Goal: Task Accomplishment & Management: Manage account settings

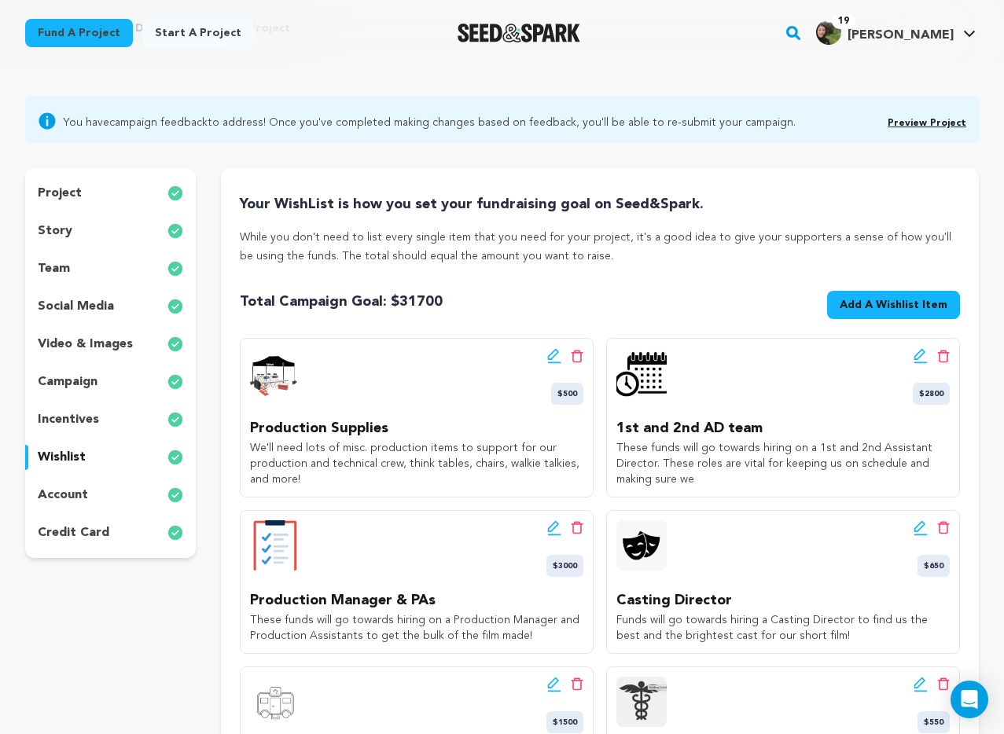
scroll to position [88, 0]
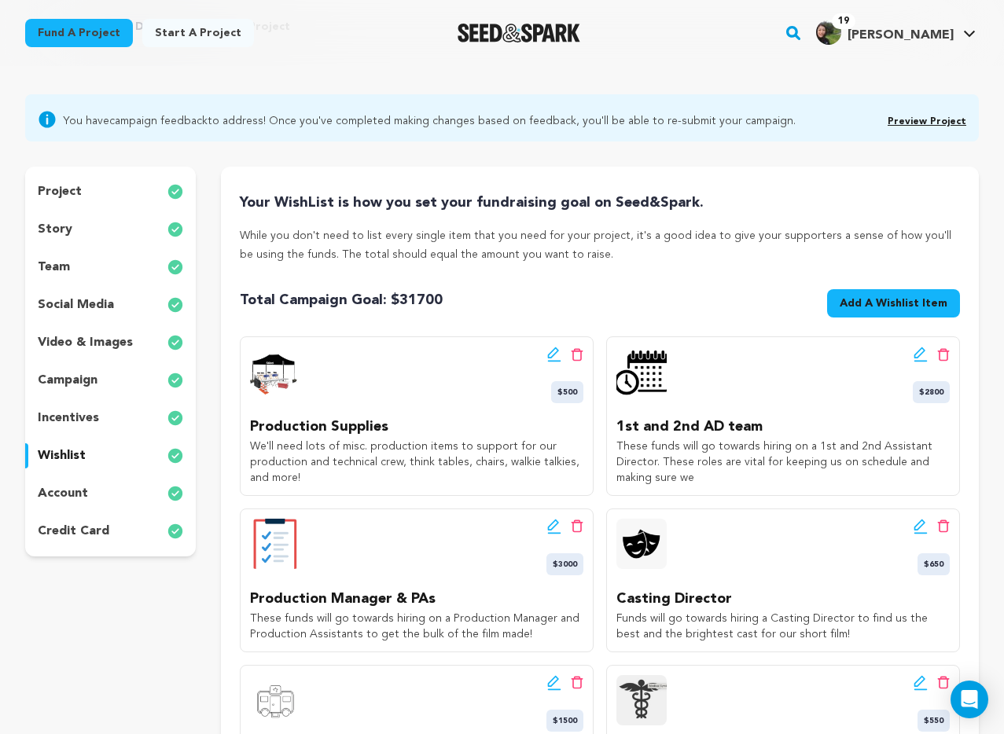
click at [879, 311] on button "Add A Wishlist Item New Wishlist Item" at bounding box center [893, 303] width 133 height 28
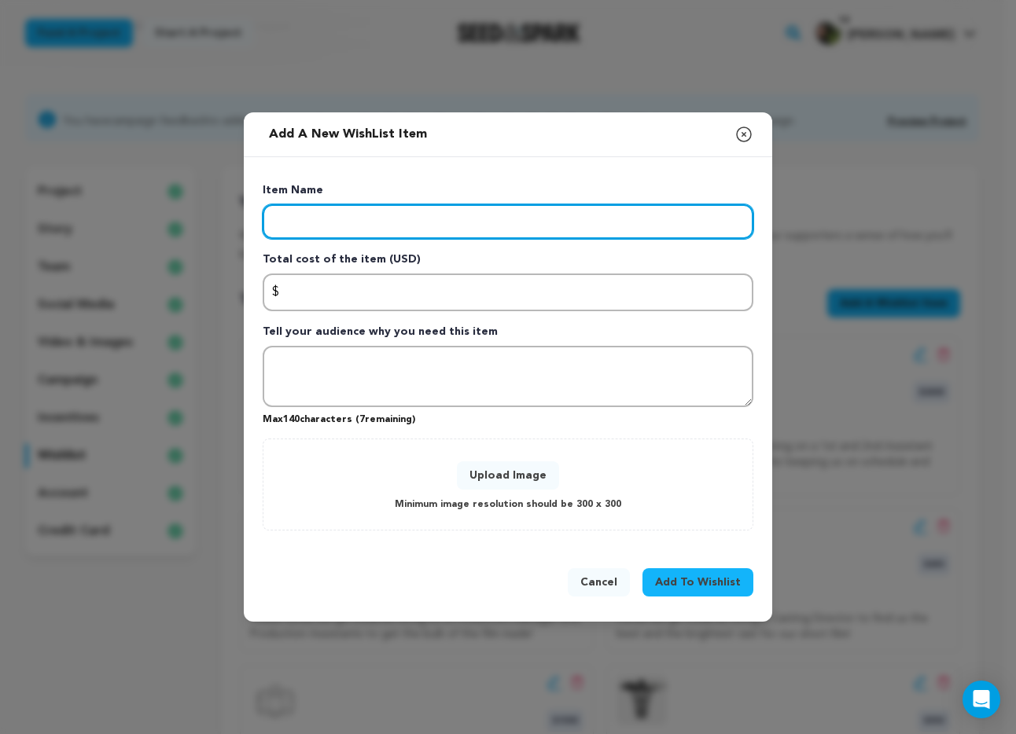
click at [383, 232] on input "Enter item name" at bounding box center [508, 221] width 491 height 35
type input "Key Grip"
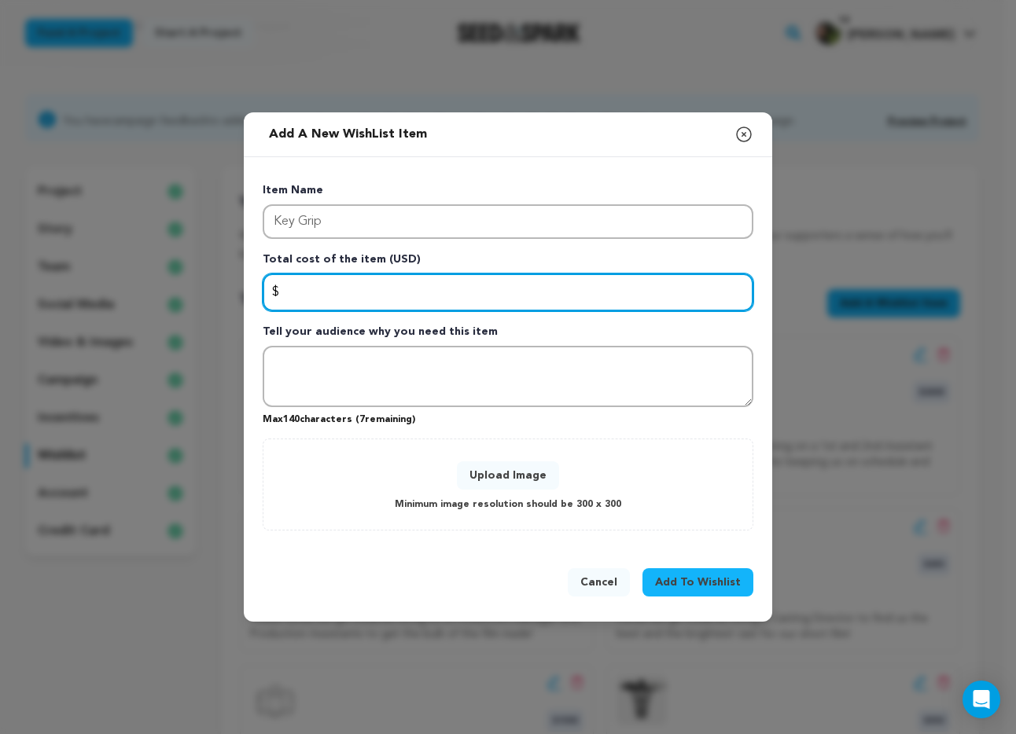
click at [308, 293] on input "Enter total cost of the item" at bounding box center [508, 293] width 491 height 38
type input "1000"
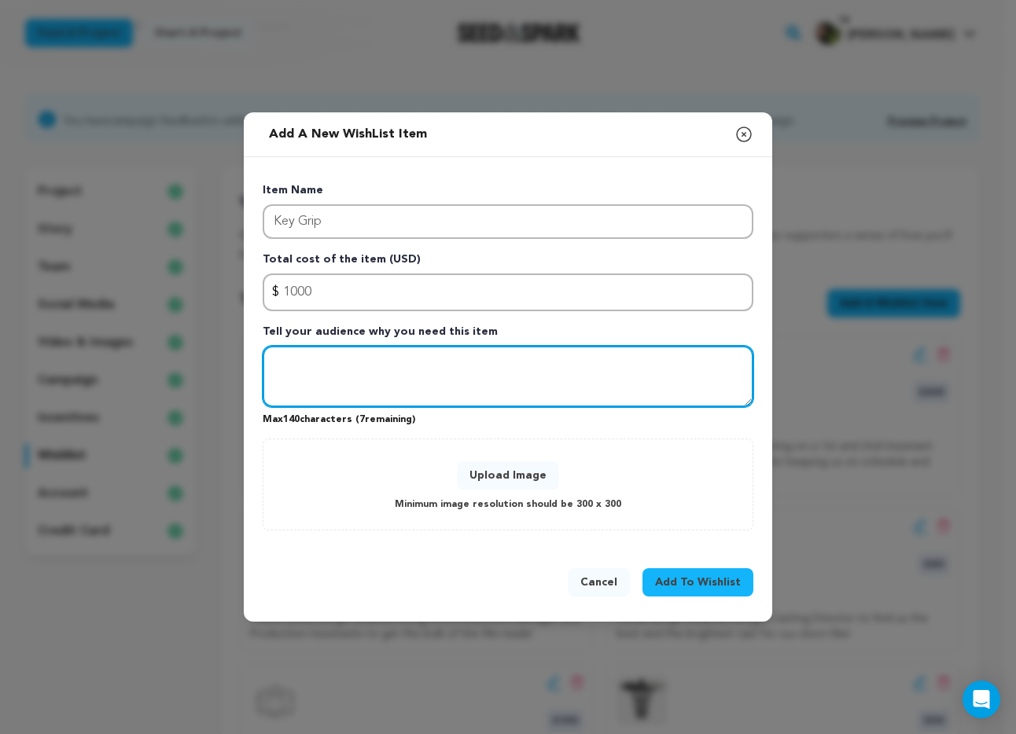
click at [308, 369] on textarea "Tell your audience why you need this item" at bounding box center [508, 376] width 491 height 61
click at [582, 362] on textarea "Funds go towards hiring on a Key Grip, who managers gear" at bounding box center [508, 376] width 491 height 61
click at [583, 368] on textarea "Funds go towards hiring on a Key Grip, who managers rigging on set" at bounding box center [508, 376] width 491 height 61
click at [716, 368] on textarea "Funds go towards hiring on a Key Grip, who managers safe rigging on set" at bounding box center [508, 376] width 491 height 61
type textarea "Funds go towards hiring on a Key Grip, who managers safe rigging on set."
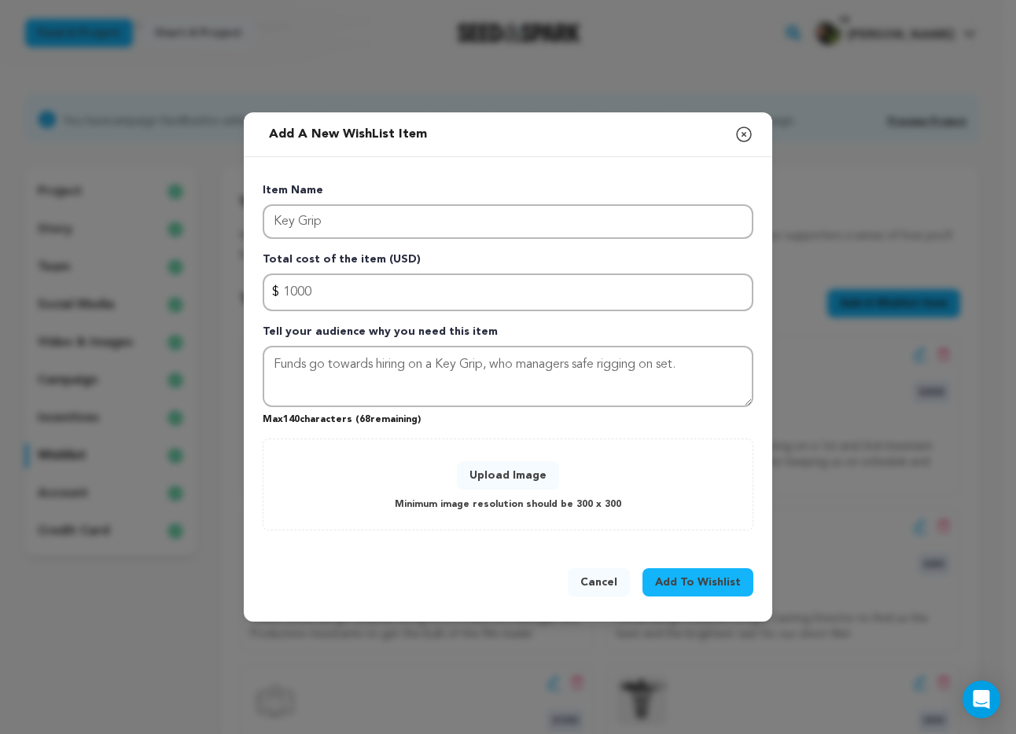
click at [511, 477] on button "Upload Image" at bounding box center [508, 476] width 102 height 28
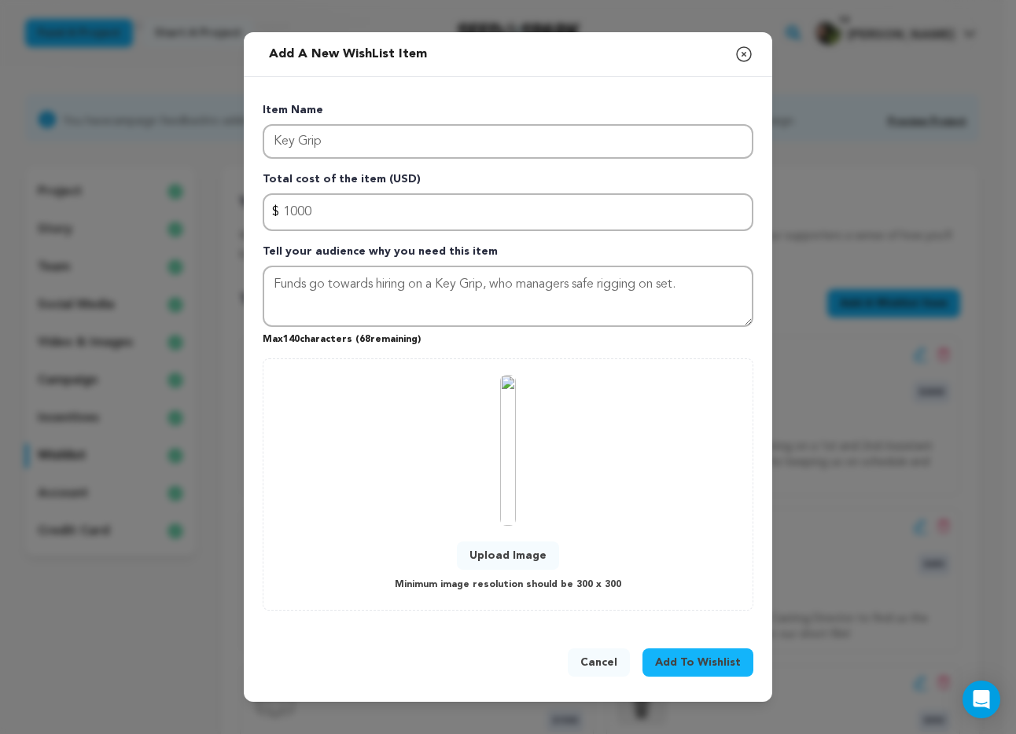
click at [685, 667] on span "Add To Wishlist" at bounding box center [698, 663] width 86 height 16
click at [685, 667] on button "Cancel" at bounding box center [669, 663] width 62 height 28
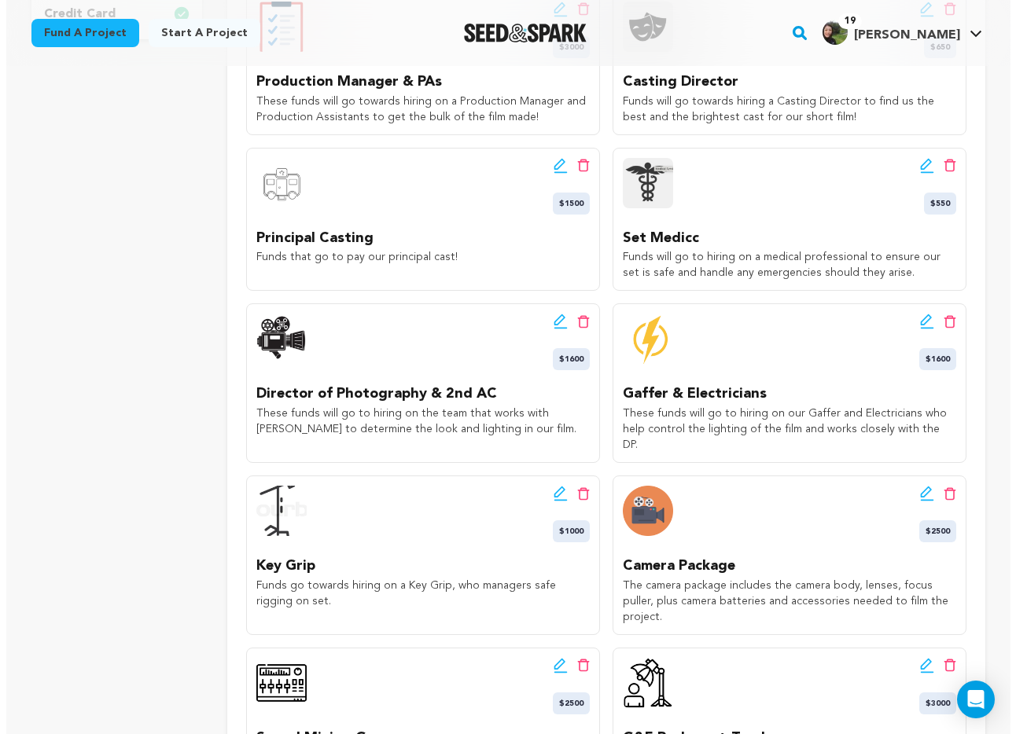
scroll to position [609, 0]
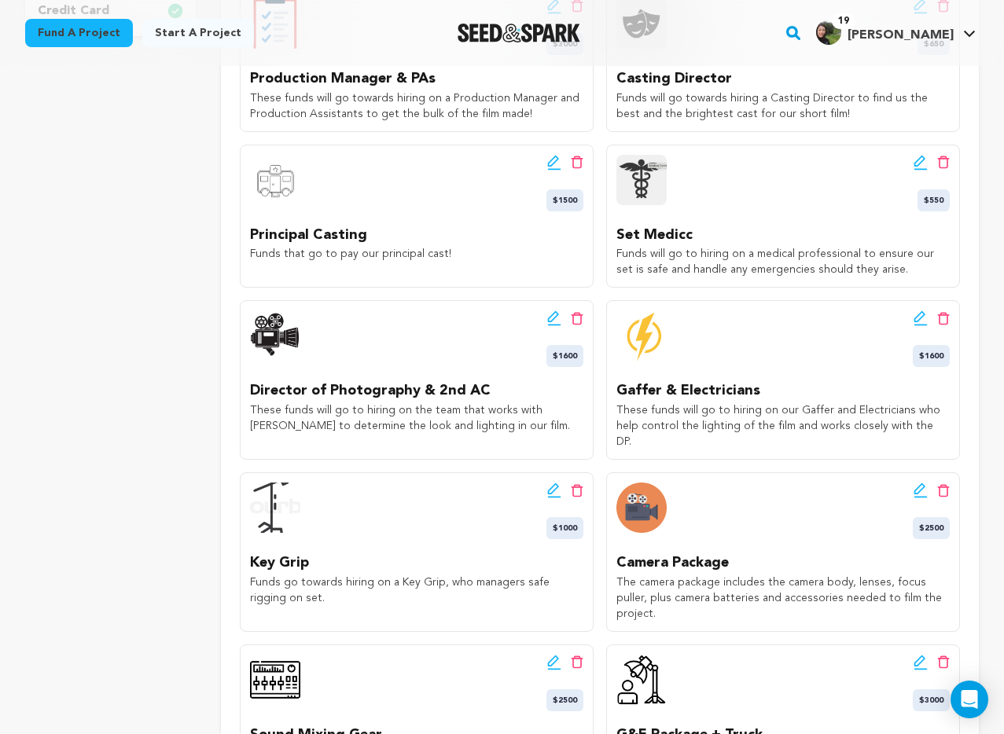
click at [922, 151] on div "Edit wishlist button Delete wishlist button $550 Set Medicc Funds will go to hi…" at bounding box center [783, 217] width 354 height 144
click at [918, 165] on icon at bounding box center [919, 160] width 11 height 11
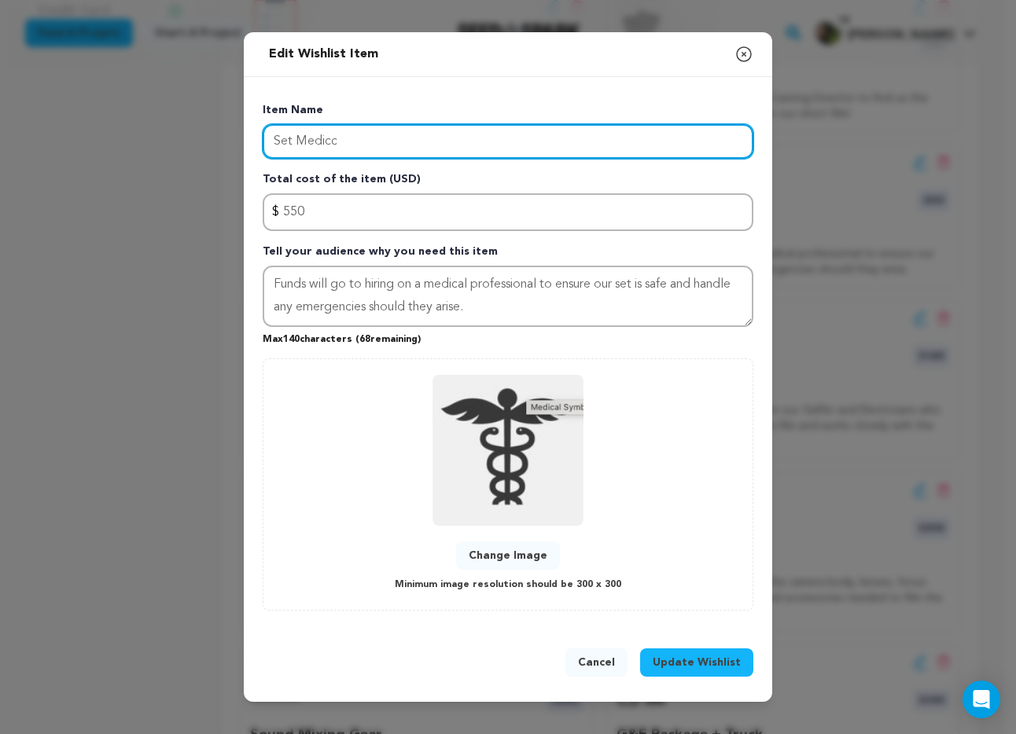
click at [421, 156] on input "Set Medicc" at bounding box center [508, 141] width 491 height 35
type input "Set Medic"
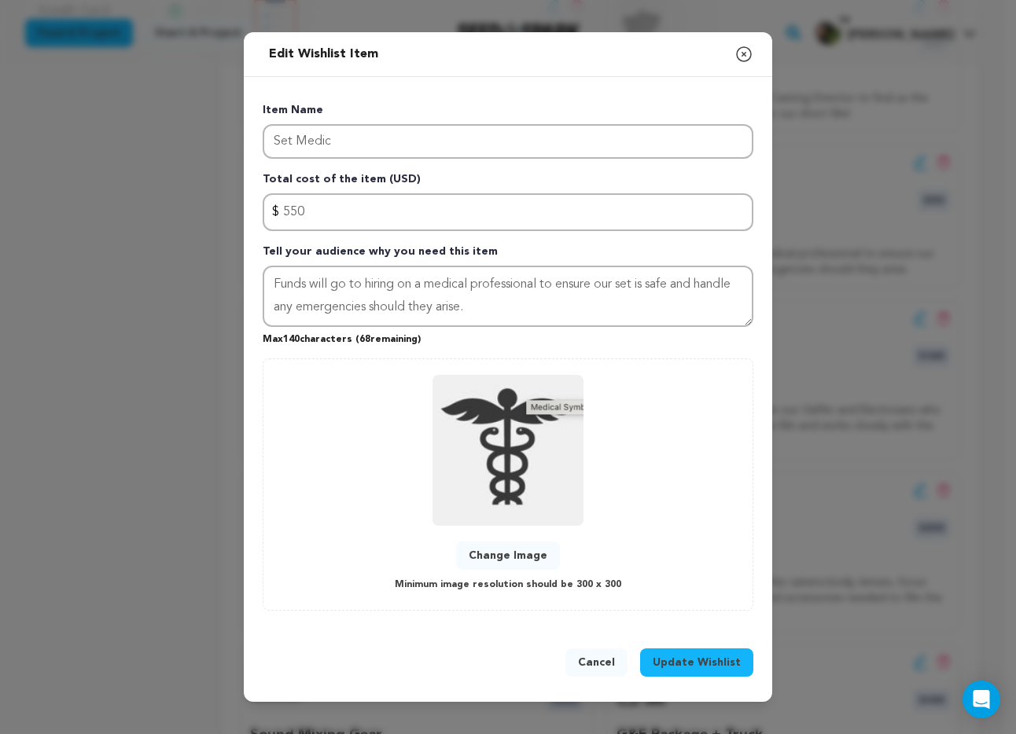
click at [712, 663] on span "Update Wishlist" at bounding box center [697, 663] width 88 height 16
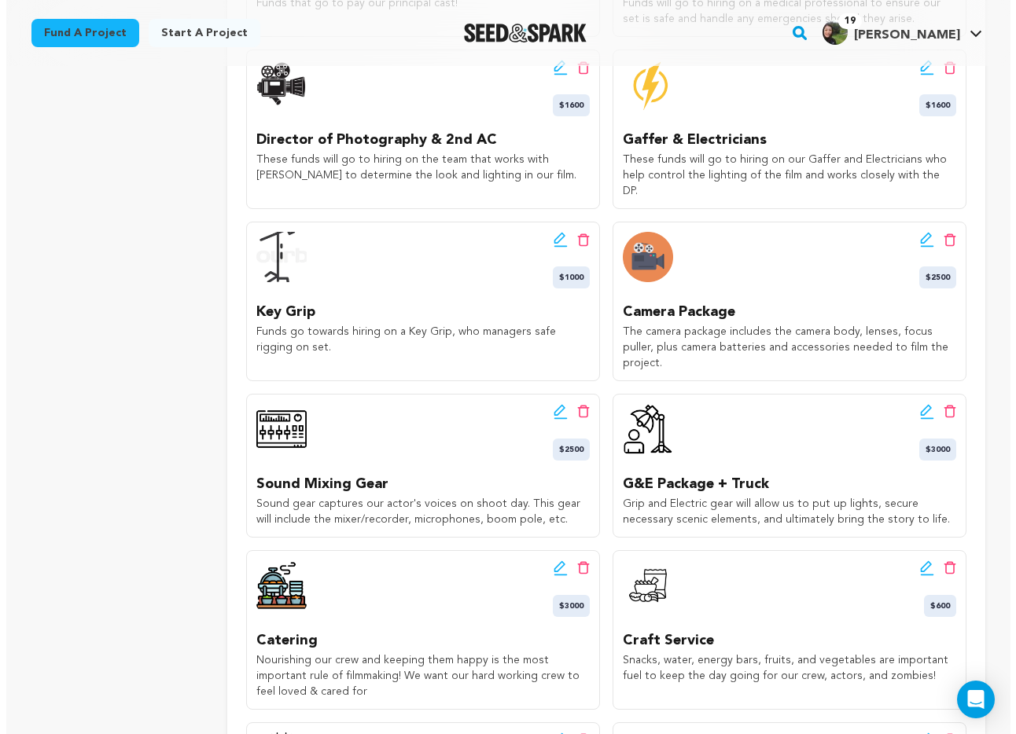
scroll to position [867, 0]
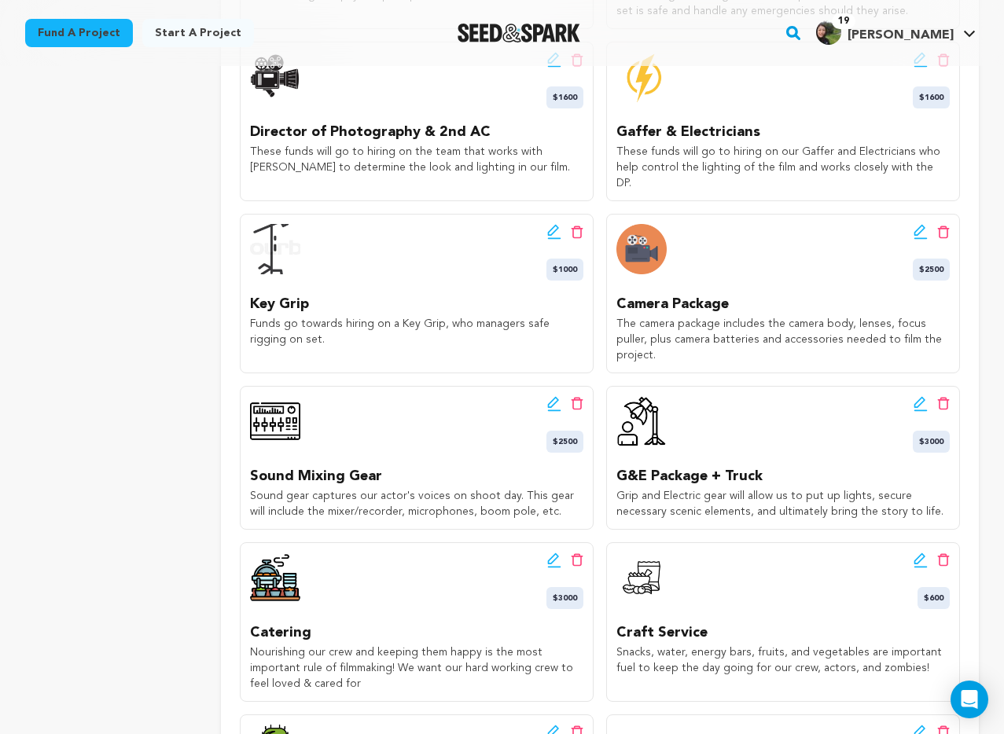
click at [922, 396] on icon at bounding box center [921, 404] width 14 height 16
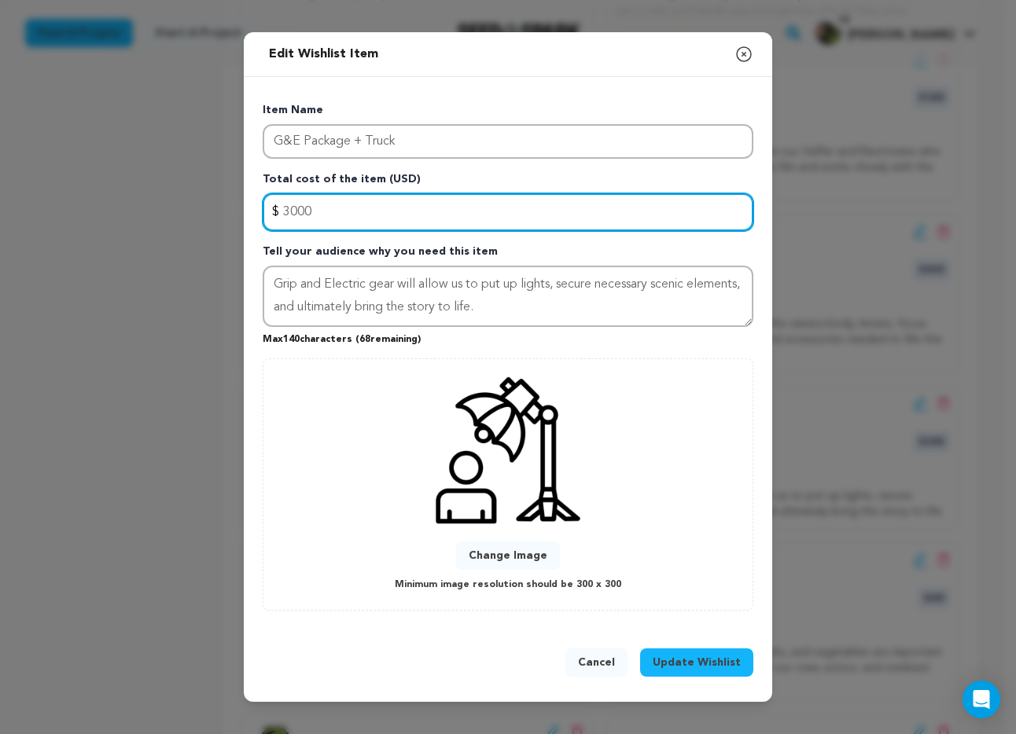
click at [385, 203] on input "3000" at bounding box center [508, 212] width 491 height 38
type input "2500"
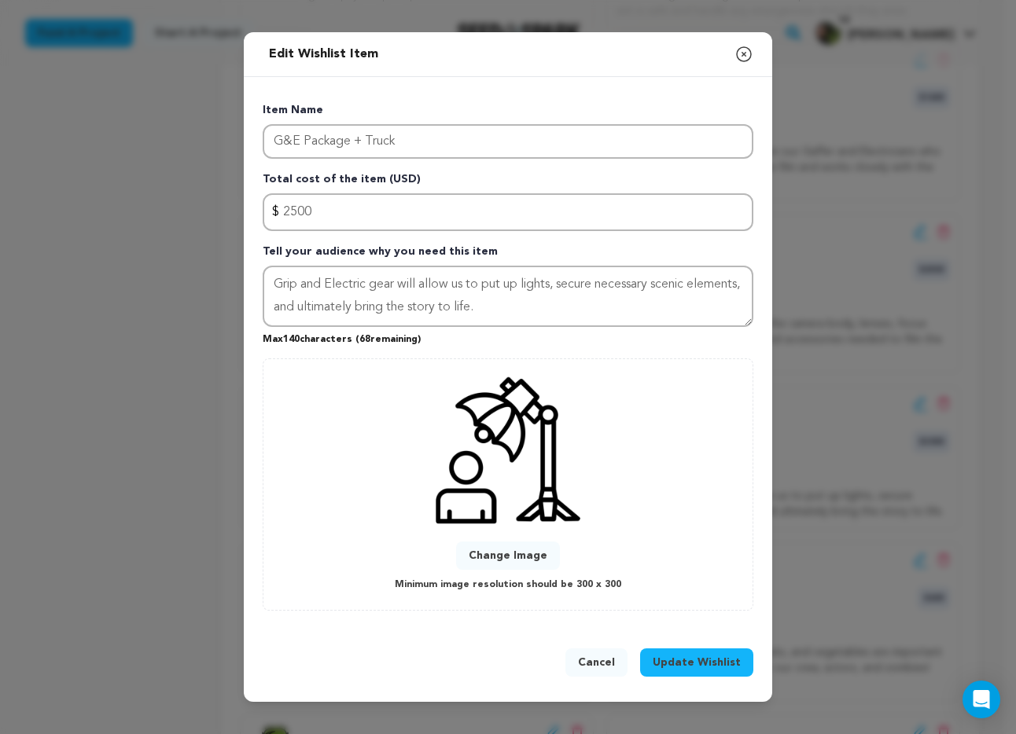
click at [708, 653] on button "Update Wishlist" at bounding box center [696, 663] width 113 height 28
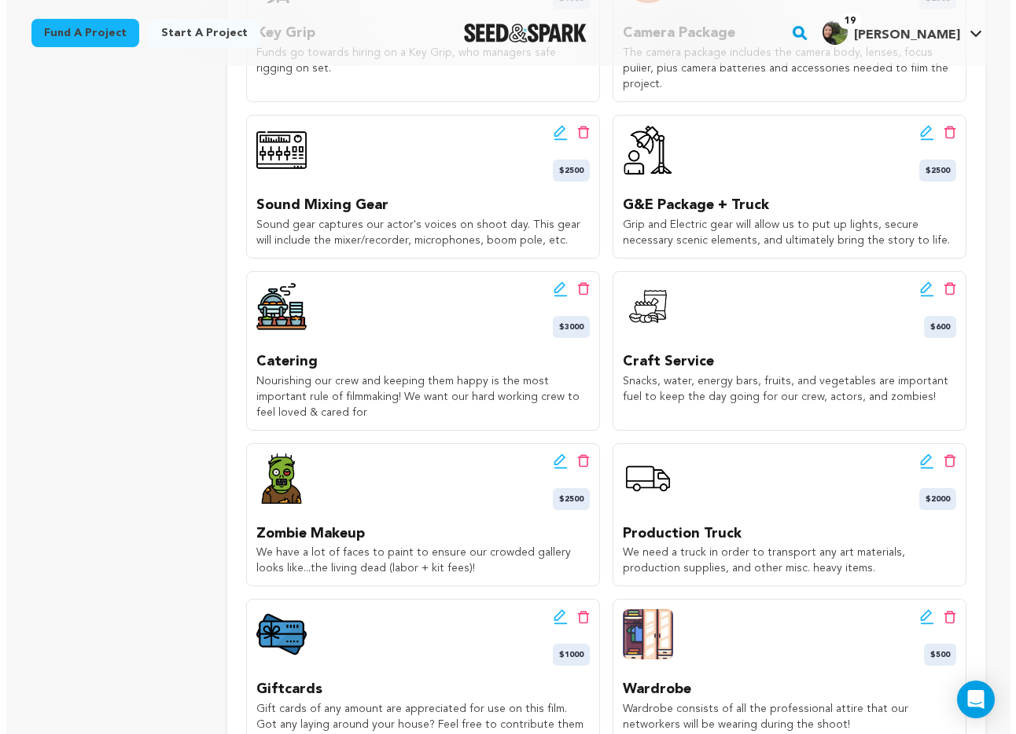
scroll to position [1148, 0]
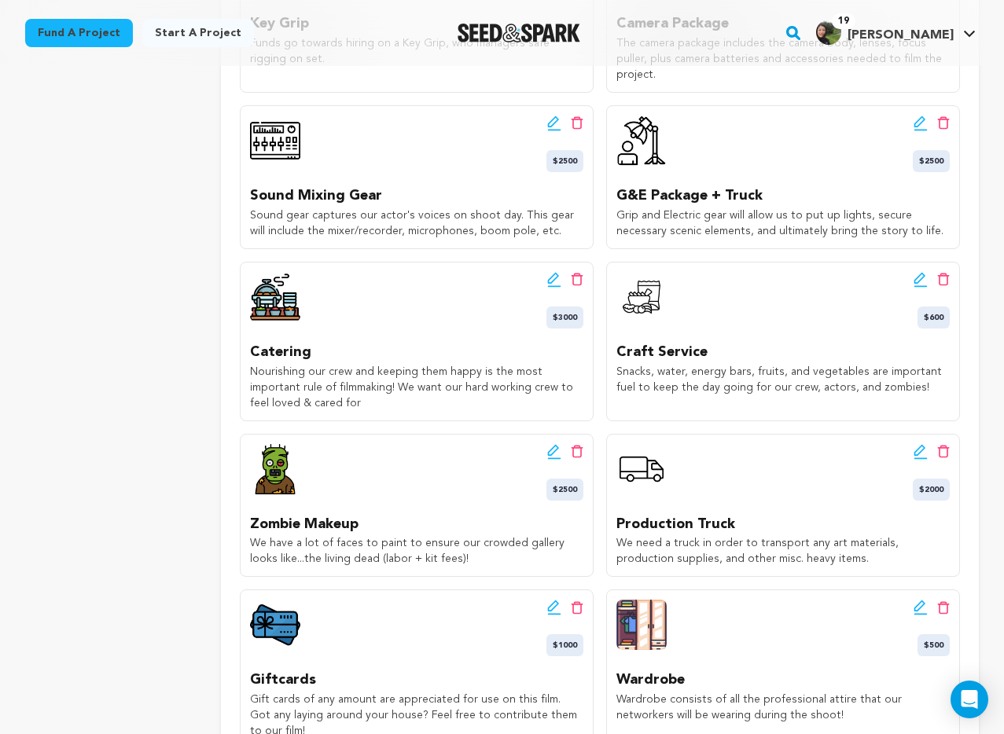
click at [917, 444] on icon at bounding box center [919, 449] width 11 height 11
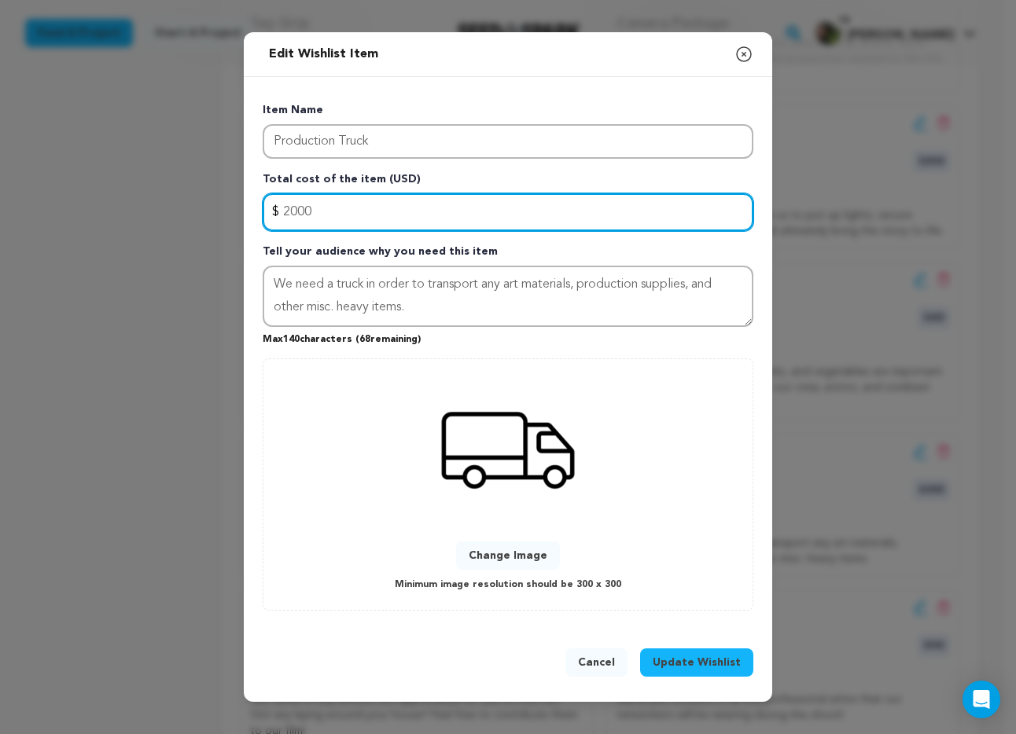
click at [359, 217] on input "2000" at bounding box center [508, 212] width 491 height 38
type input "800"
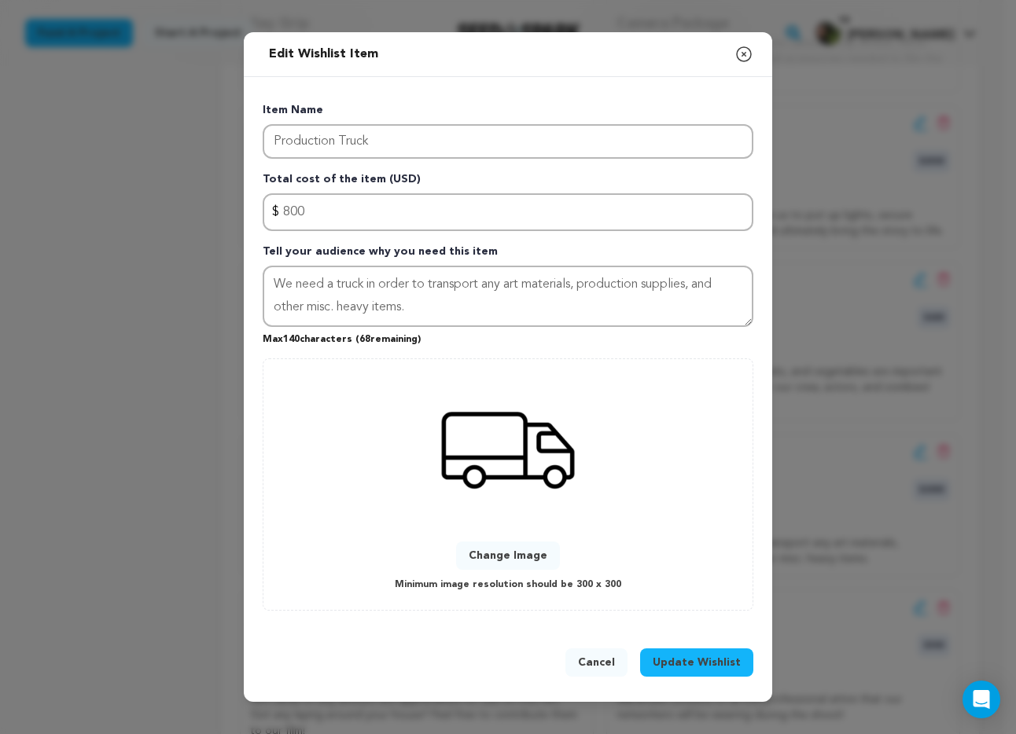
click at [716, 665] on span "Update Wishlist" at bounding box center [697, 663] width 88 height 16
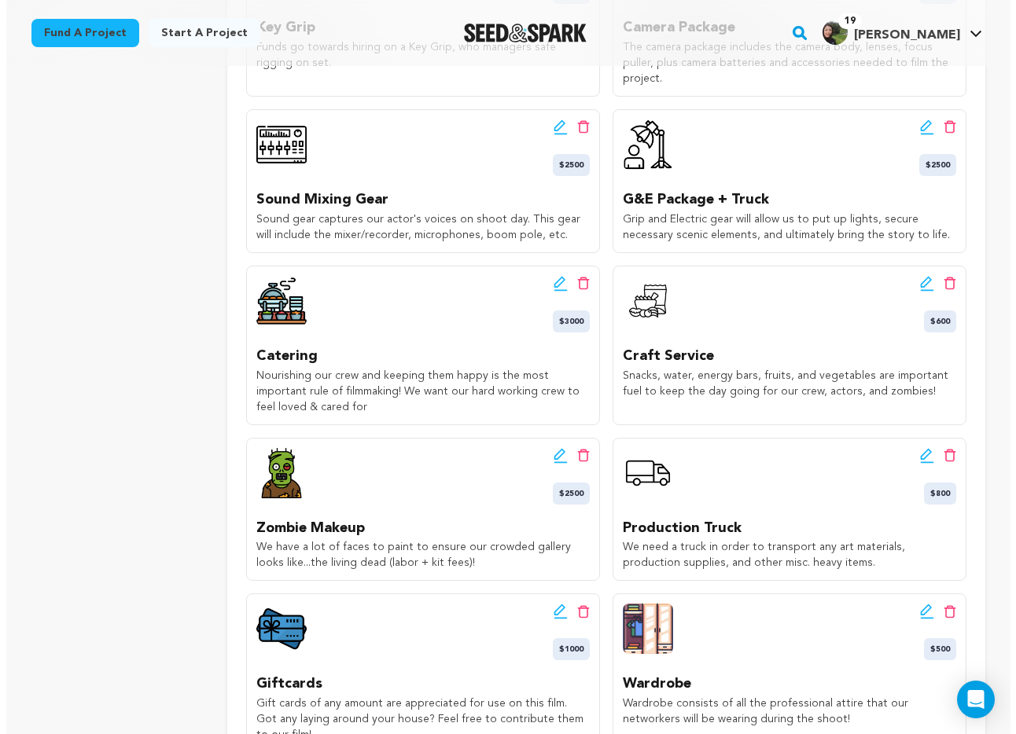
scroll to position [1146, 0]
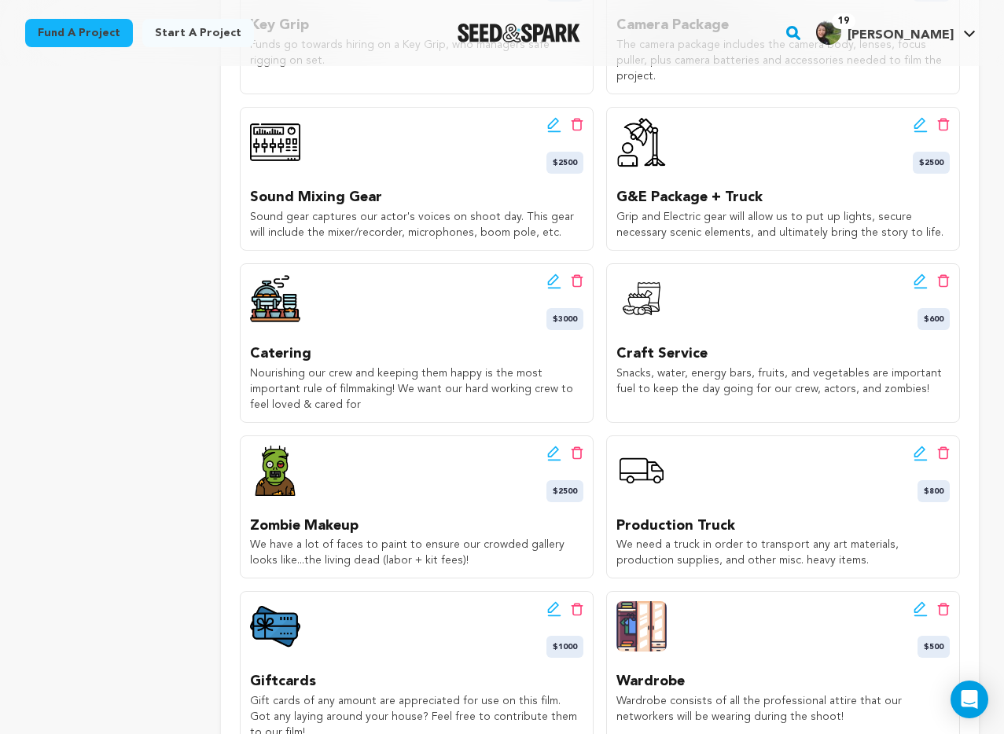
click at [551, 118] on icon at bounding box center [553, 123] width 11 height 11
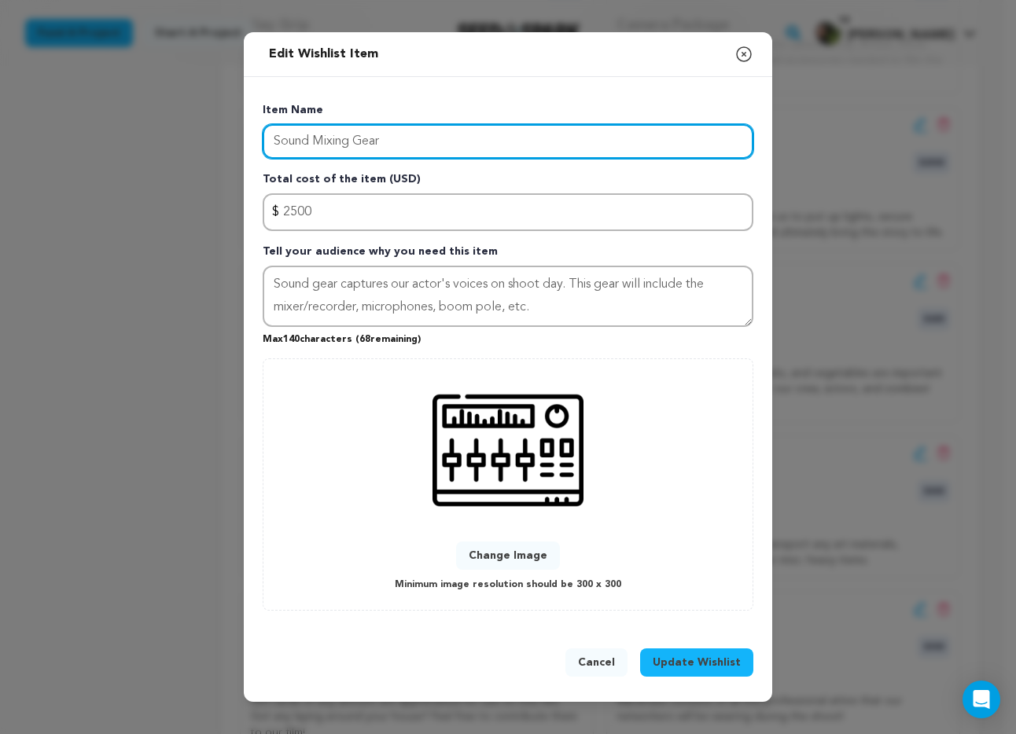
click at [348, 145] on input "Sound Mixing Gear" at bounding box center [508, 141] width 491 height 35
type input "Sound Mixer + Gear"
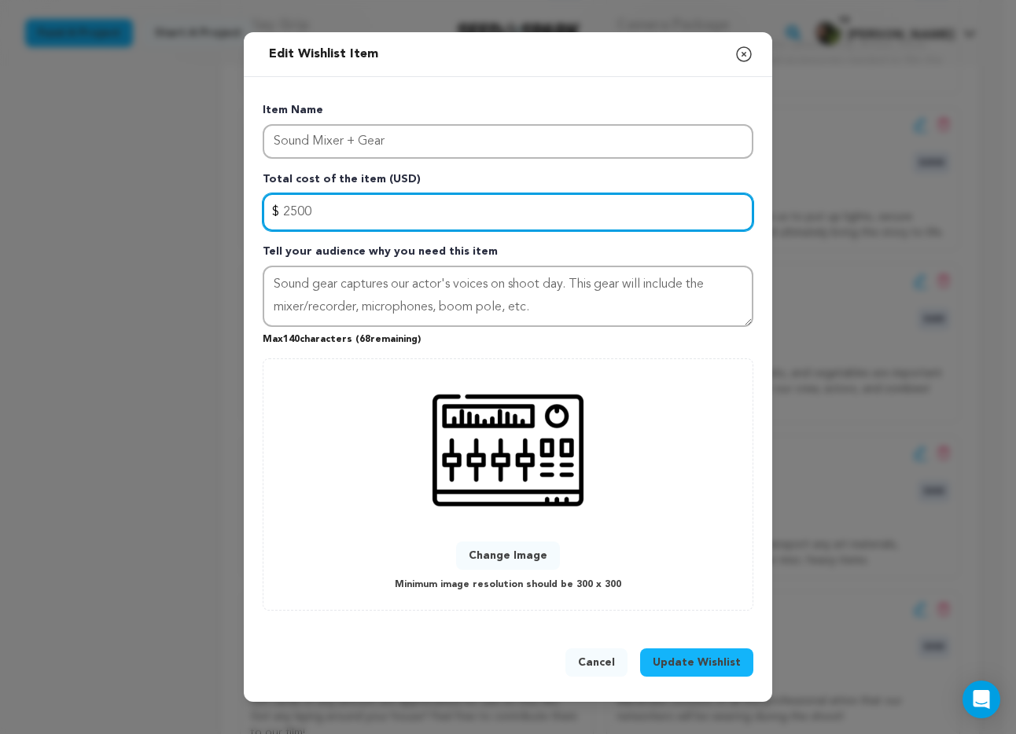
click at [297, 212] on input "2500" at bounding box center [508, 212] width 491 height 38
type input "2"
type input "1500"
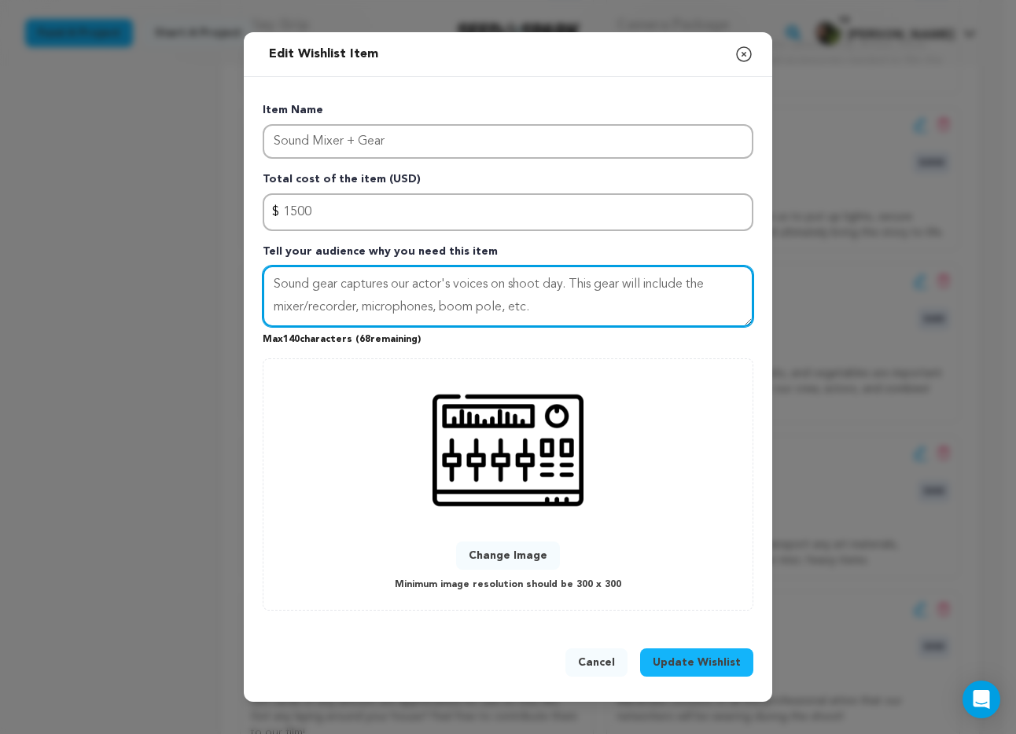
click at [312, 287] on textarea "Sound gear captures our actor's voices on shoot day. This gear will include the…" at bounding box center [508, 296] width 491 height 61
click at [693, 285] on textarea "Sound Mixer and their gear captures our actor's voices on shoot day. This gear …" at bounding box center [508, 296] width 491 height 61
click at [385, 285] on textarea "Sound Mixer and their gear captures our actor's voices on shoot day. This gear …" at bounding box center [508, 296] width 491 height 61
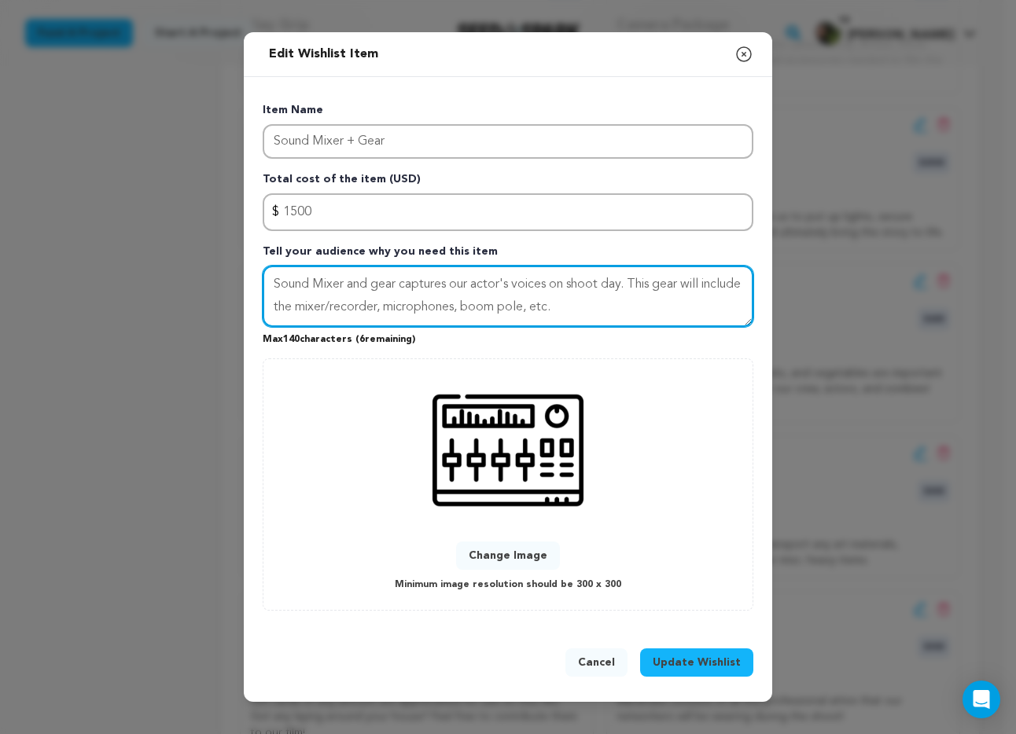
type textarea "Sound Mixer and gear captures our actor's voices on shoot day. This gear will i…"
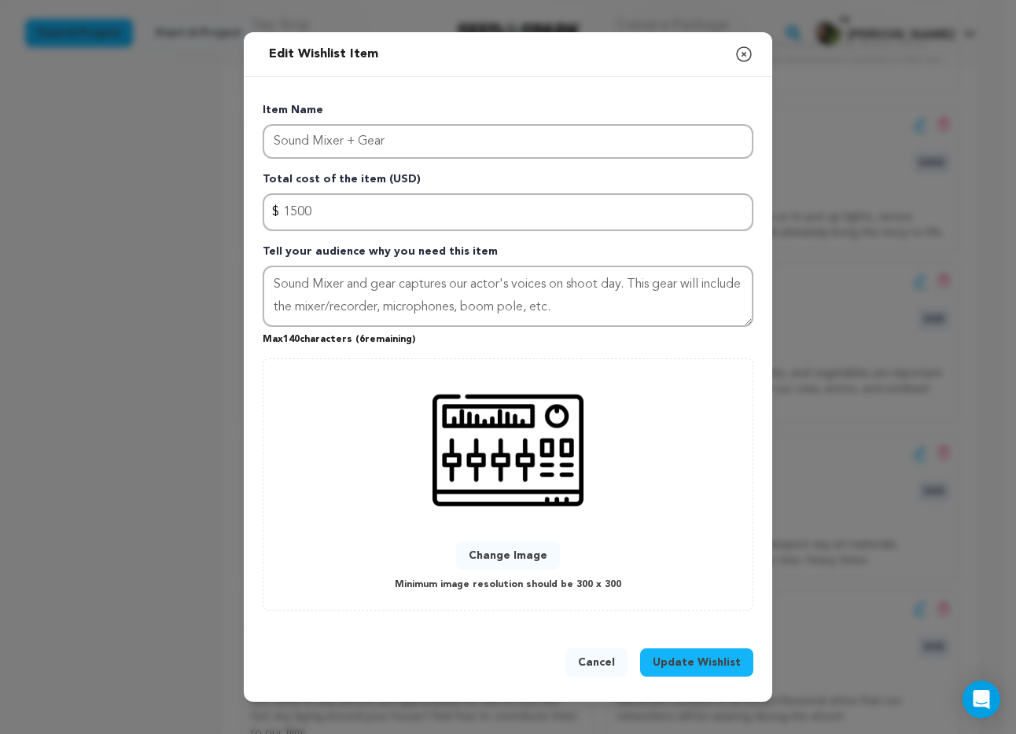
click at [694, 667] on span "Update Wishlist" at bounding box center [697, 663] width 88 height 16
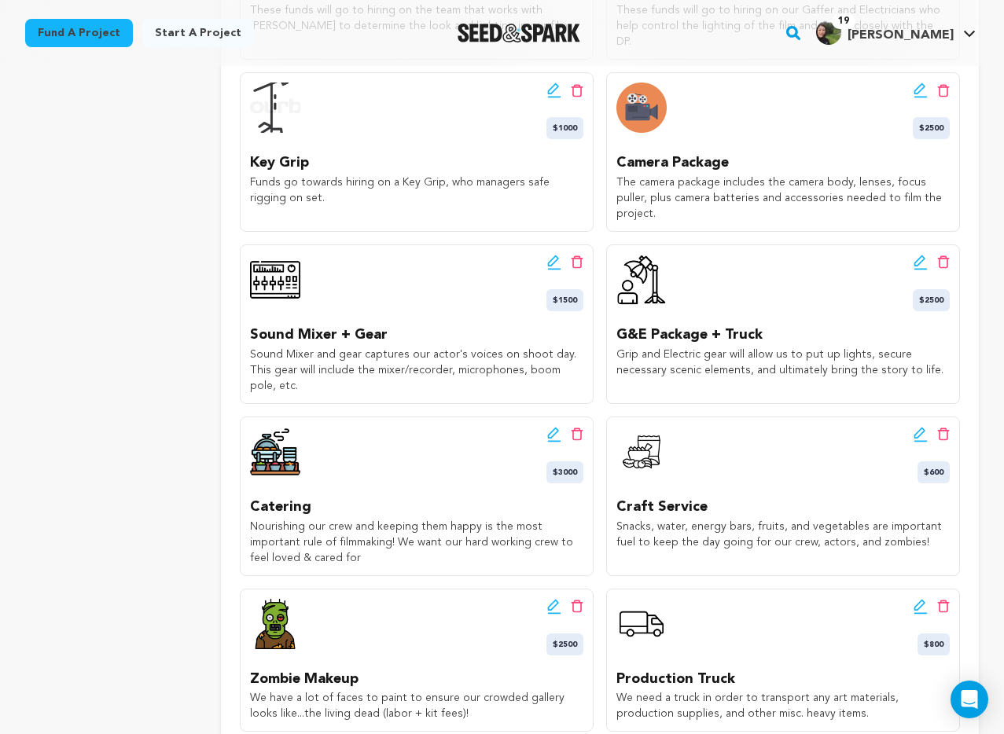
scroll to position [1016, 0]
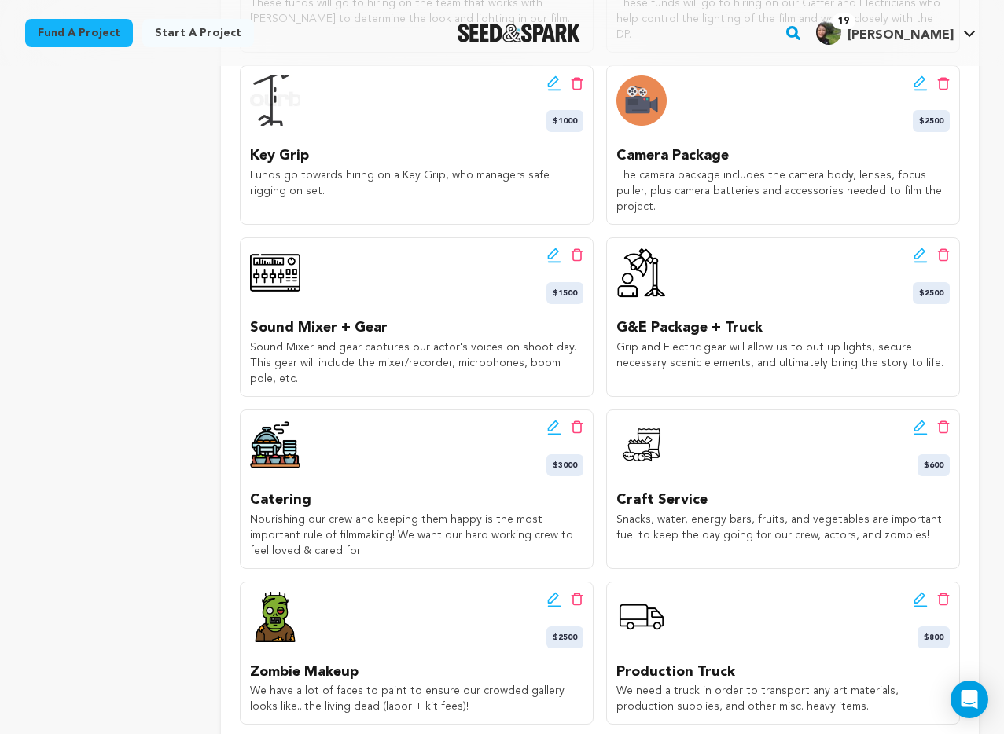
click at [554, 421] on icon at bounding box center [553, 426] width 11 height 11
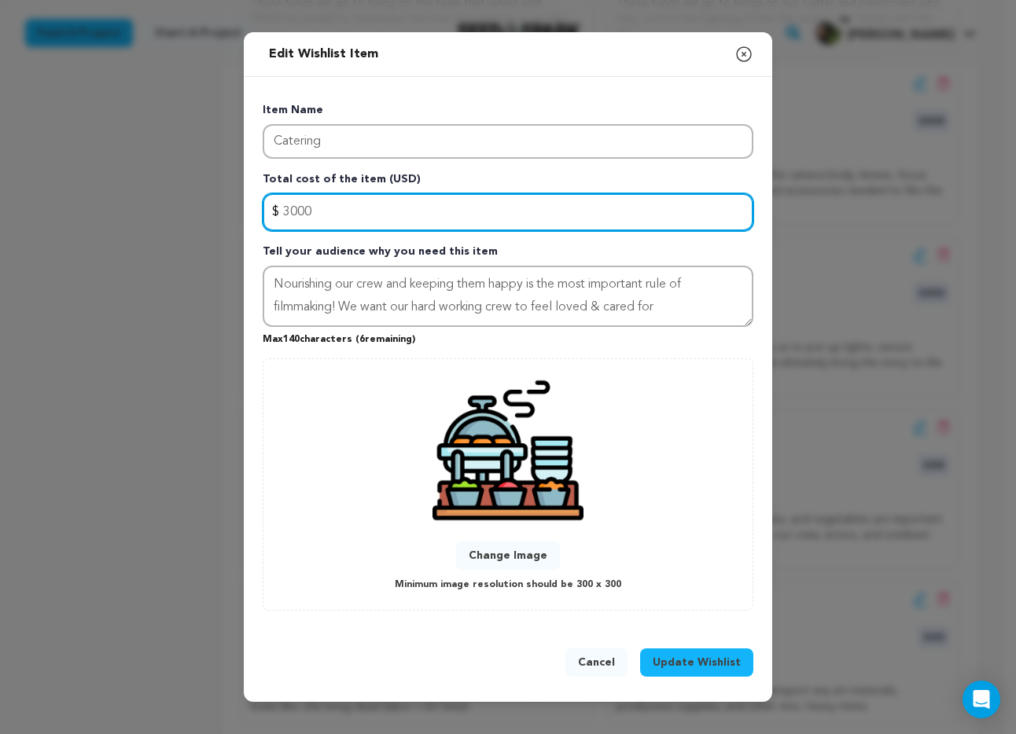
click at [363, 197] on input "3000" at bounding box center [508, 212] width 491 height 38
type input "1500"
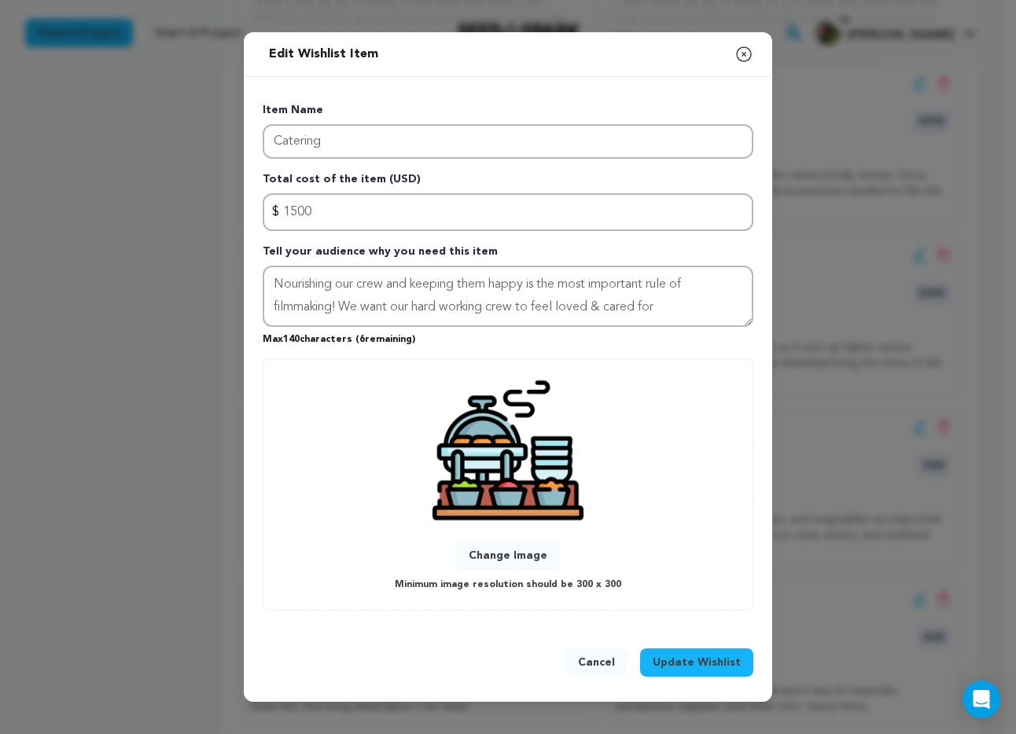
click at [708, 663] on span "Update Wishlist" at bounding box center [697, 663] width 88 height 16
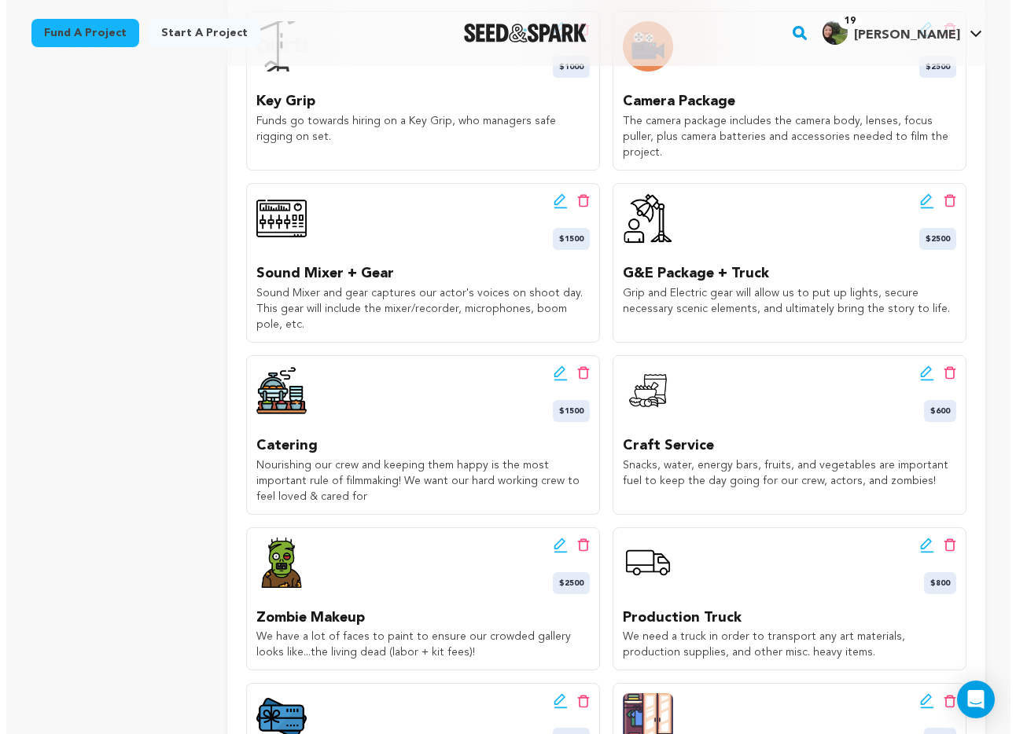
scroll to position [1073, 0]
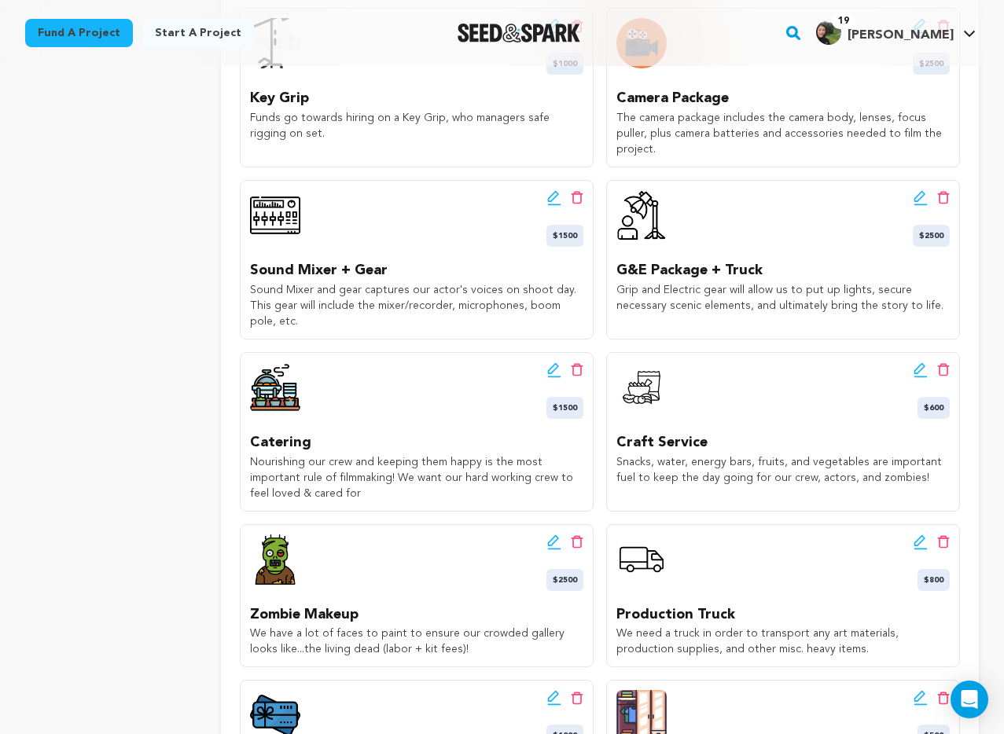
click at [918, 362] on icon at bounding box center [921, 370] width 14 height 16
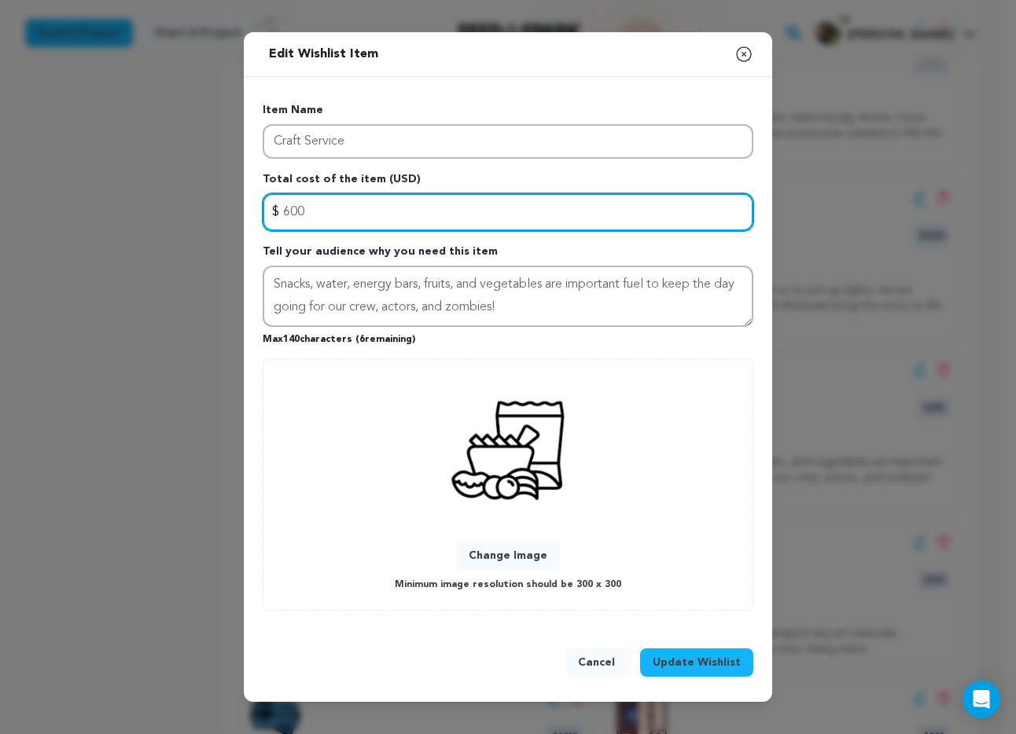
click at [435, 230] on div "Item Name Craft Service Total cost of the item (USD) $ Amount 600 Tell your aud…" at bounding box center [508, 356] width 491 height 508
click at [435, 230] on input "600" at bounding box center [508, 212] width 491 height 38
type input "500"
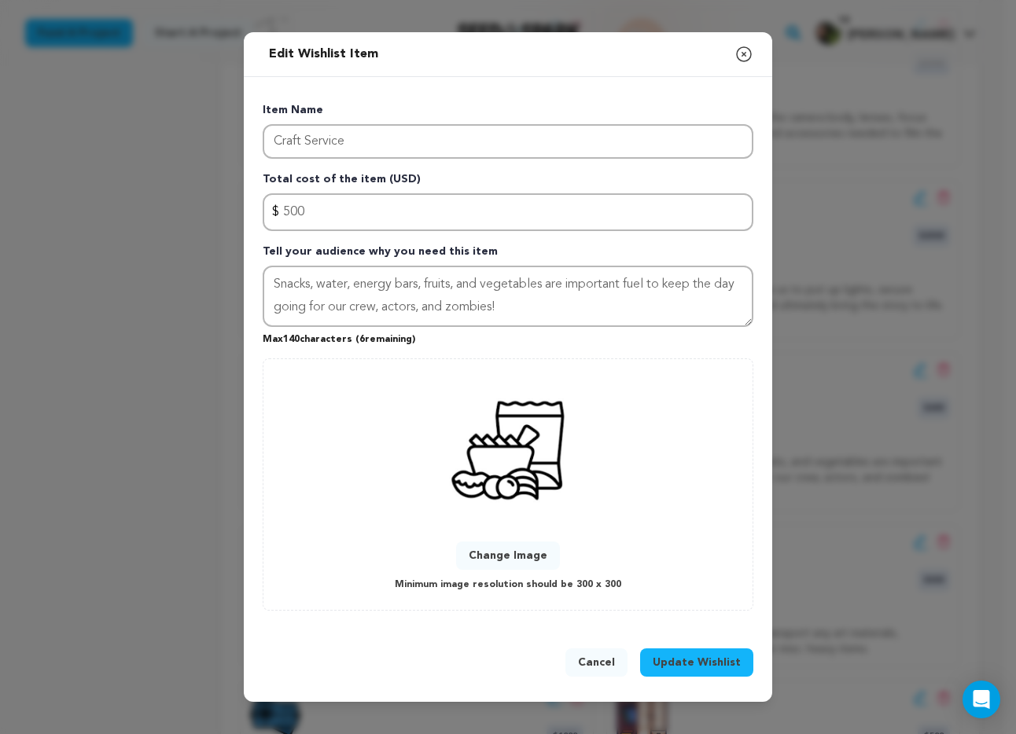
click at [686, 644] on div "Cancel Update Wishlist" at bounding box center [508, 666] width 528 height 72
click at [686, 656] on span "Update Wishlist" at bounding box center [697, 663] width 88 height 16
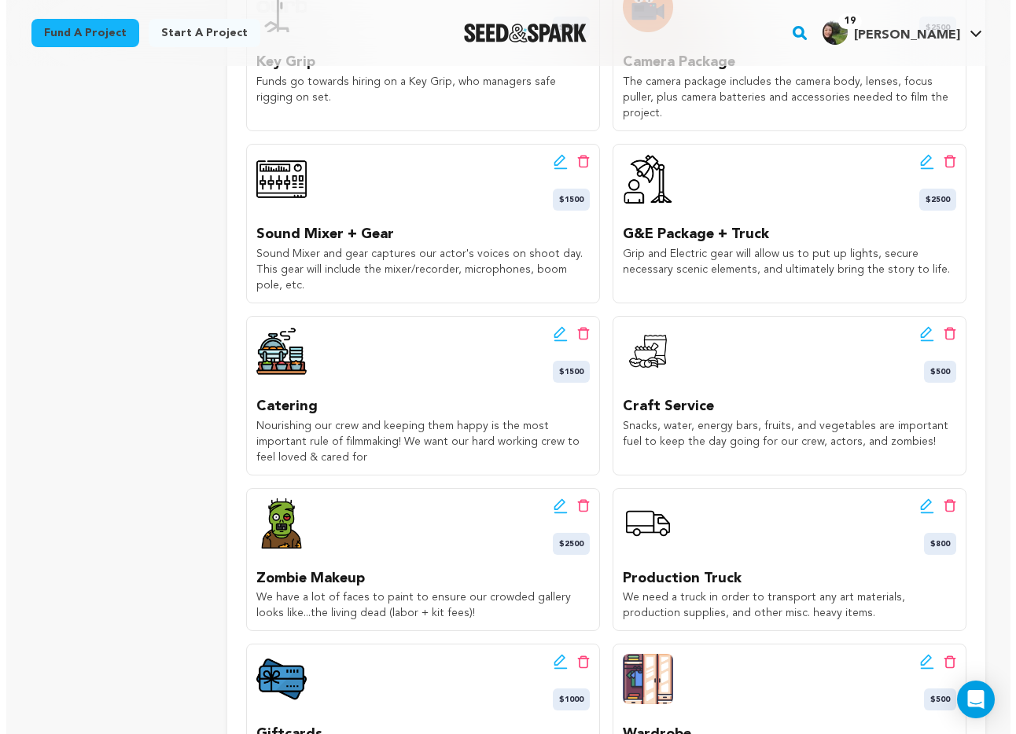
scroll to position [1117, 0]
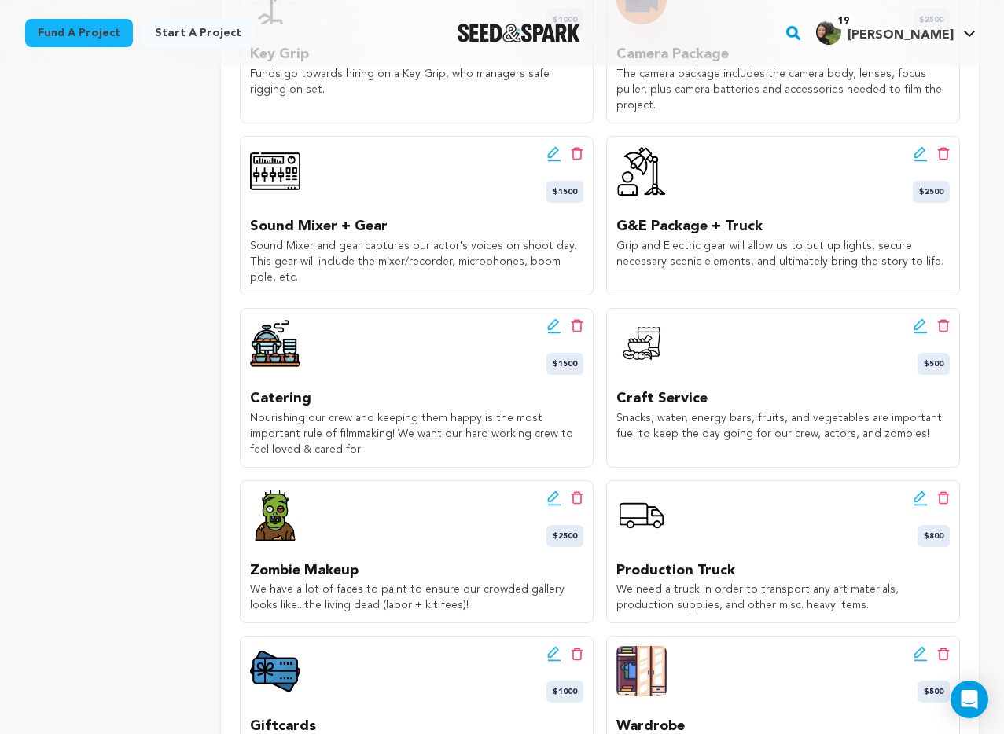
click at [917, 491] on icon at bounding box center [921, 499] width 14 height 16
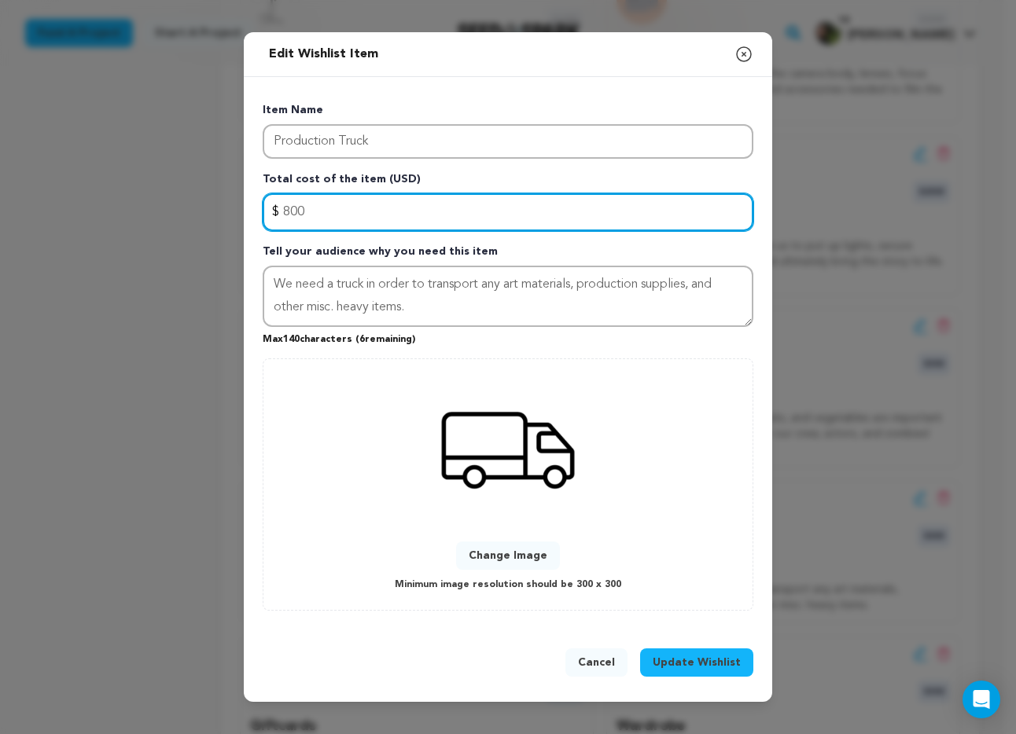
click at [401, 196] on input "800" at bounding box center [508, 212] width 491 height 38
type input "500"
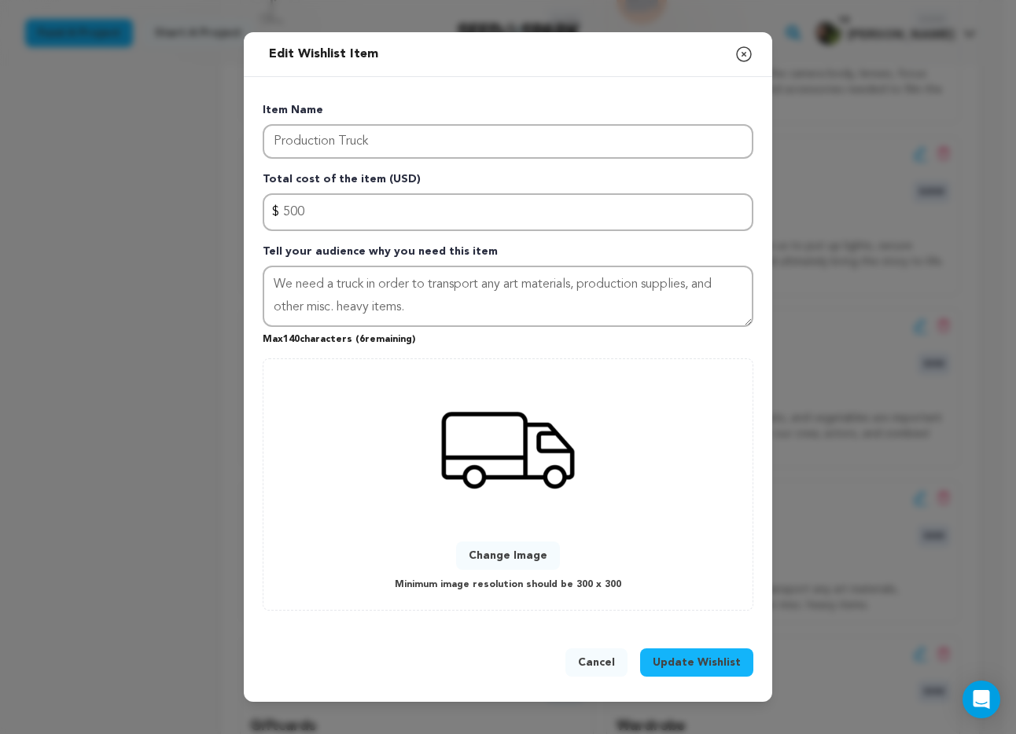
click at [673, 655] on span "Update Wishlist" at bounding box center [697, 663] width 88 height 16
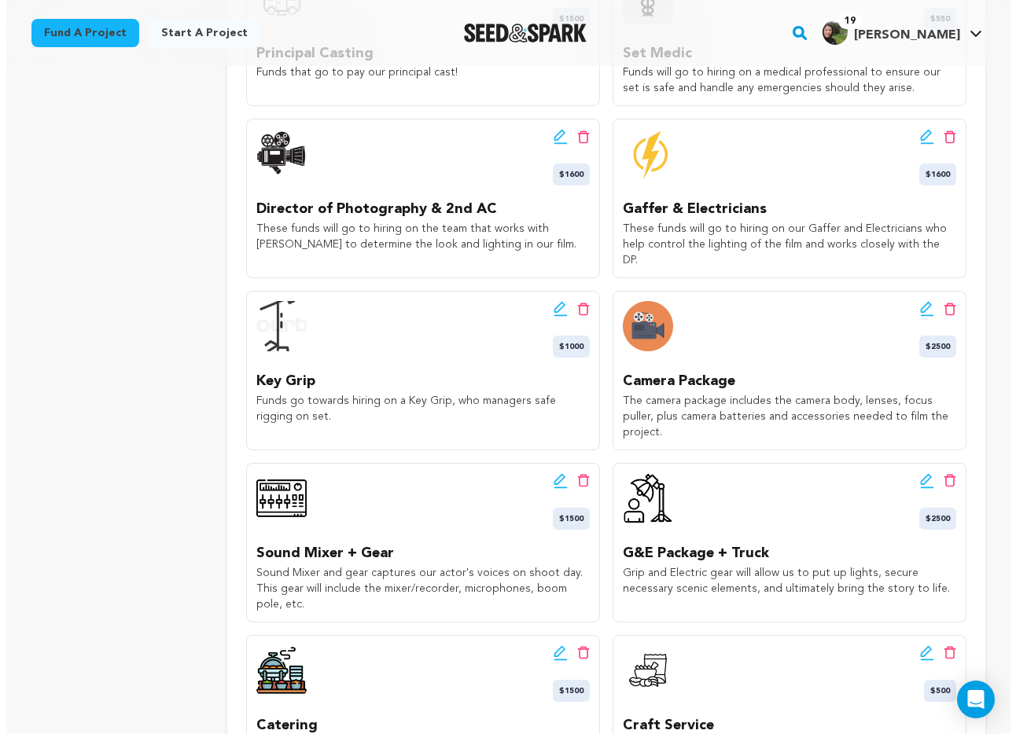
scroll to position [793, 0]
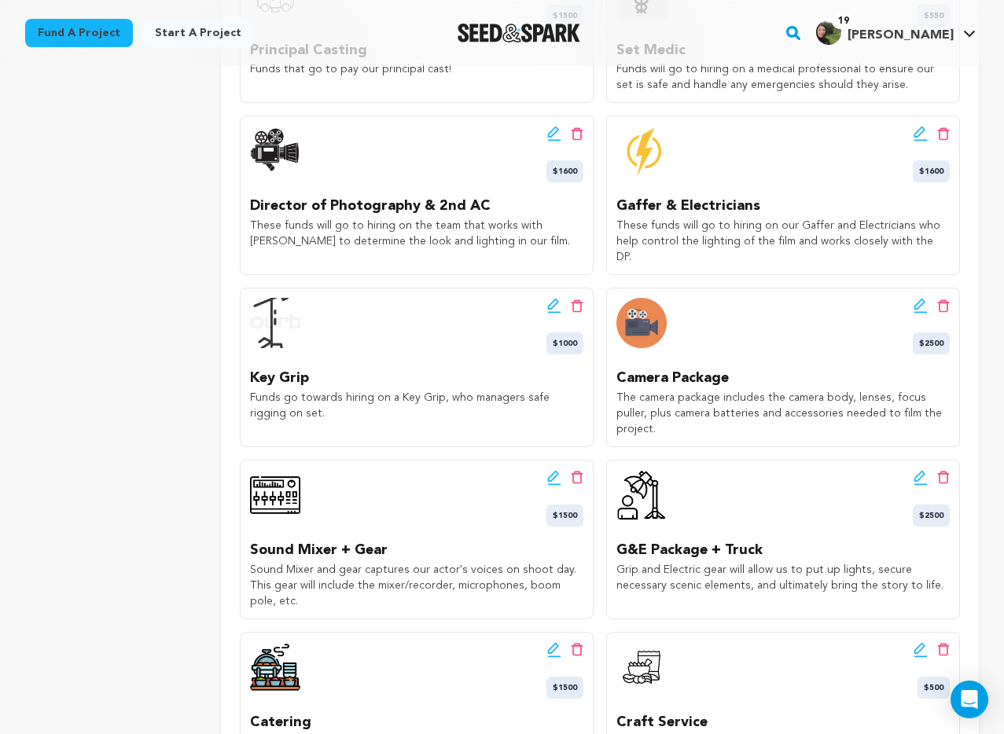
click at [920, 299] on icon at bounding box center [919, 304] width 11 height 11
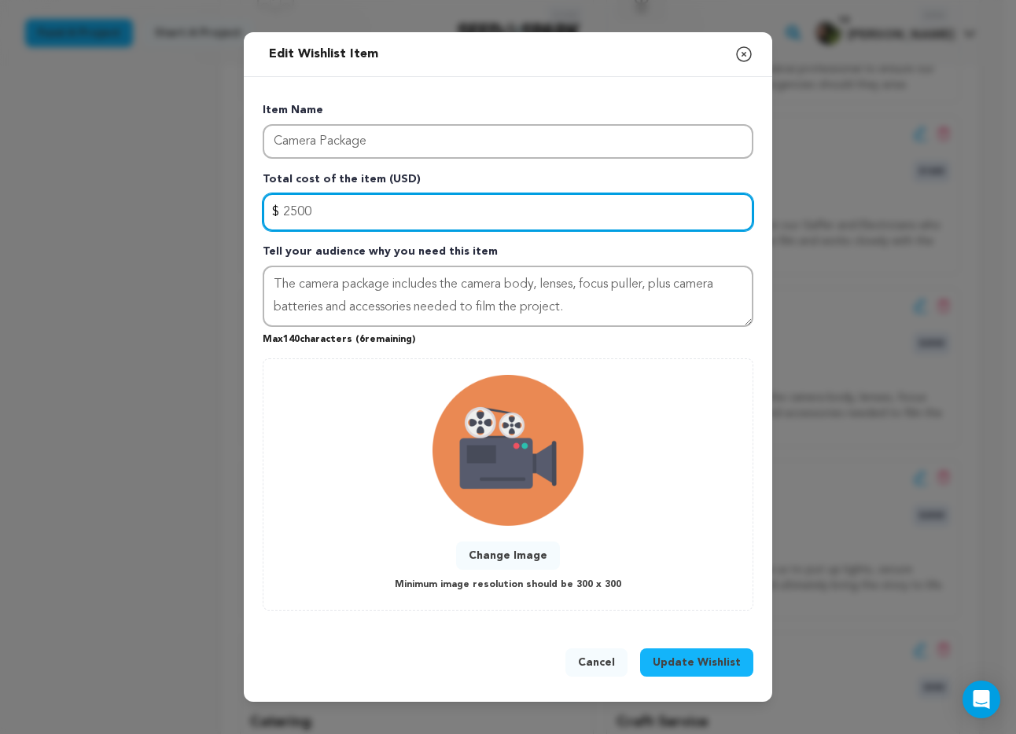
click at [394, 219] on input "2500" at bounding box center [508, 212] width 491 height 38
type input "2000"
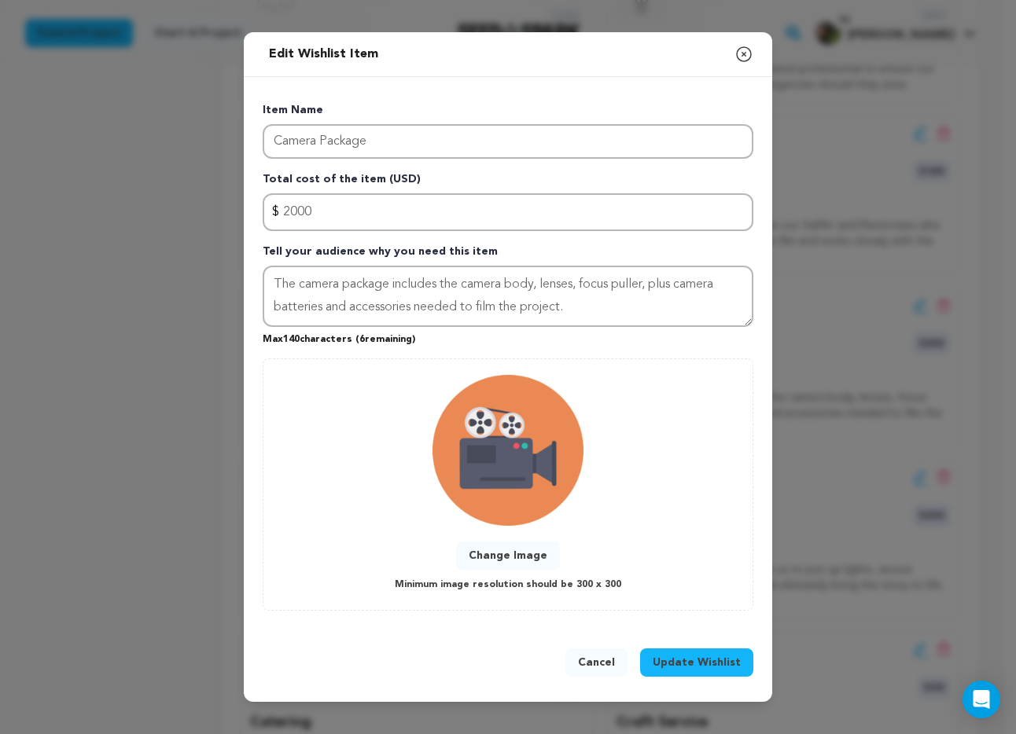
click at [713, 668] on span "Update Wishlist" at bounding box center [697, 663] width 88 height 16
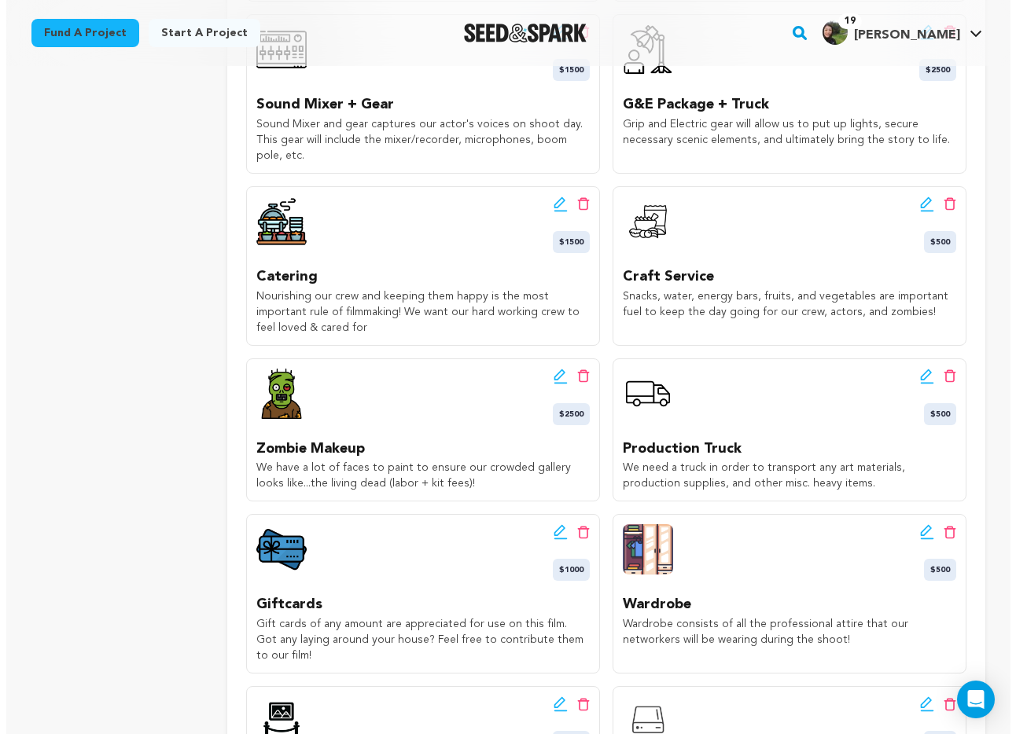
scroll to position [1275, 0]
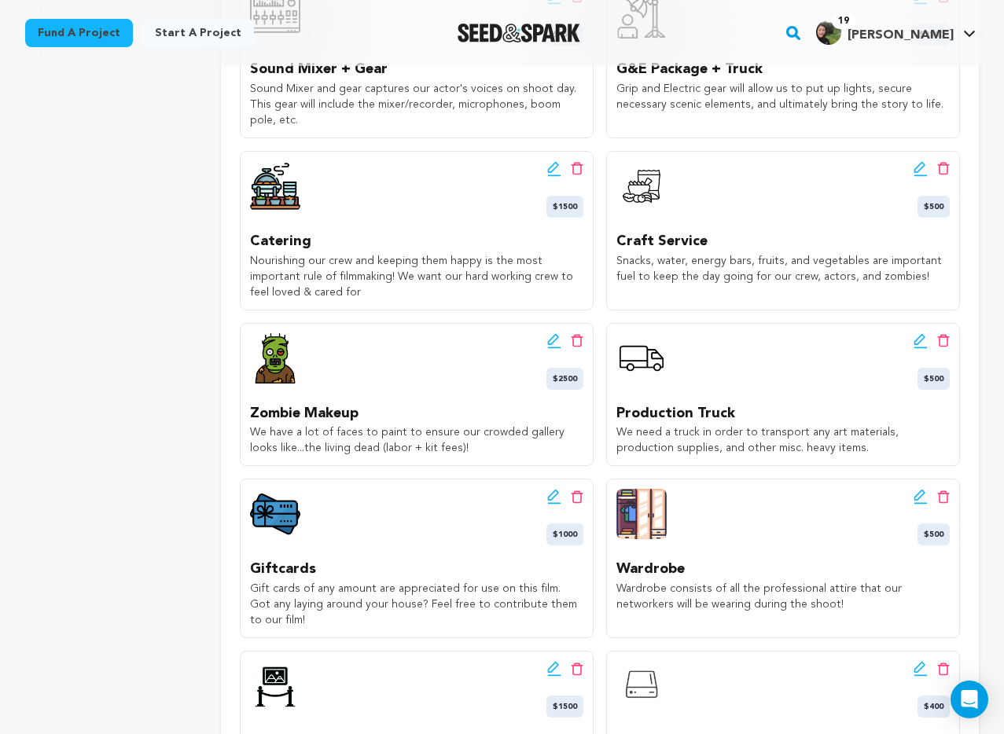
click at [553, 333] on icon at bounding box center [554, 341] width 14 height 16
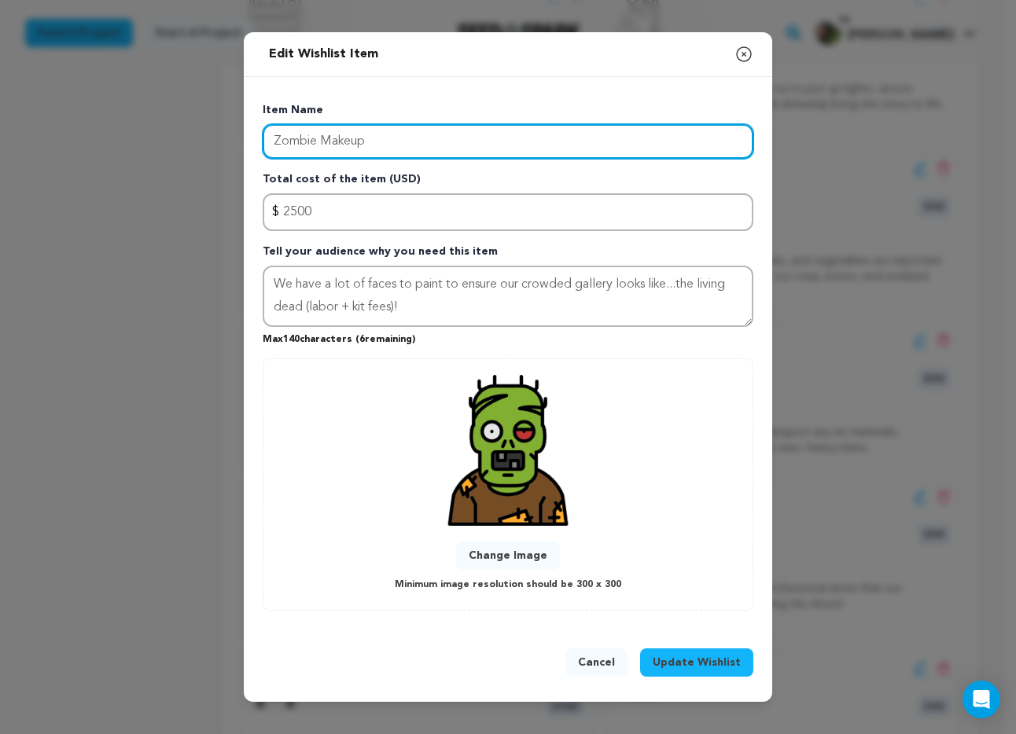
click at [380, 142] on input "Zombie Makeup" at bounding box center [508, 141] width 491 height 35
type input "Zombie Makeup Artist"
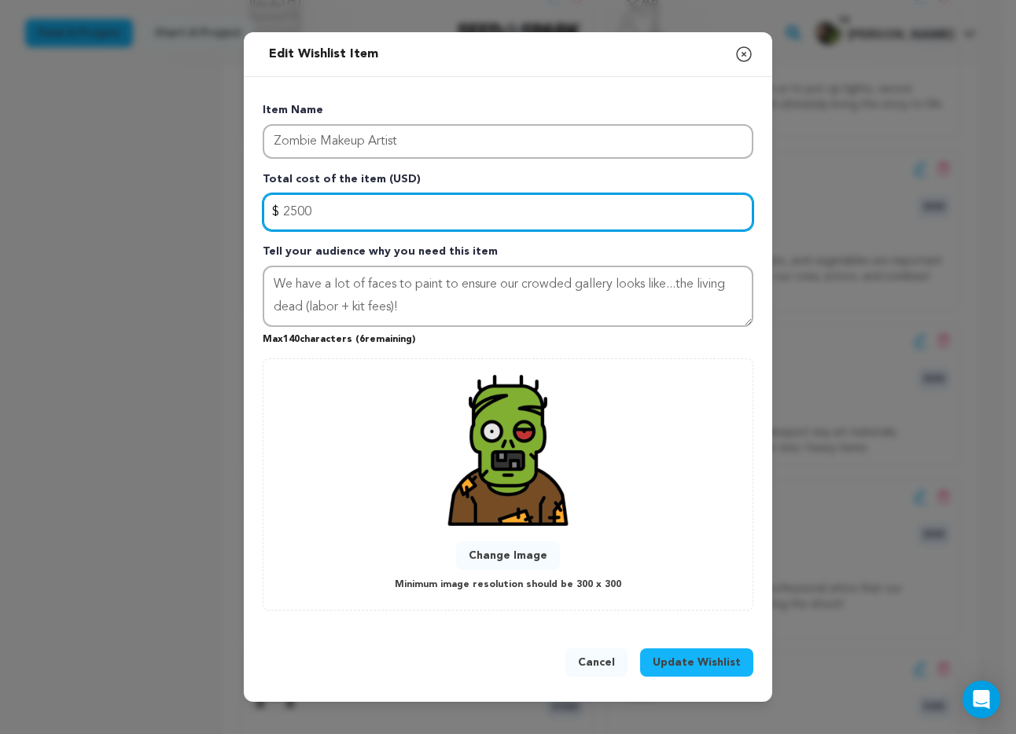
click at [288, 212] on input "2500" at bounding box center [508, 212] width 491 height 38
type input "1500"
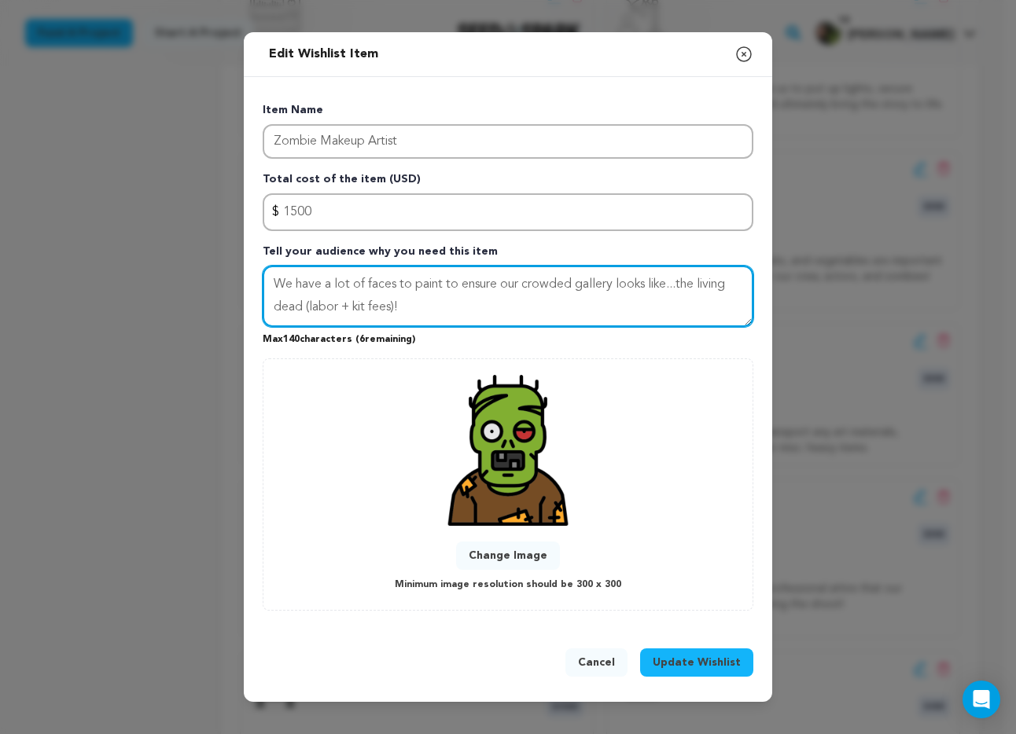
click at [438, 306] on textarea "We have a lot of faces to paint to ensure our crowded gallery looks like...the …" at bounding box center [508, 296] width 491 height 61
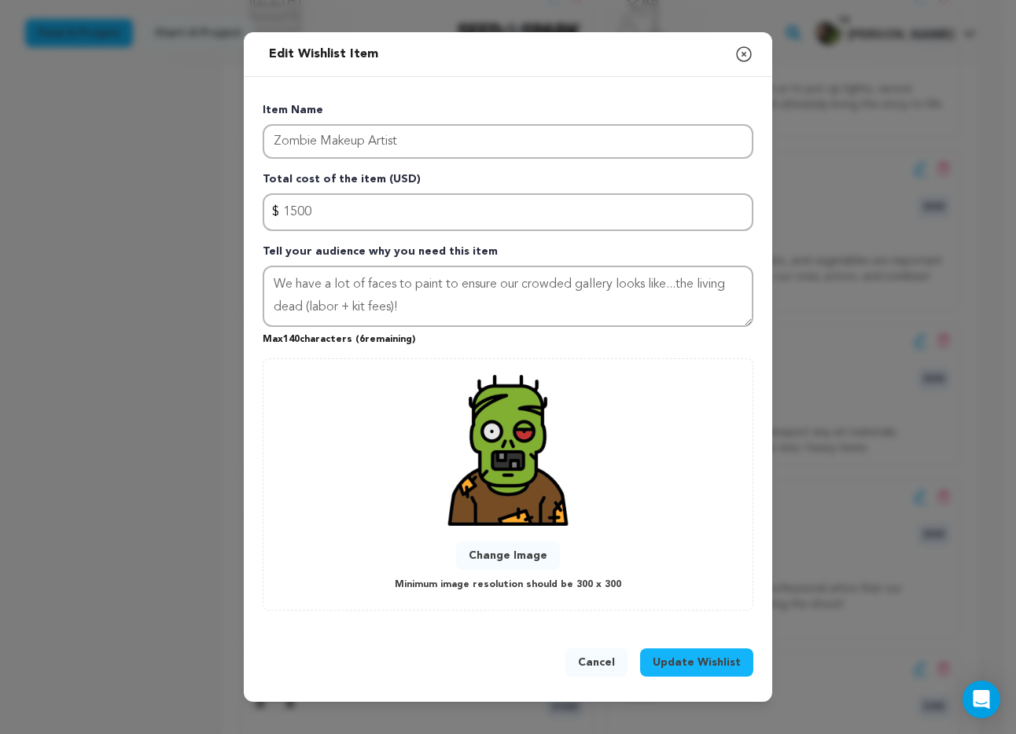
click at [694, 671] on button "Update Wishlist" at bounding box center [696, 663] width 113 height 28
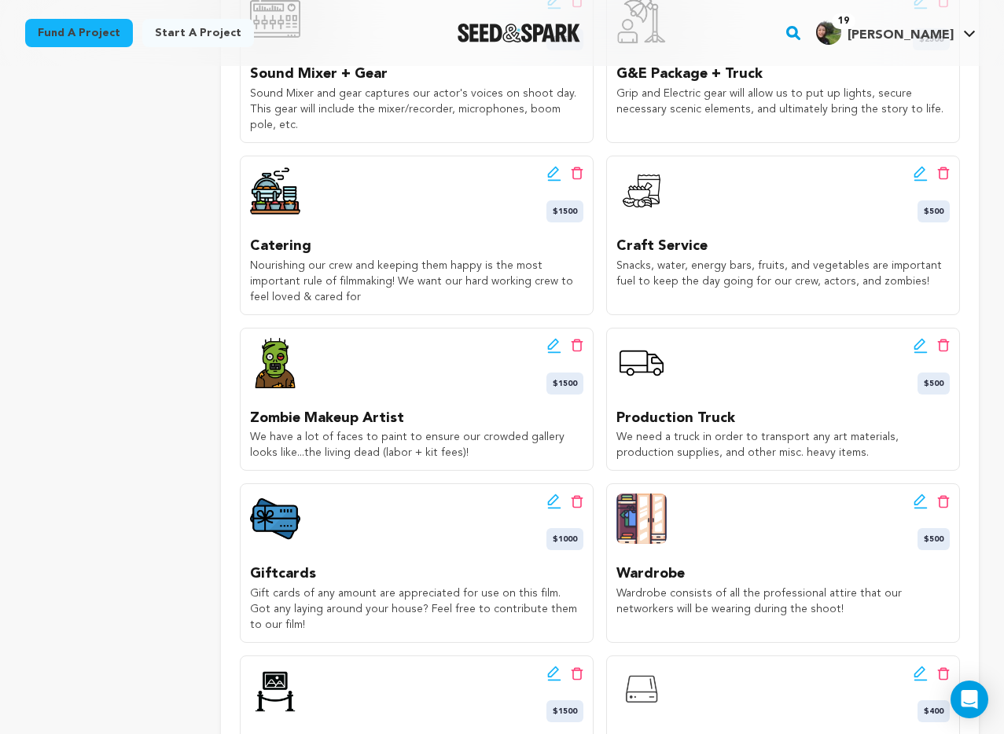
scroll to position [1276, 0]
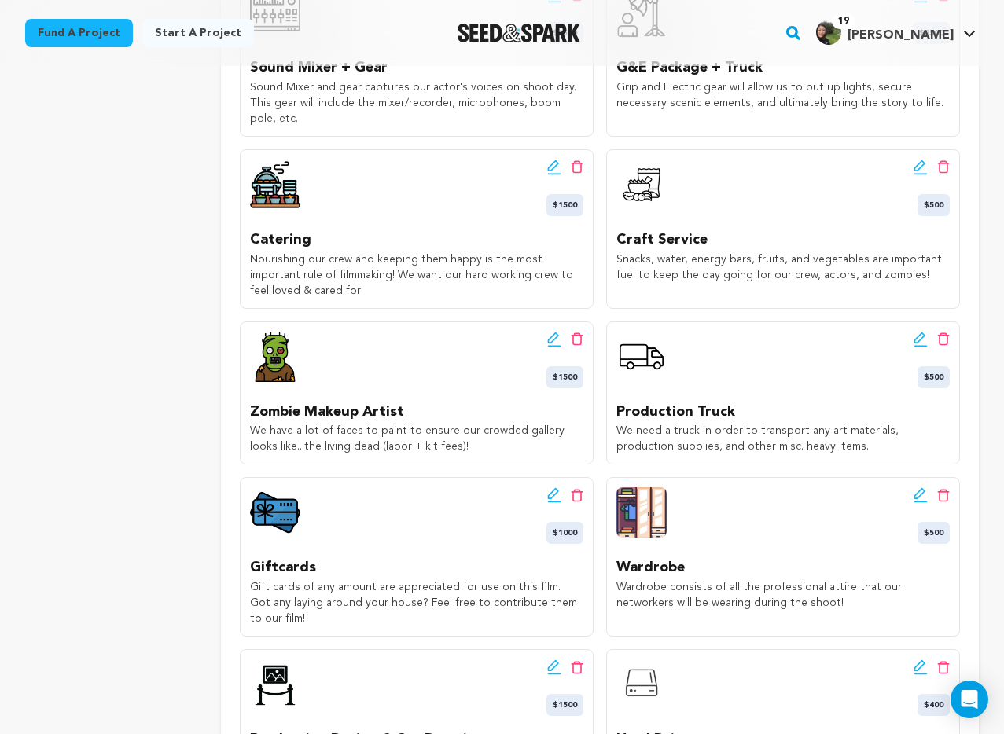
click at [549, 488] on icon at bounding box center [553, 493] width 11 height 11
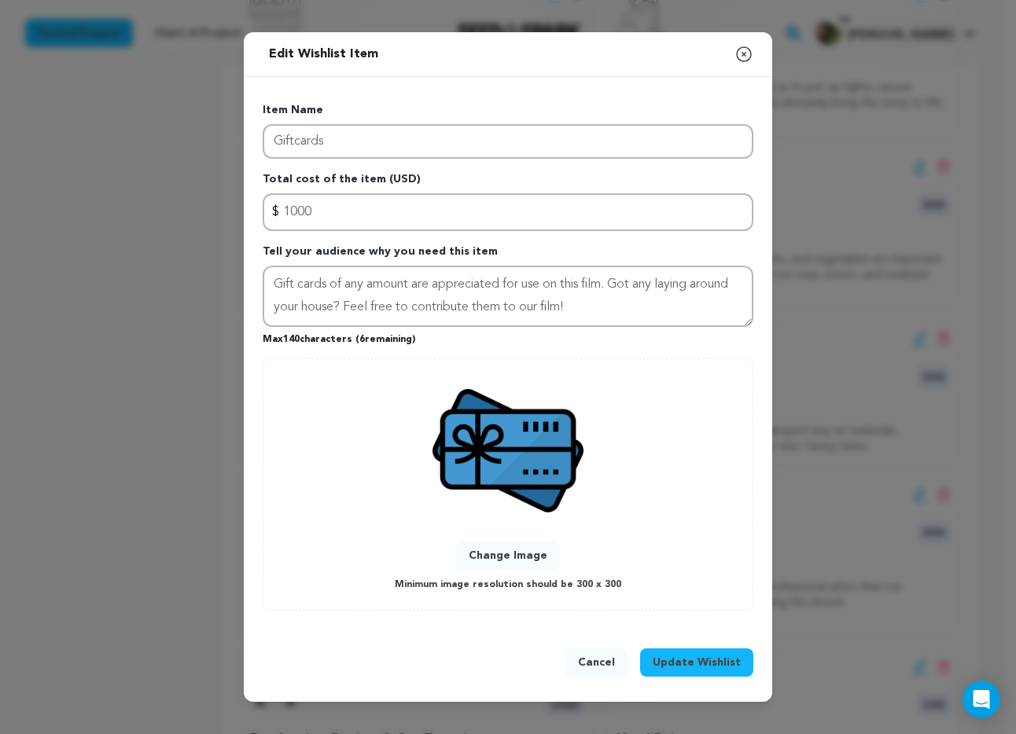
click at [569, 681] on div "Cancel Update Wishlist" at bounding box center [508, 666] width 491 height 35
click at [592, 667] on button "Cancel" at bounding box center [596, 663] width 62 height 28
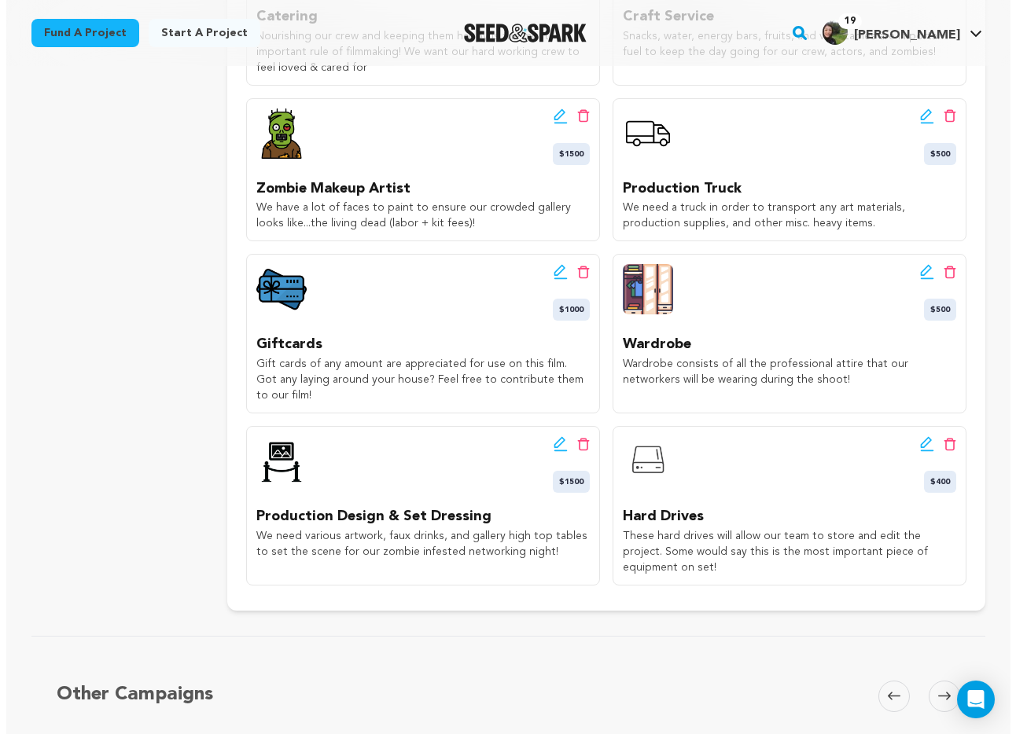
scroll to position [1500, 0]
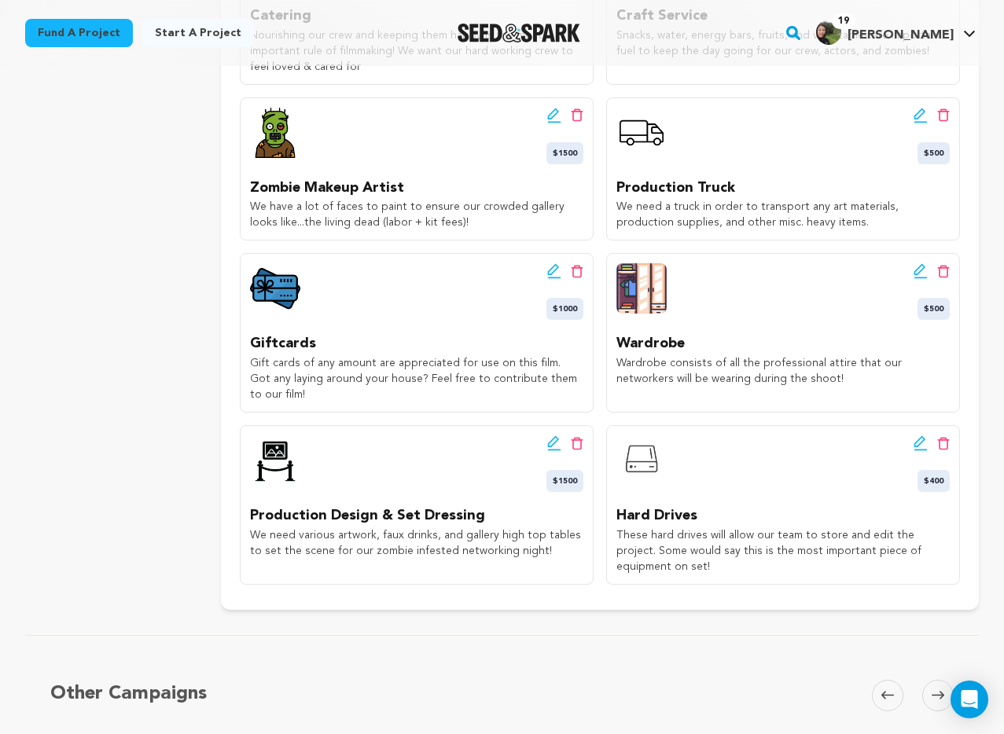
click at [547, 436] on icon at bounding box center [554, 444] width 14 height 16
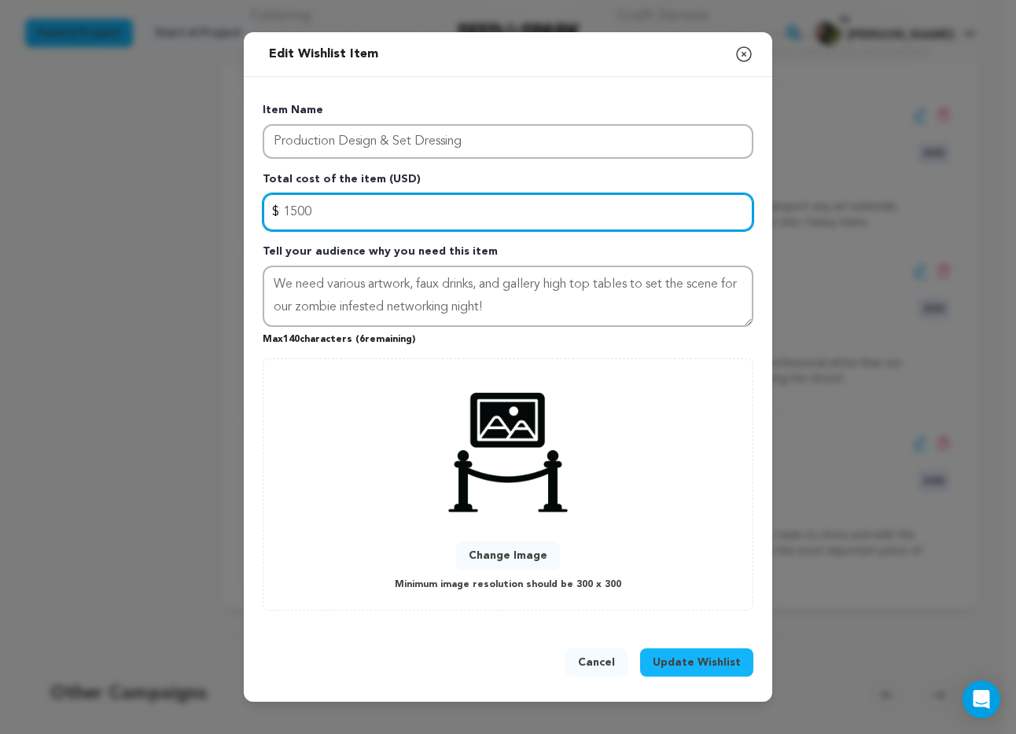
click at [429, 227] on input "1500" at bounding box center [508, 212] width 491 height 38
type input "1000"
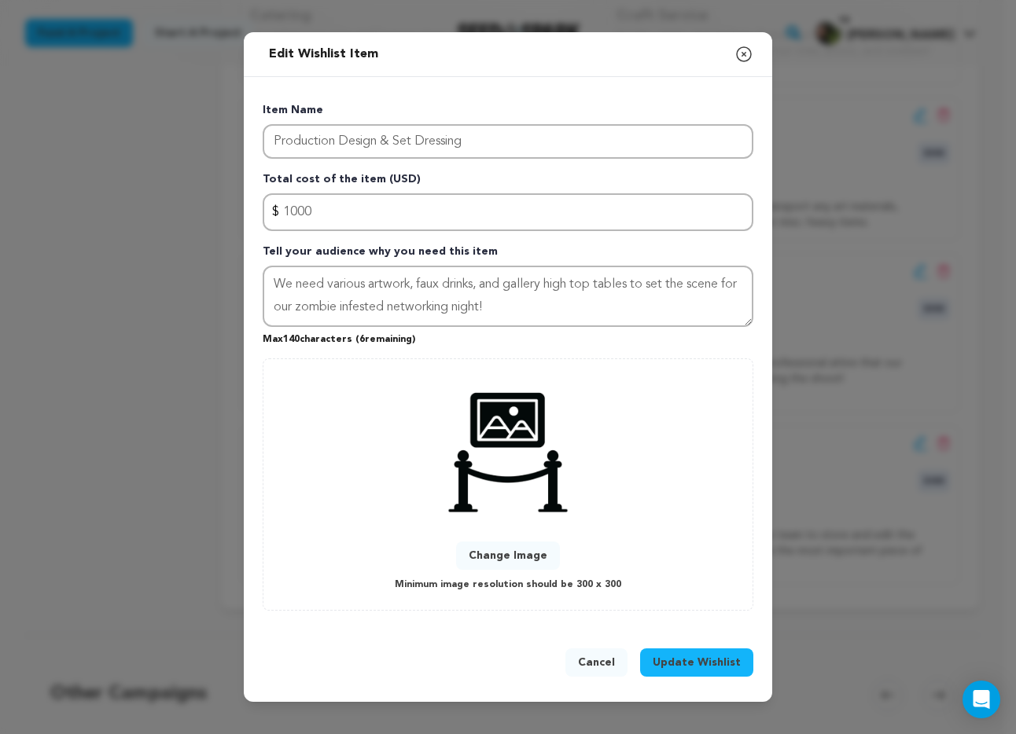
click at [697, 672] on button "Update Wishlist" at bounding box center [696, 663] width 113 height 28
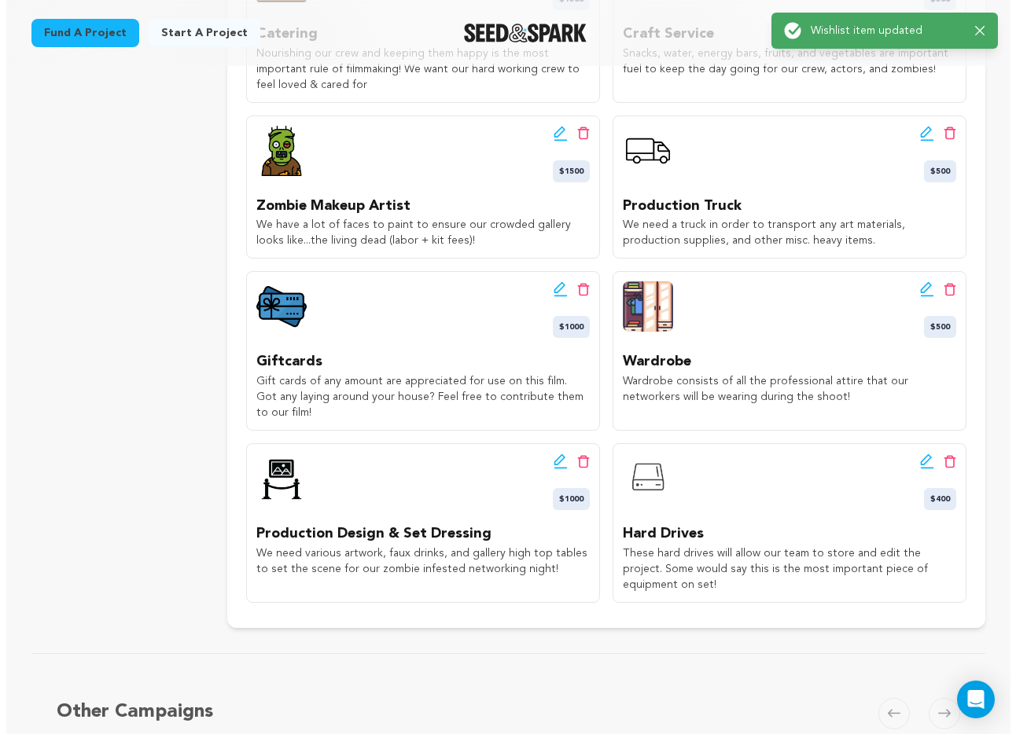
scroll to position [1469, 0]
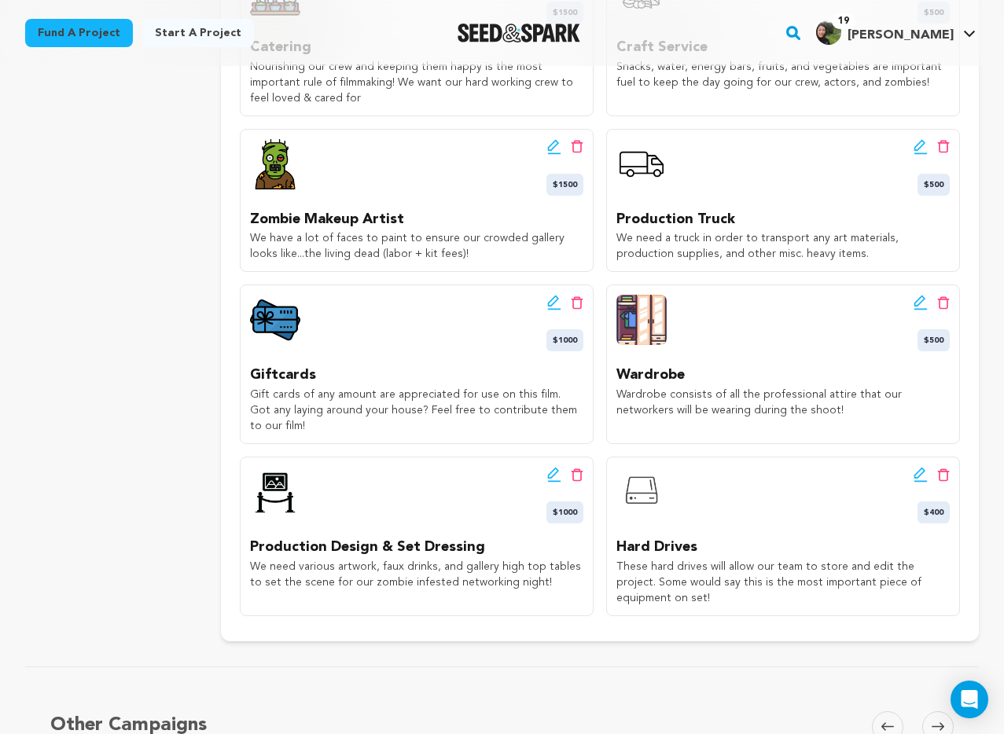
click at [550, 295] on icon at bounding box center [554, 303] width 14 height 16
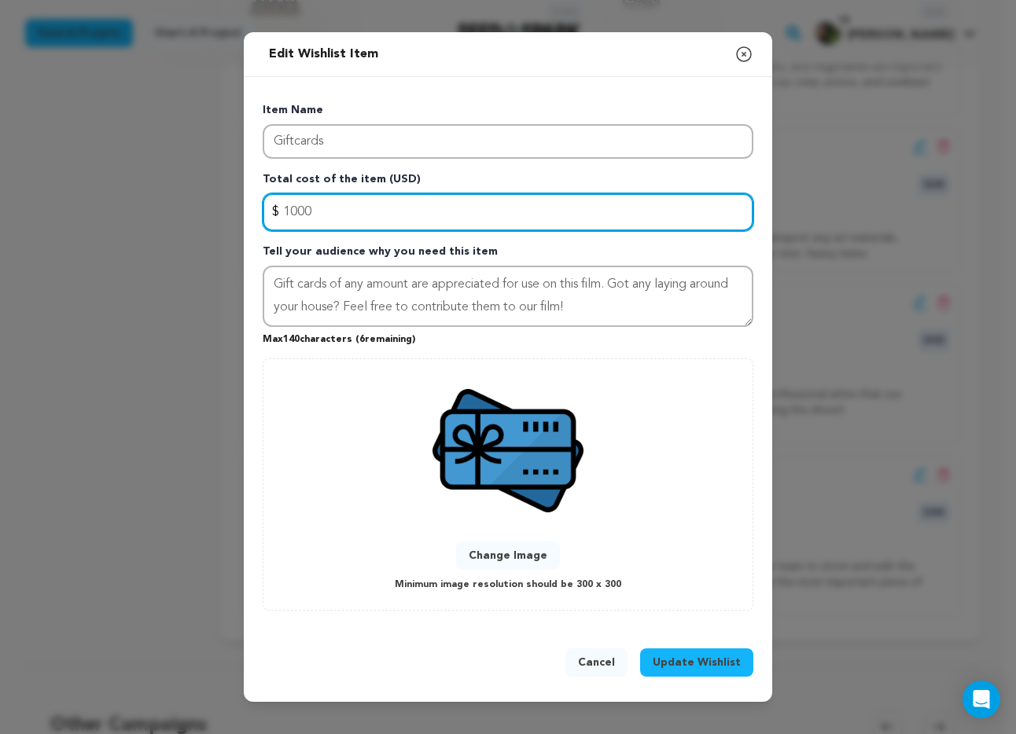
click at [356, 212] on input "1000" at bounding box center [508, 212] width 491 height 38
type input "200"
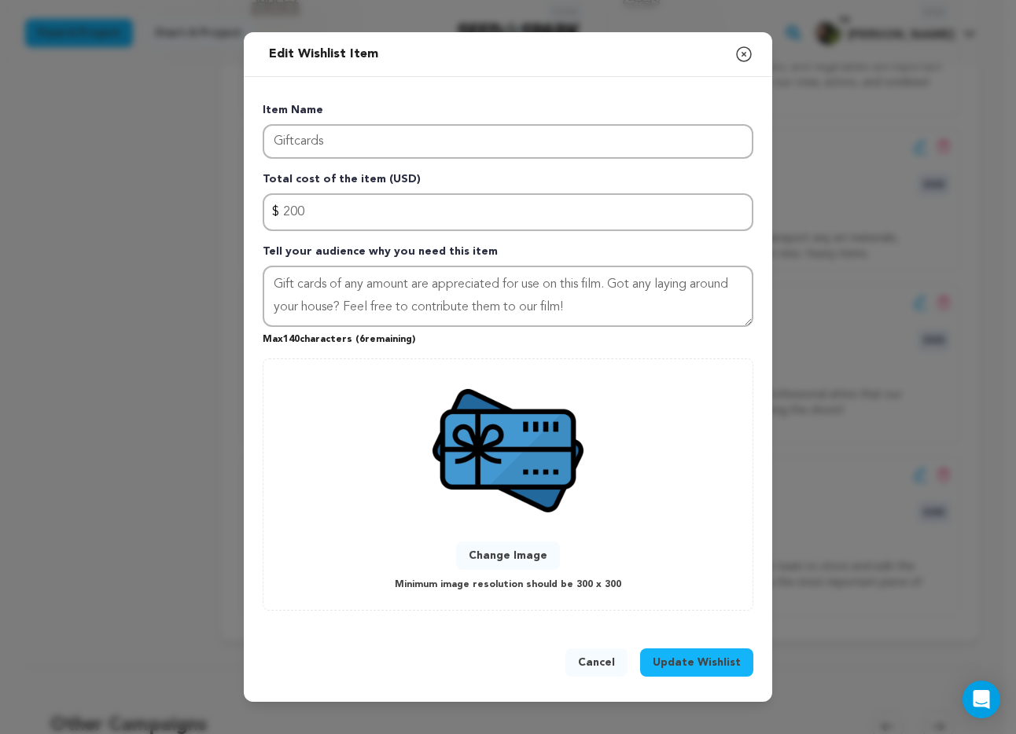
click at [697, 661] on span "Update Wishlist" at bounding box center [697, 663] width 88 height 16
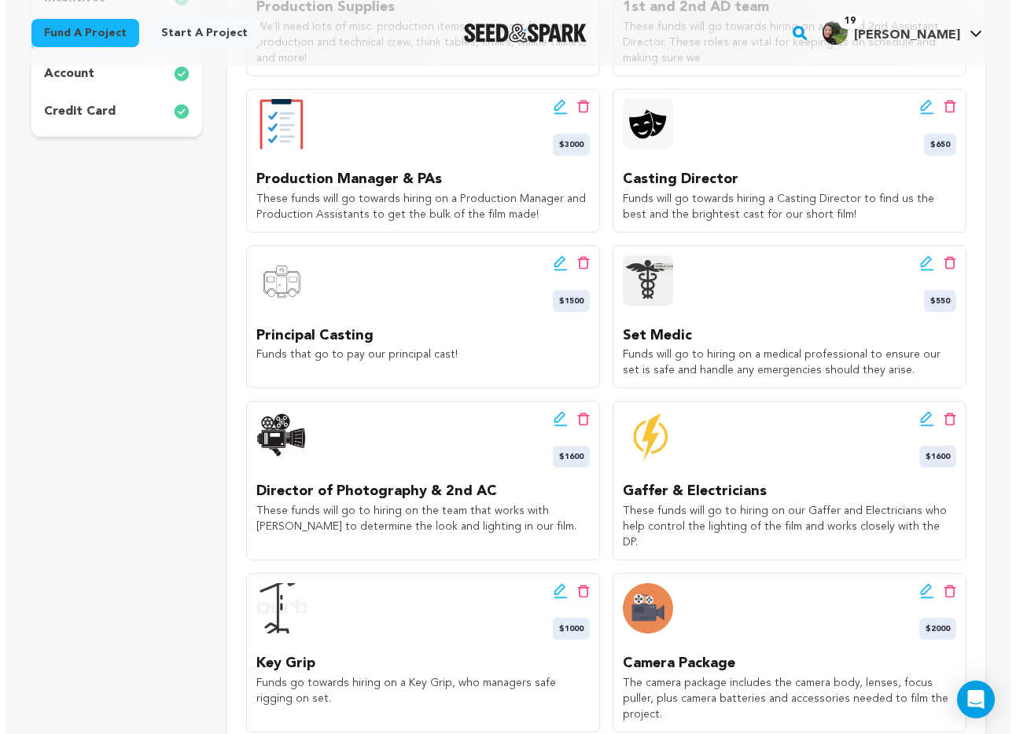
scroll to position [510, 0]
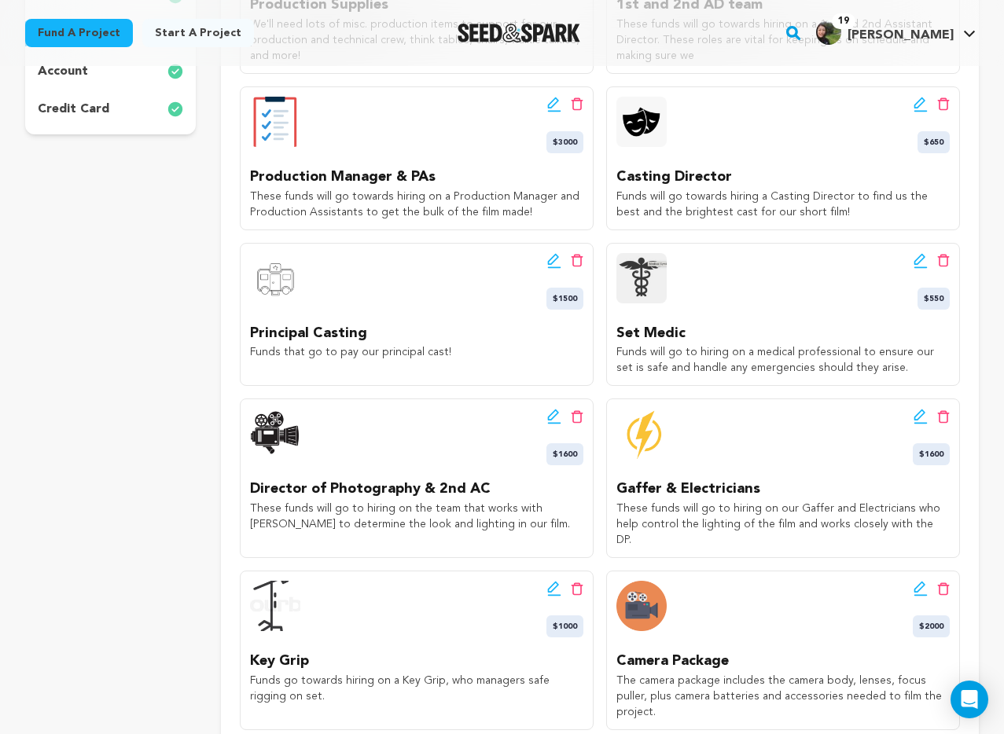
click at [548, 414] on icon at bounding box center [554, 417] width 14 height 16
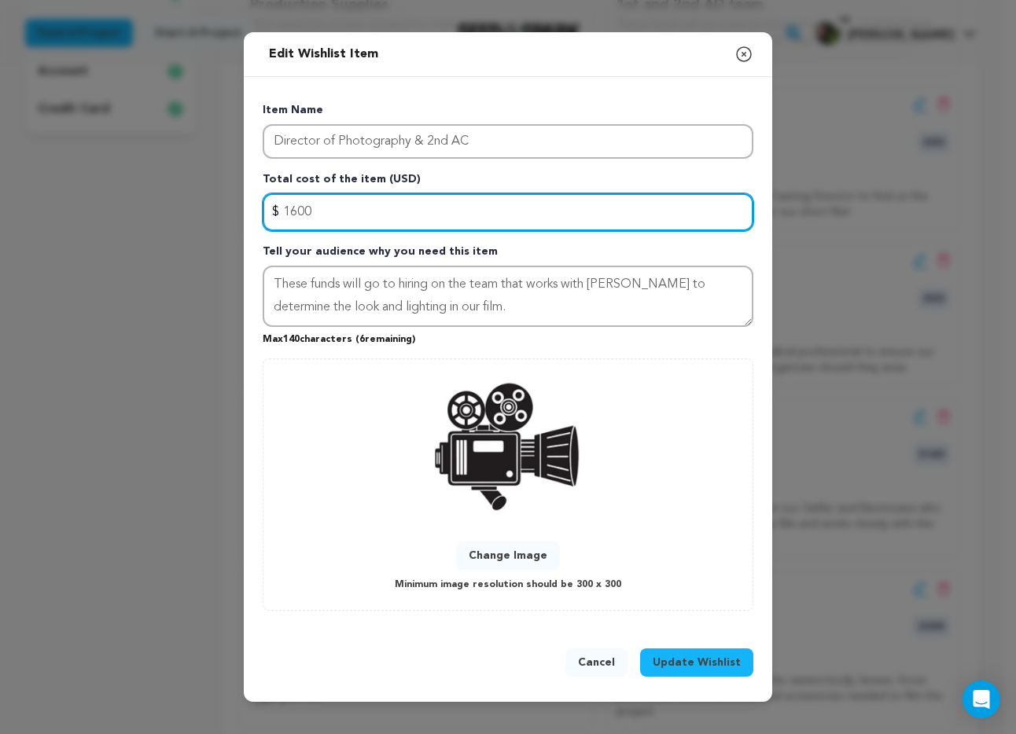
click at [440, 214] on input "1600" at bounding box center [508, 212] width 491 height 38
type input "1300"
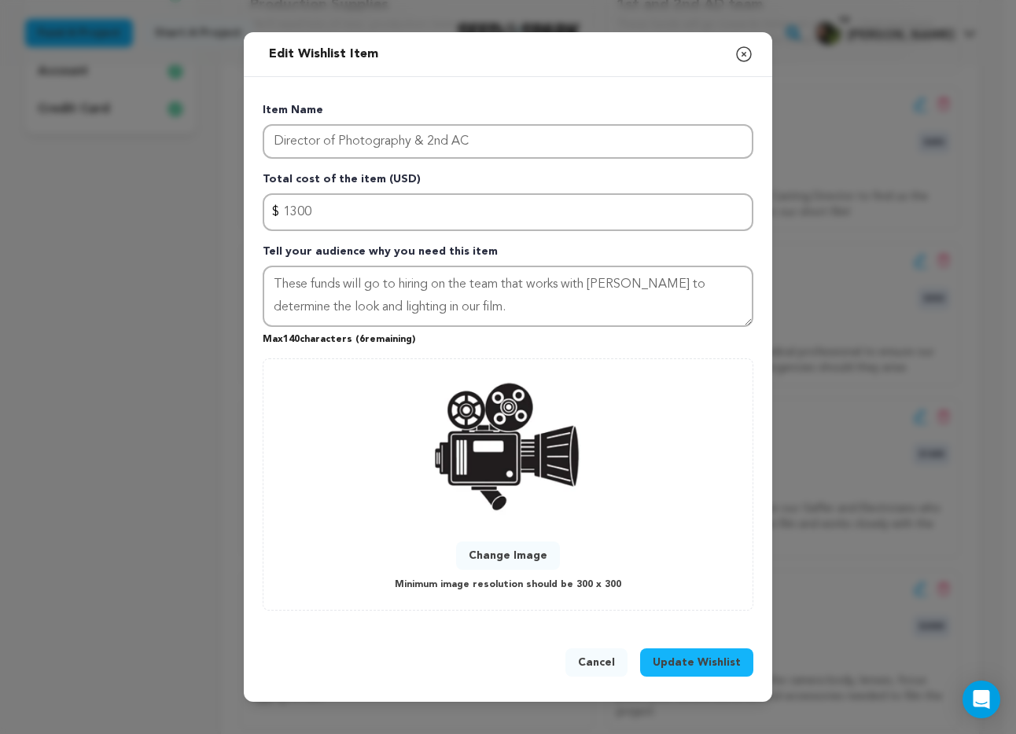
click at [695, 660] on span "Update Wishlist" at bounding box center [697, 663] width 88 height 16
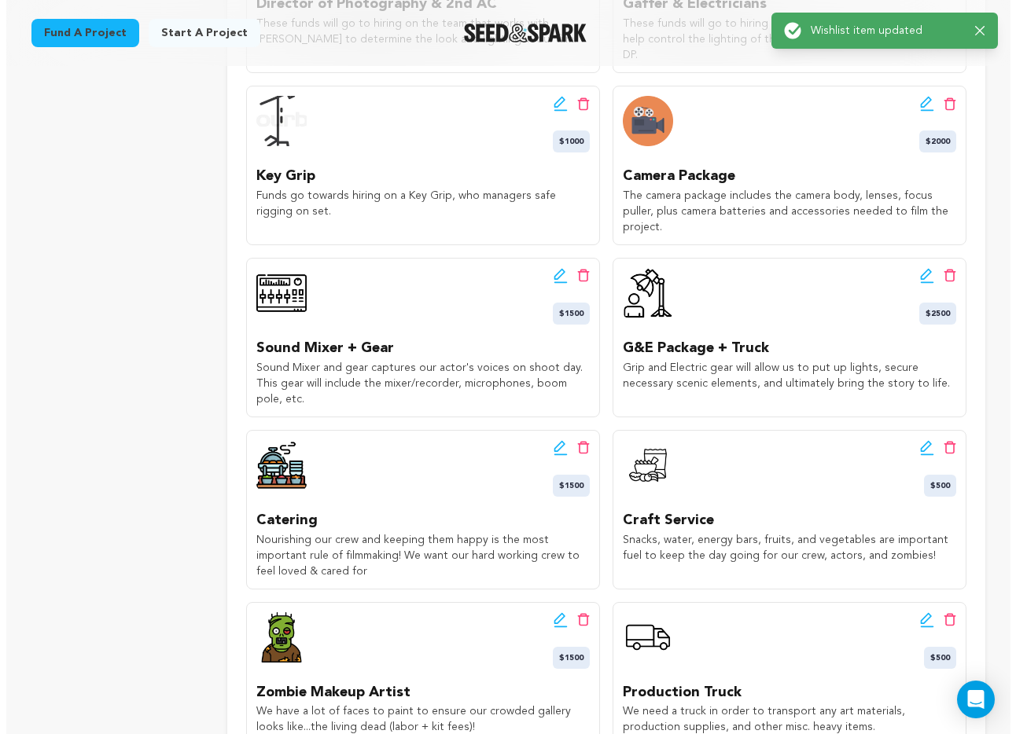
scroll to position [1035, 0]
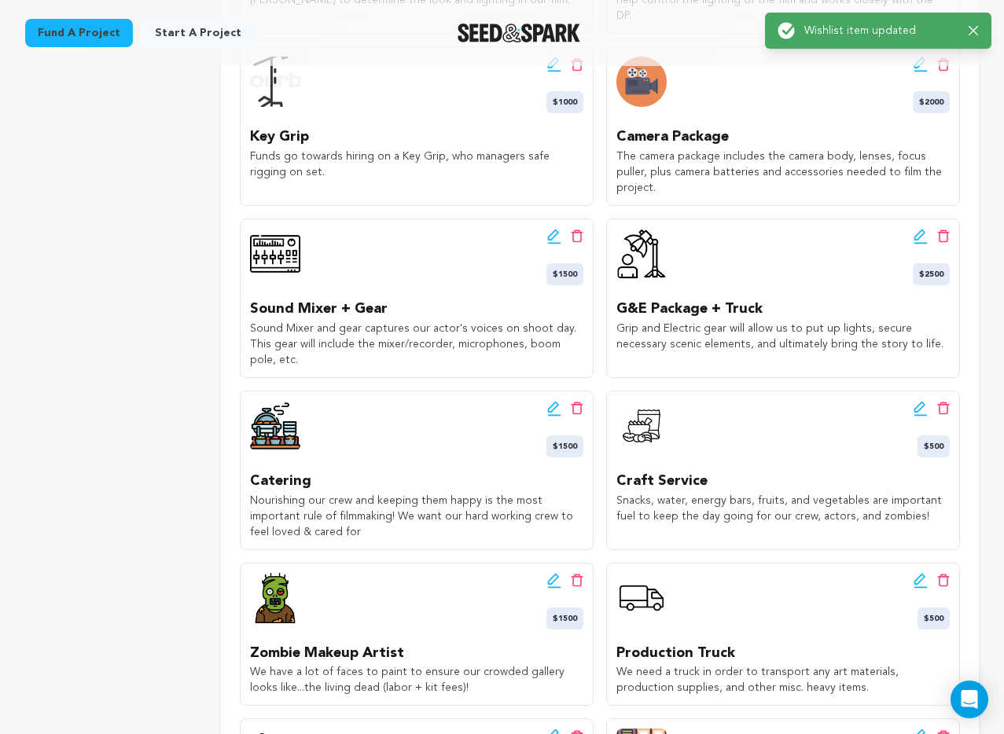
click at [915, 402] on icon at bounding box center [919, 407] width 11 height 11
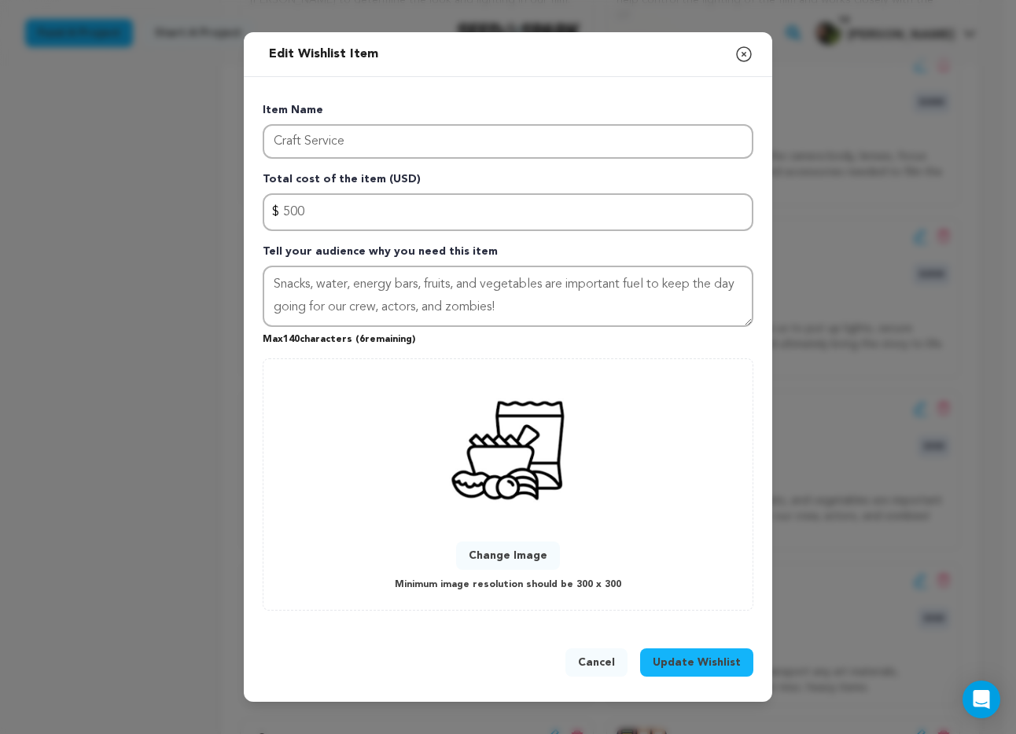
click at [372, 191] on p "Total cost of the item (USD)" at bounding box center [508, 182] width 491 height 22
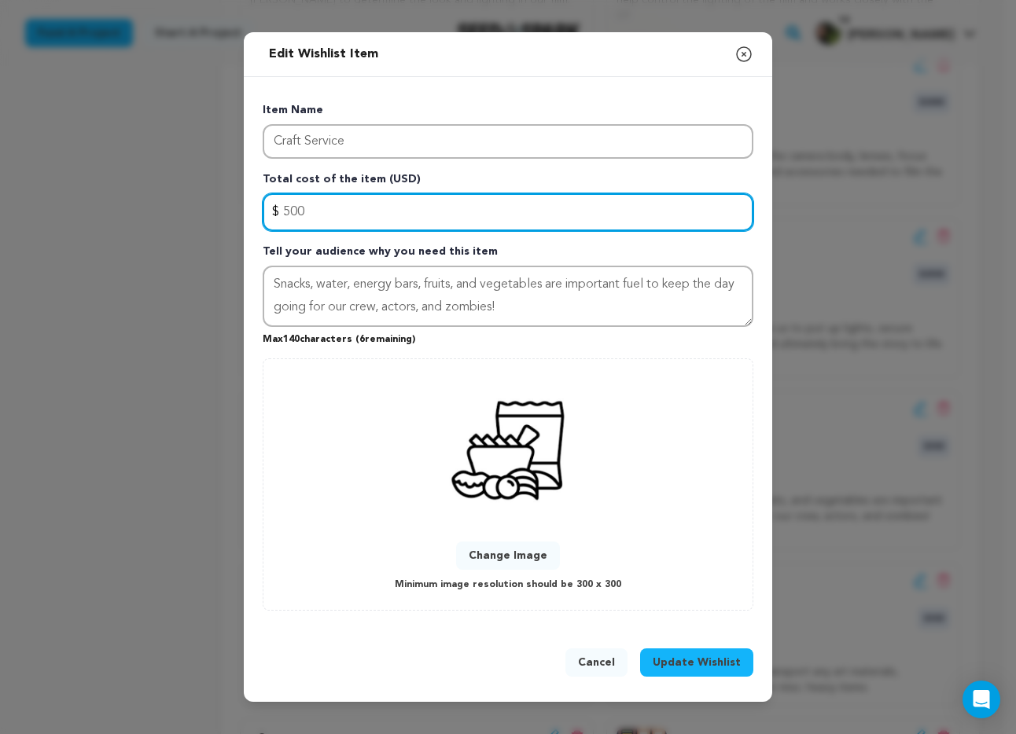
click at [372, 204] on input "500" at bounding box center [508, 212] width 491 height 38
type input "400"
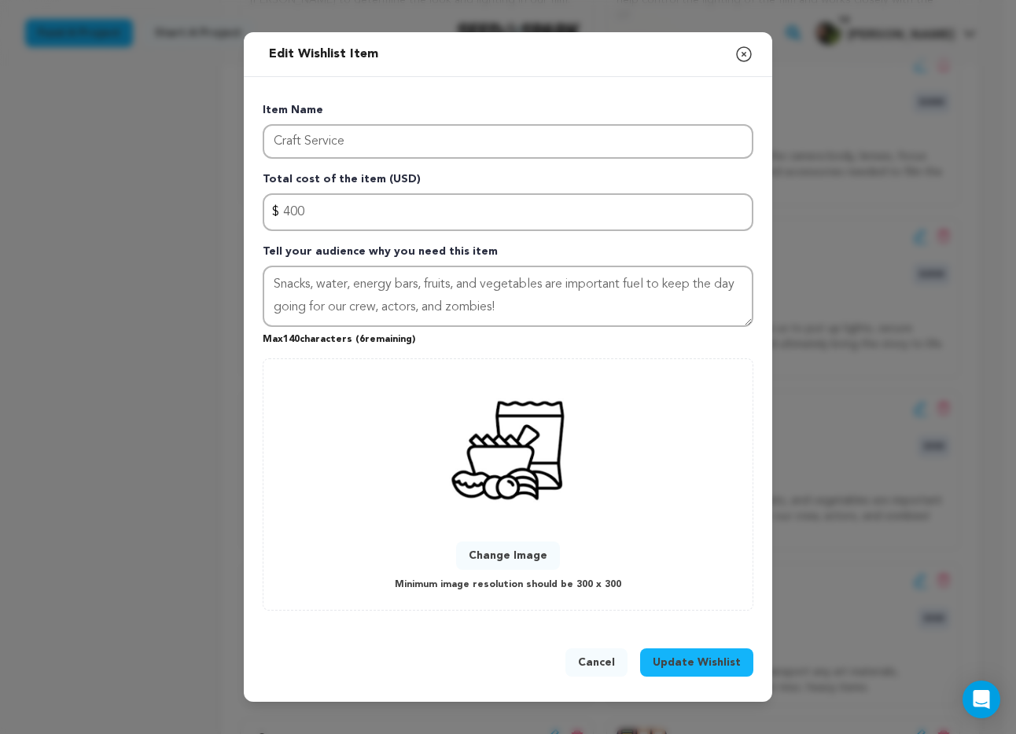
click at [712, 668] on span "Update Wishlist" at bounding box center [697, 663] width 88 height 16
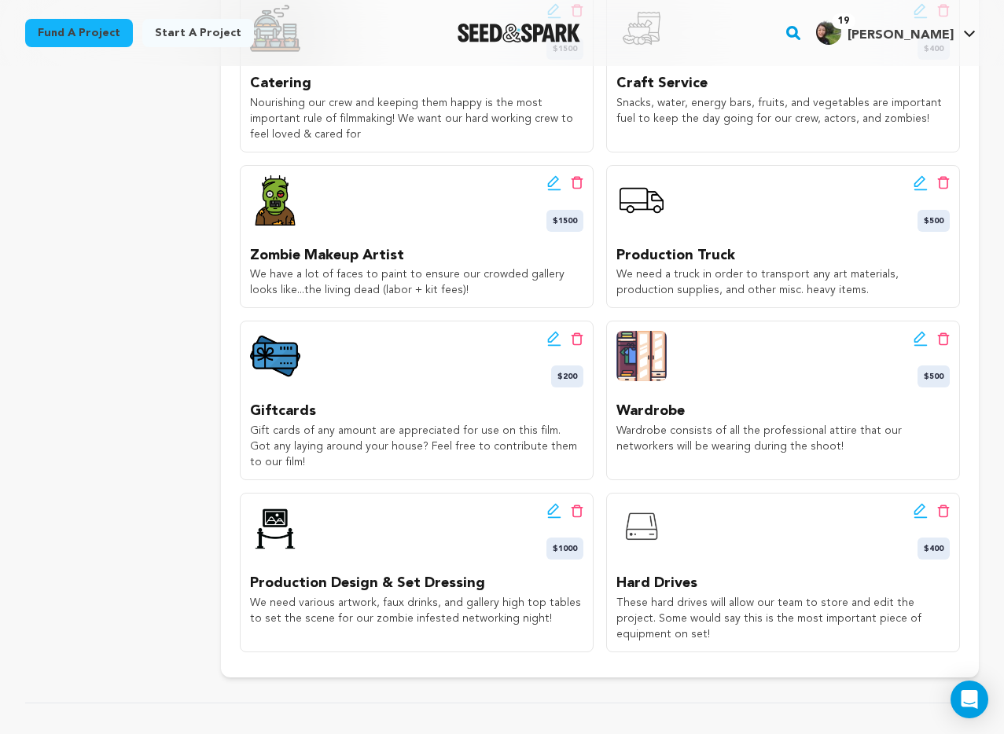
scroll to position [1434, 0]
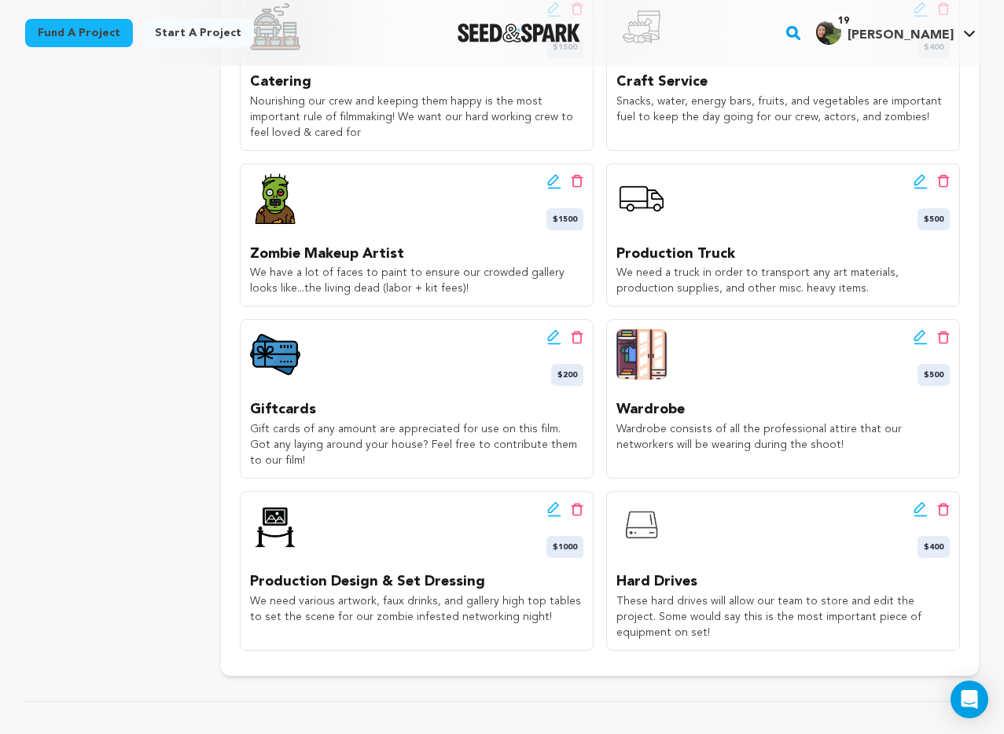
click at [576, 331] on icon at bounding box center [577, 337] width 13 height 13
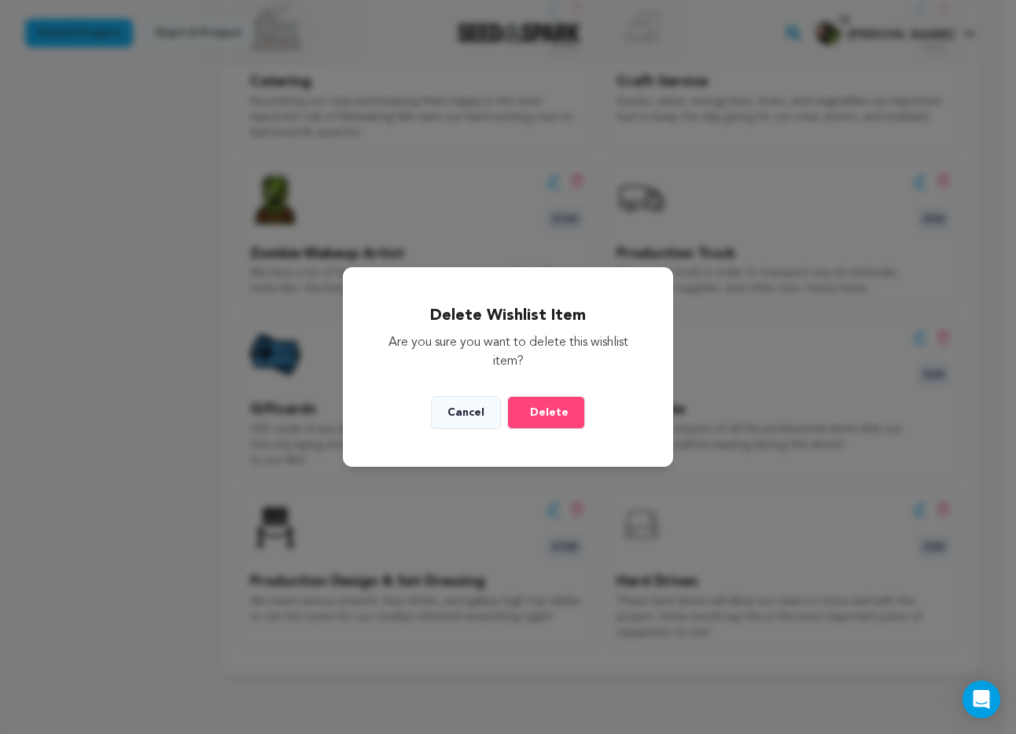
click at [522, 405] on button "Delete" at bounding box center [546, 412] width 78 height 33
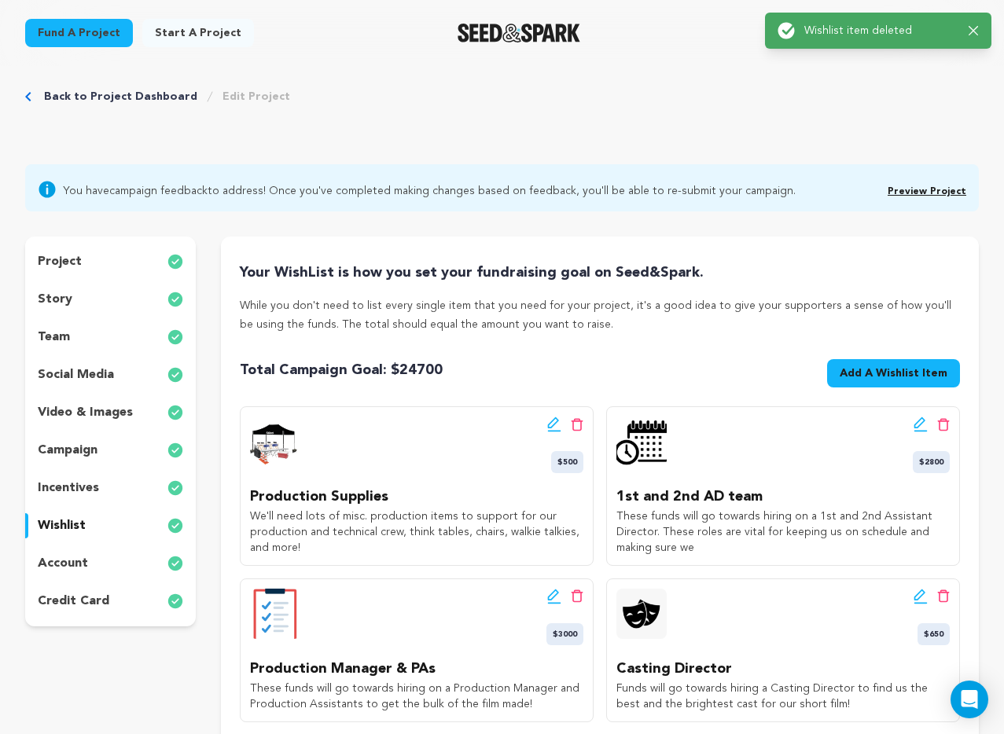
scroll to position [0, 0]
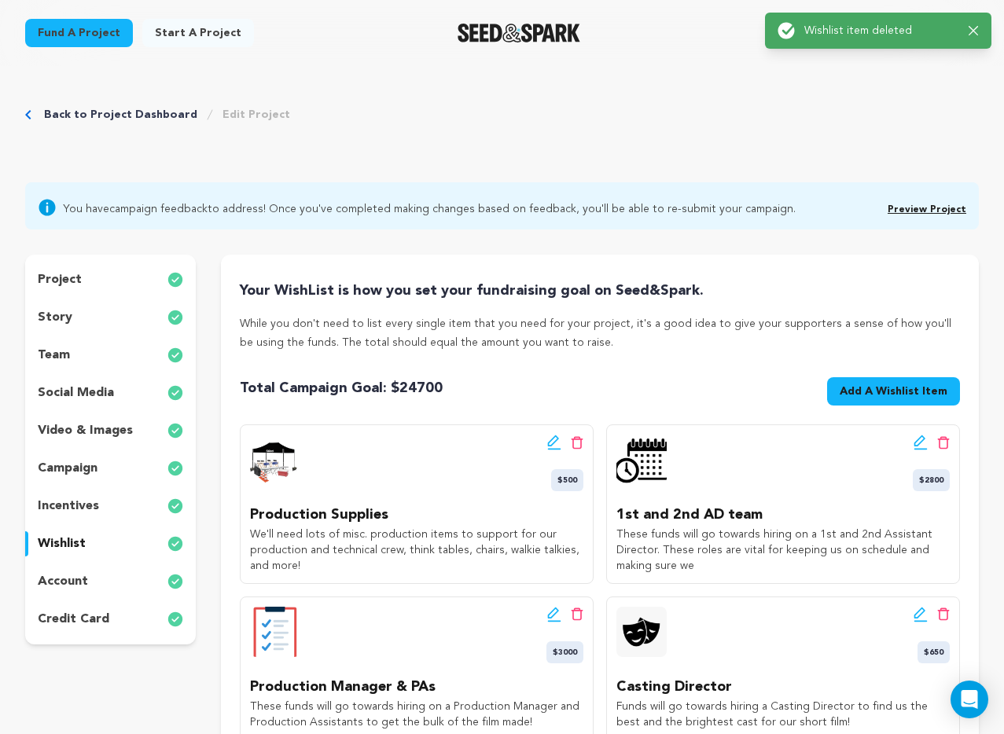
click at [886, 396] on span "Add A Wishlist Item" at bounding box center [894, 392] width 108 height 16
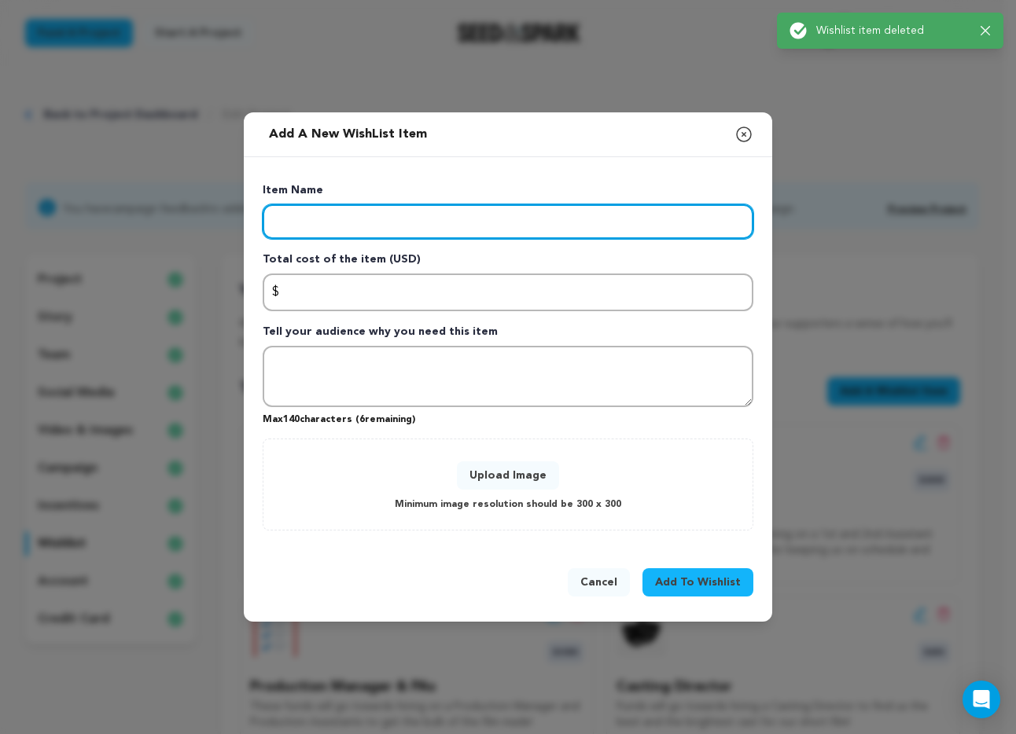
click at [396, 226] on input "Enter item name" at bounding box center [508, 221] width 491 height 35
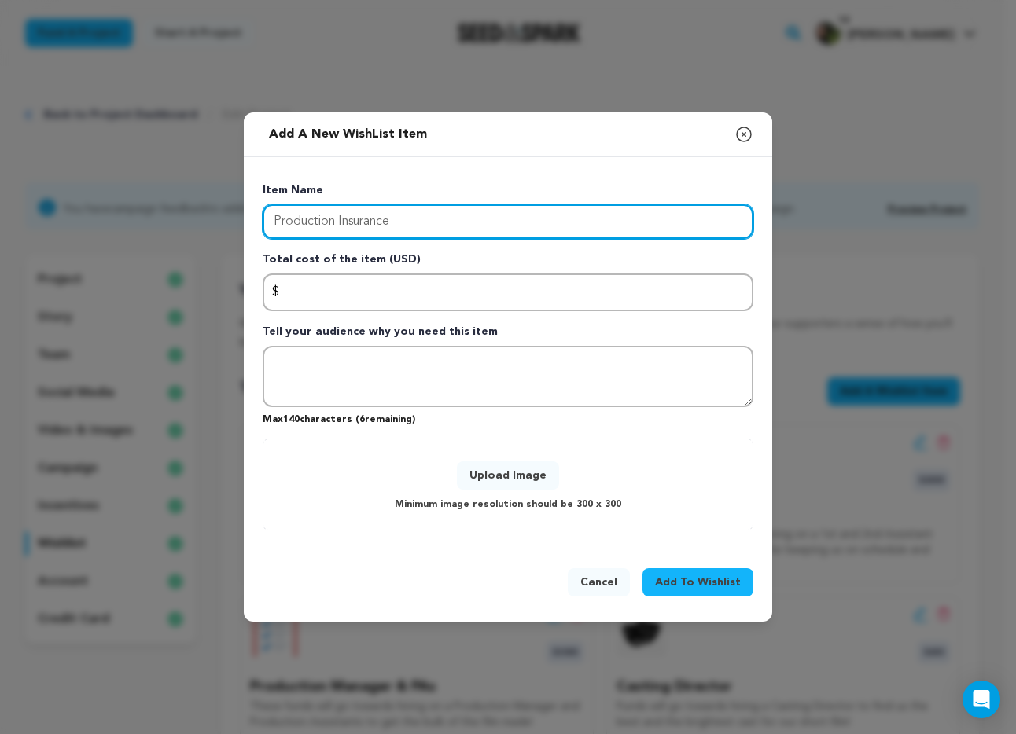
type input "Production Insurance"
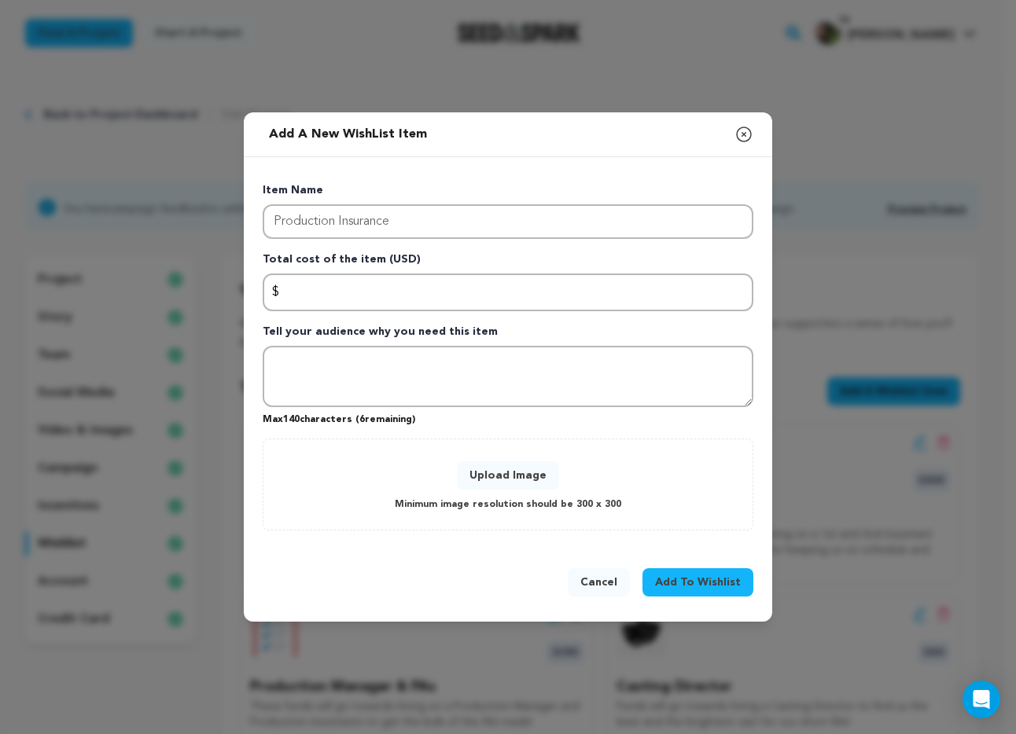
click at [528, 481] on button "Upload Image" at bounding box center [508, 476] width 102 height 28
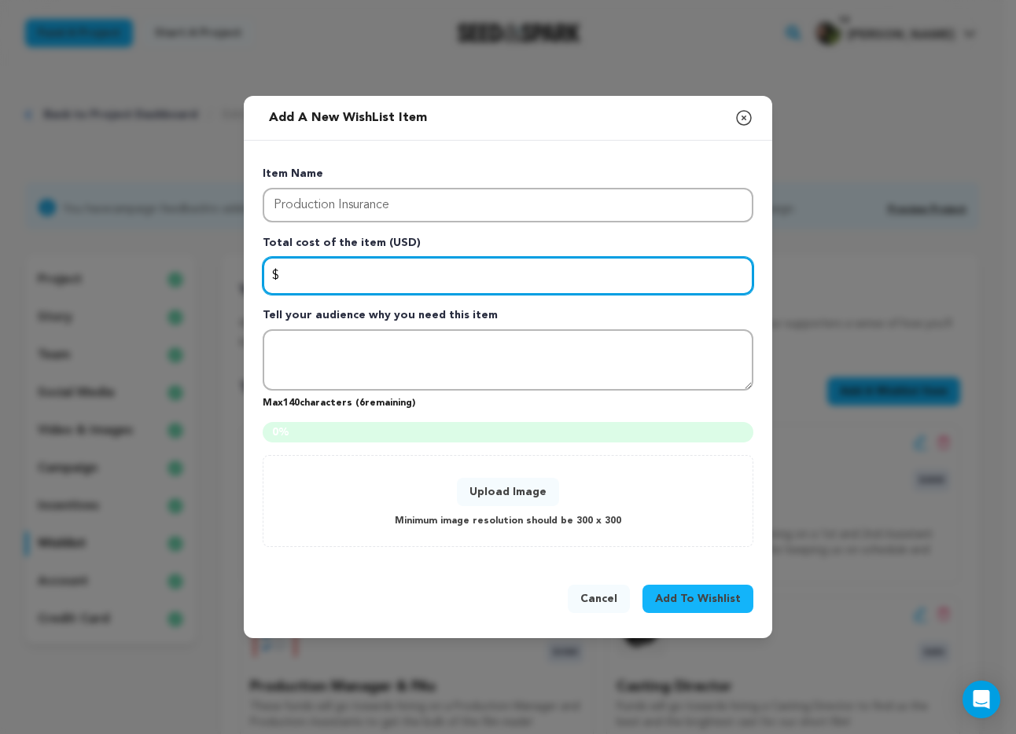
click at [336, 267] on input "Enter total cost of the item" at bounding box center [508, 276] width 491 height 38
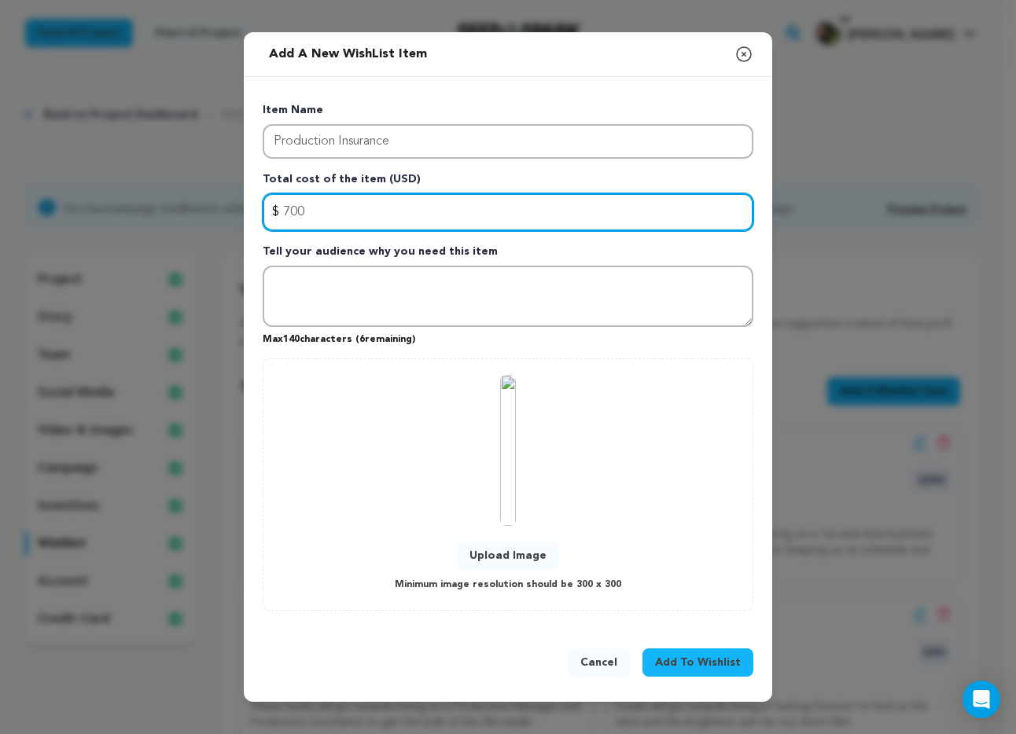
type input "700"
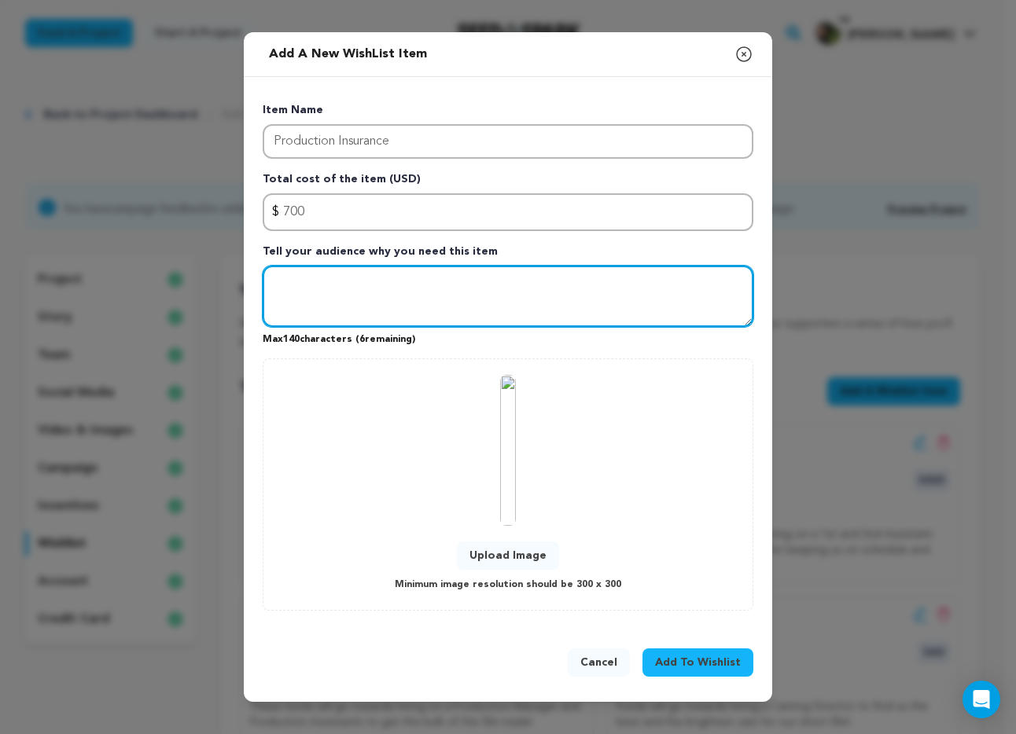
click at [318, 318] on textarea "Tell your audience why you need this item" at bounding box center [508, 296] width 491 height 61
type textarea "S"
type textarea "Covers our crew and gear in case of any accidents."
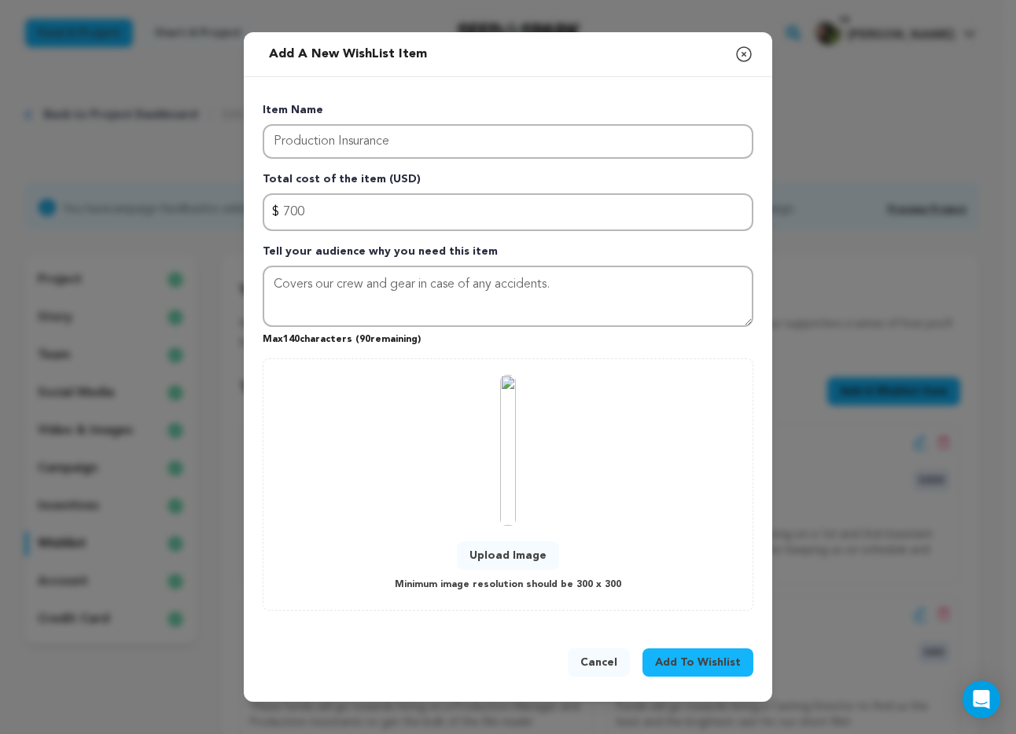
click at [680, 653] on button "Add To Wishlist" at bounding box center [697, 663] width 111 height 28
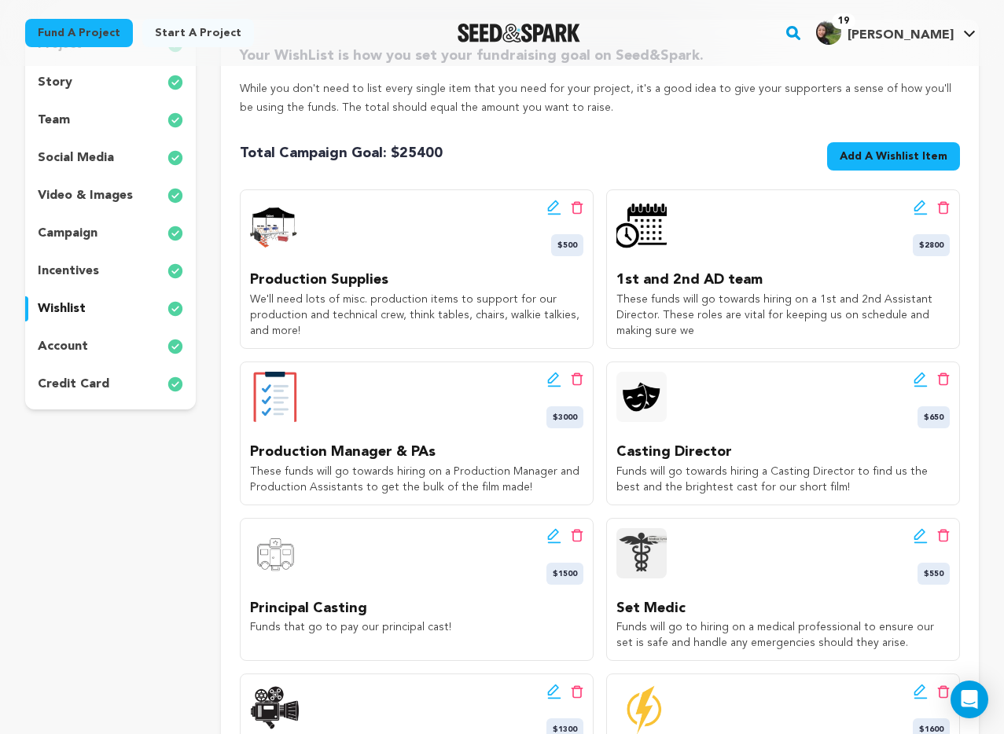
scroll to position [239, 0]
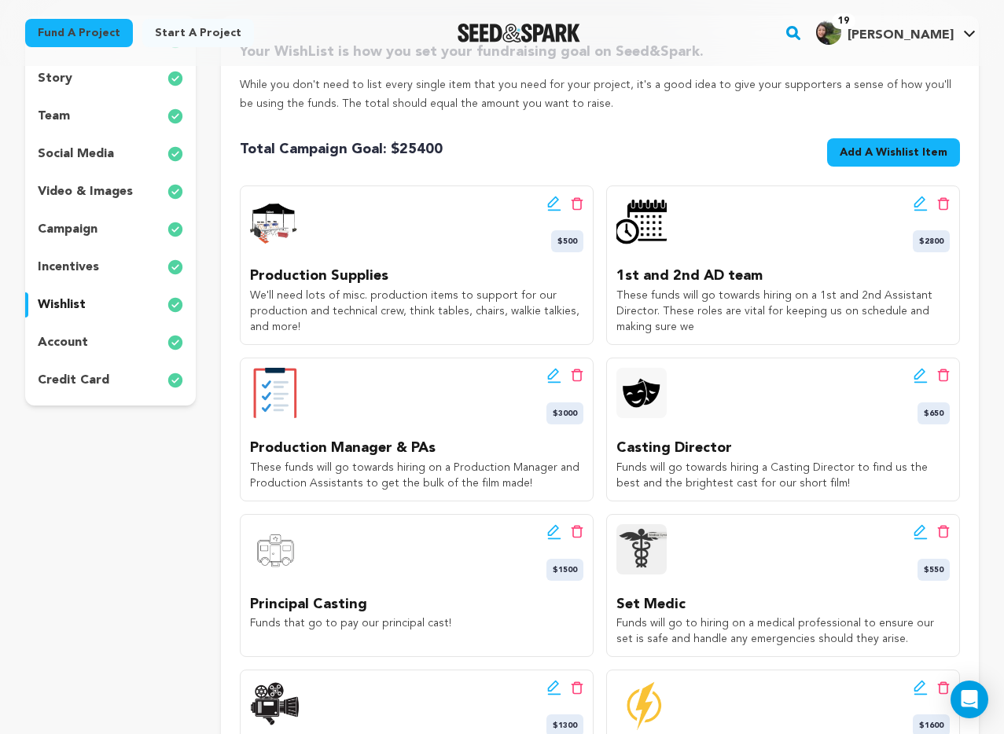
click at [918, 202] on icon at bounding box center [921, 204] width 14 height 16
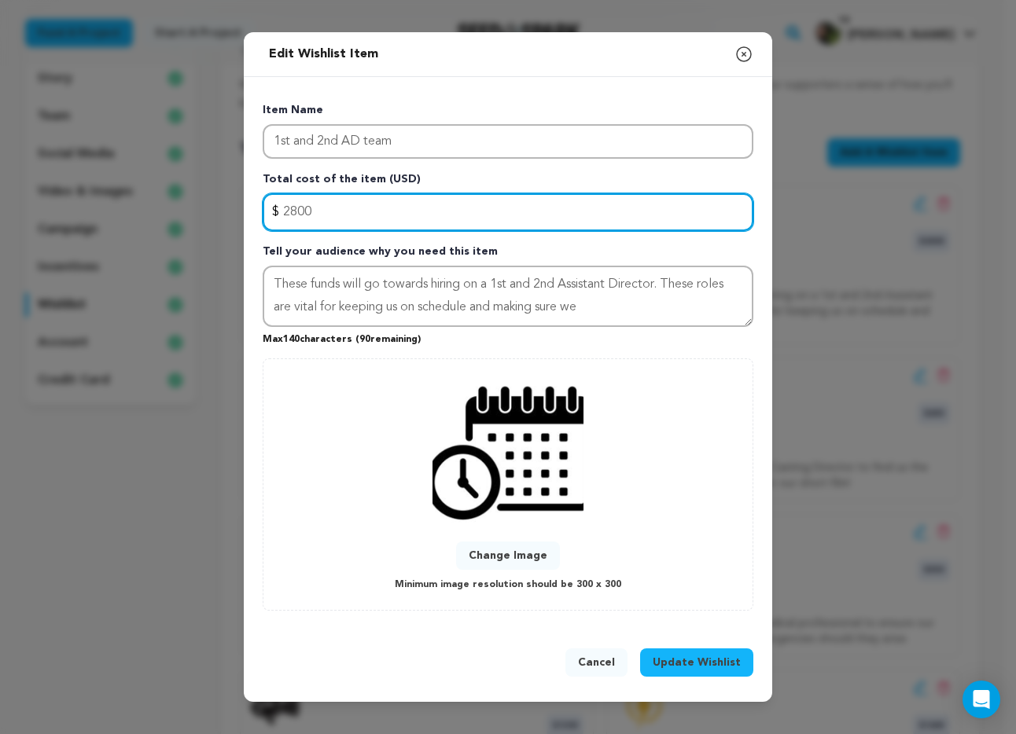
click at [486, 204] on input "2800" at bounding box center [508, 212] width 491 height 38
type input "2500"
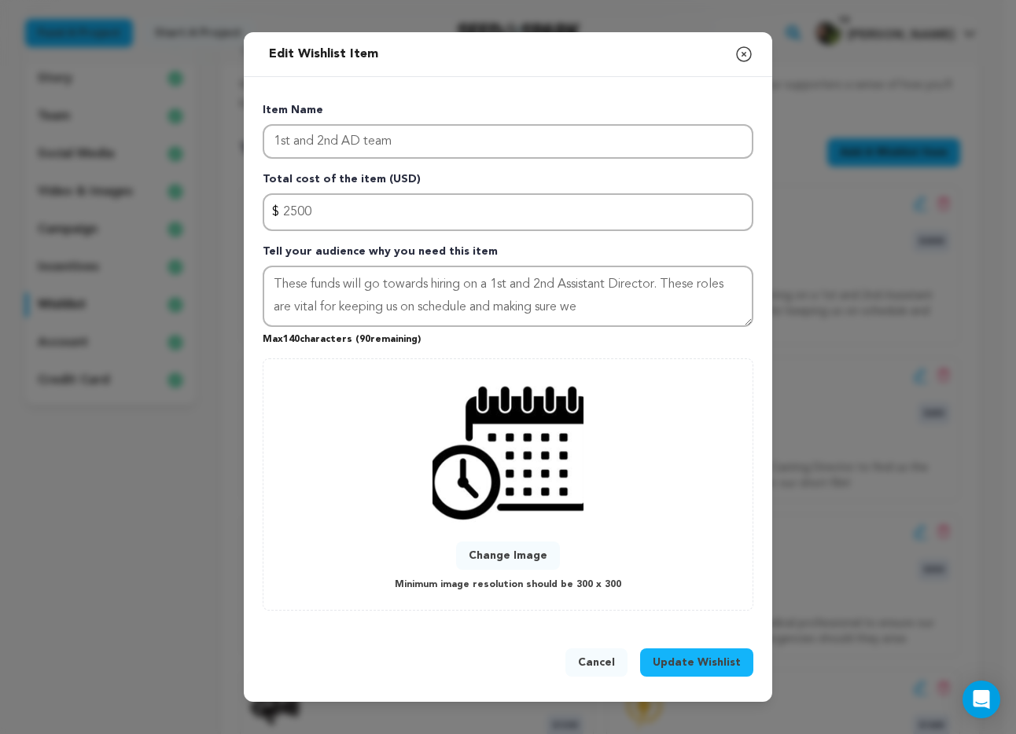
click at [656, 660] on button "Update Wishlist" at bounding box center [696, 663] width 113 height 28
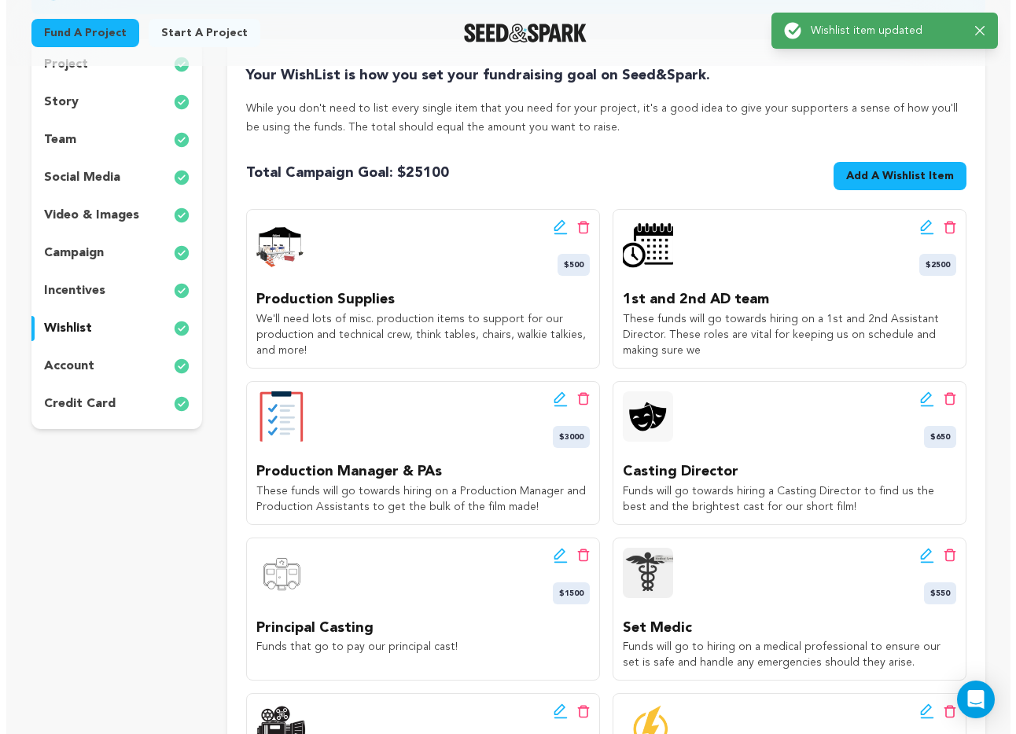
scroll to position [216, 0]
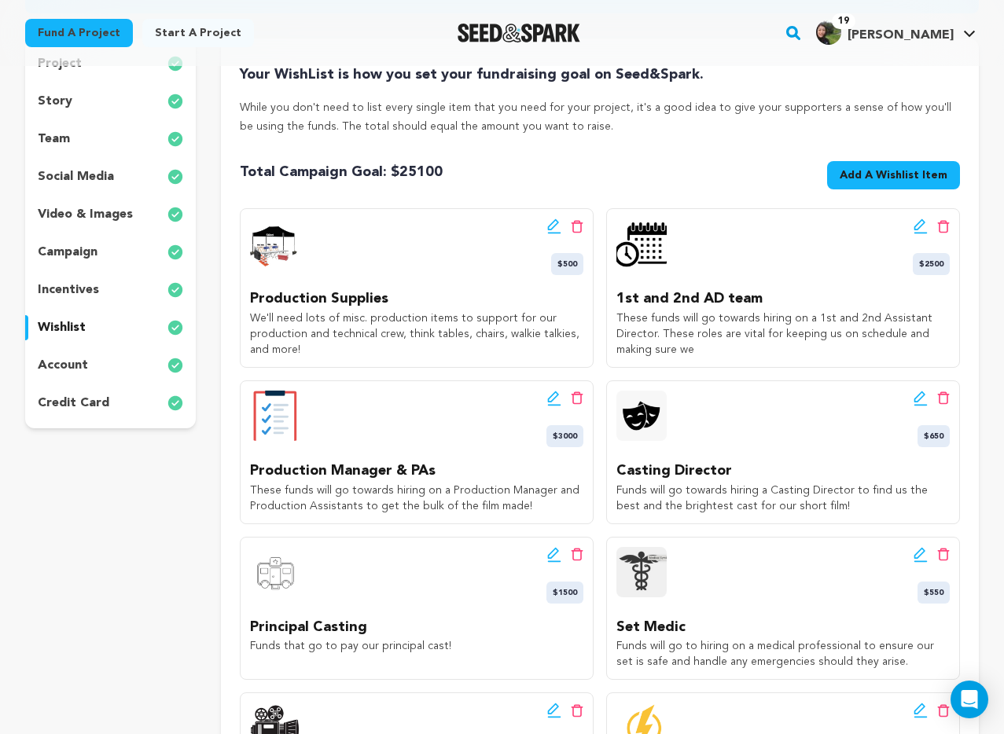
click at [923, 396] on icon at bounding box center [921, 399] width 14 height 16
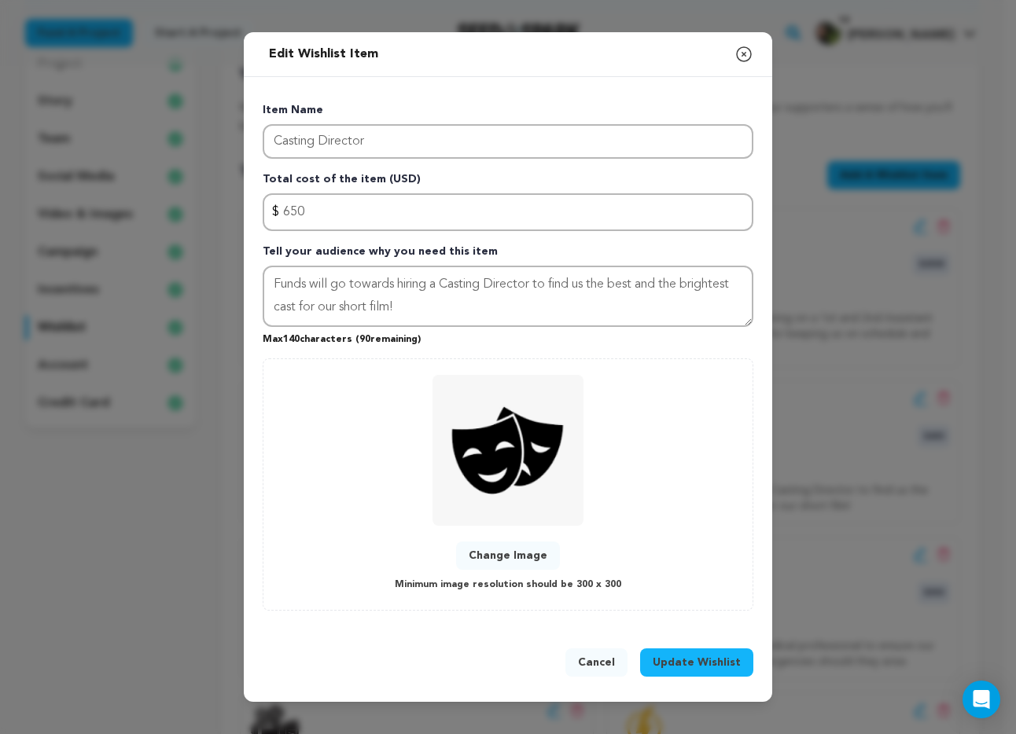
click at [427, 237] on div "Item Name Casting Director Total cost of the item (USD) $ Amount 650 Tell your …" at bounding box center [508, 356] width 491 height 508
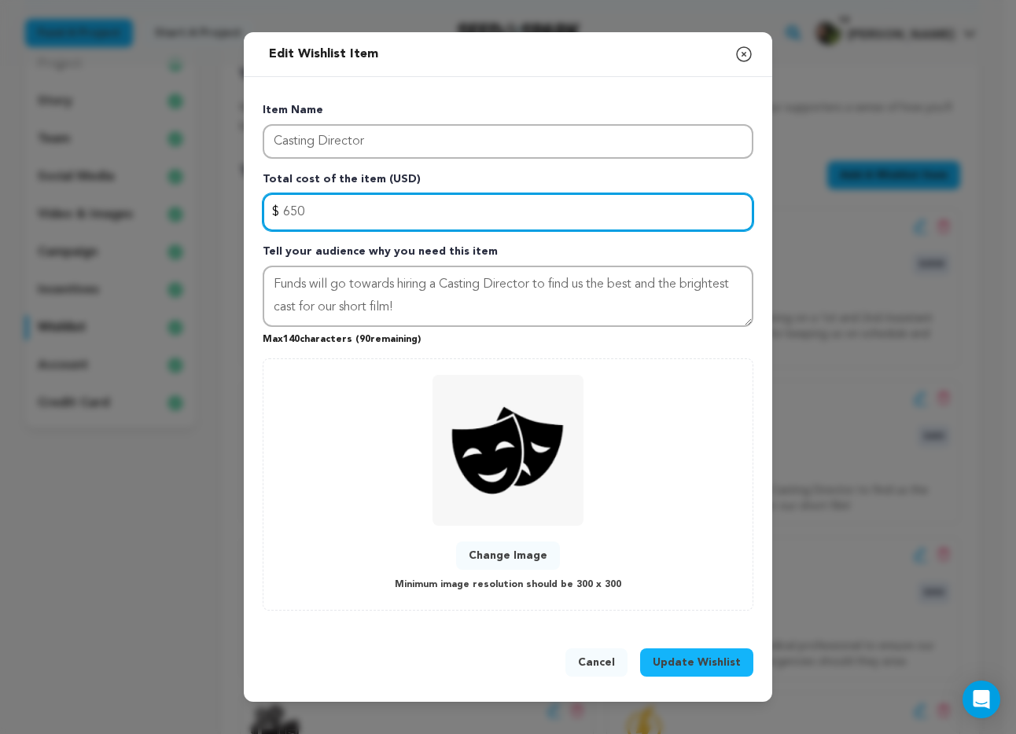
click at [425, 215] on input "650" at bounding box center [508, 212] width 491 height 38
type input "500"
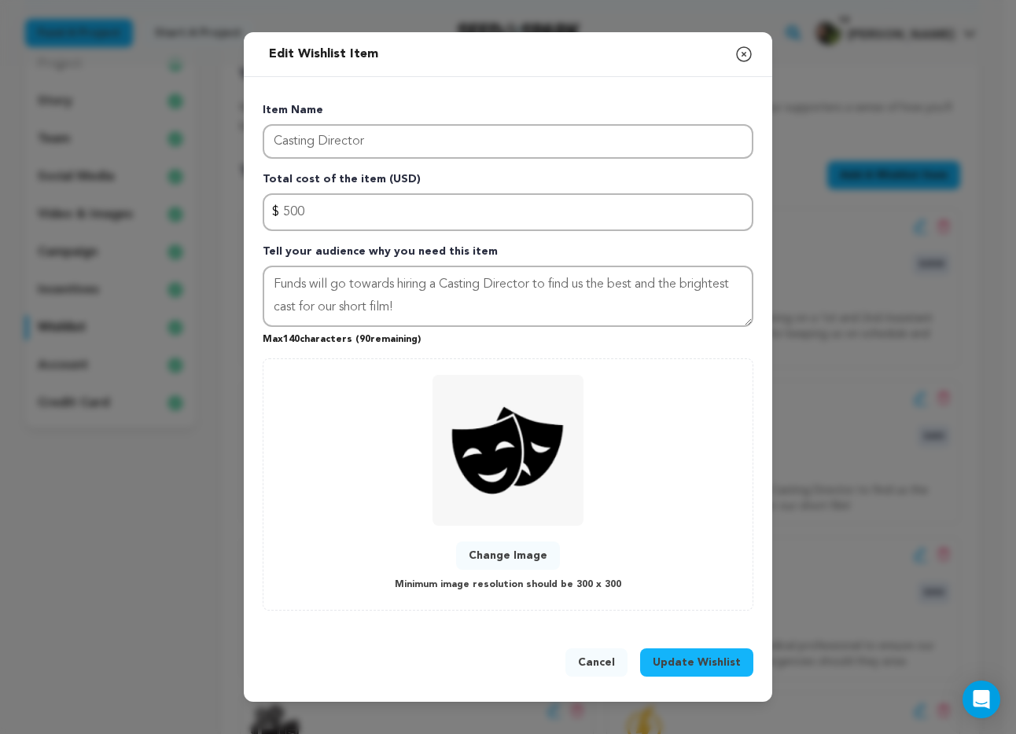
click at [720, 663] on span "Update Wishlist" at bounding box center [697, 663] width 88 height 16
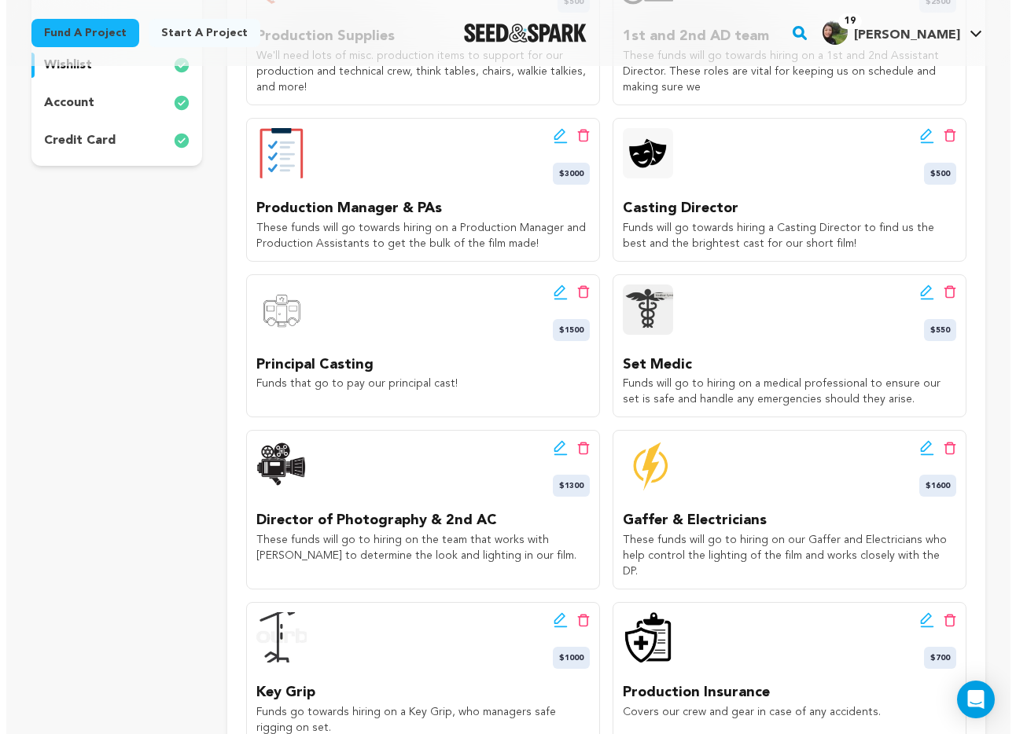
scroll to position [453, 0]
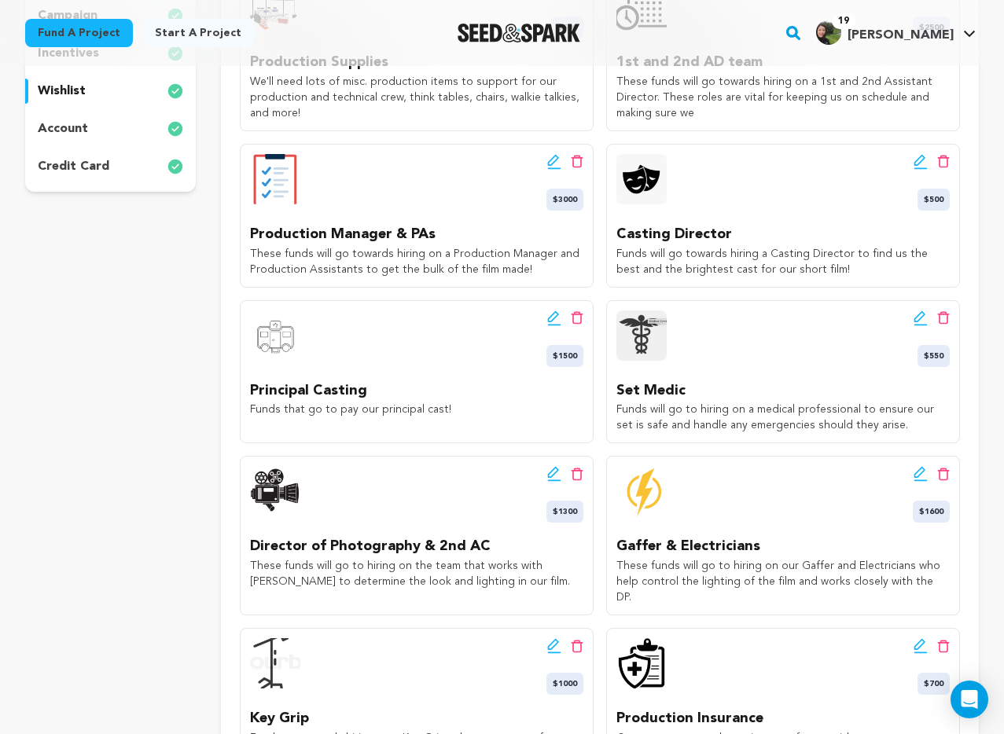
click at [553, 159] on icon at bounding box center [554, 162] width 14 height 16
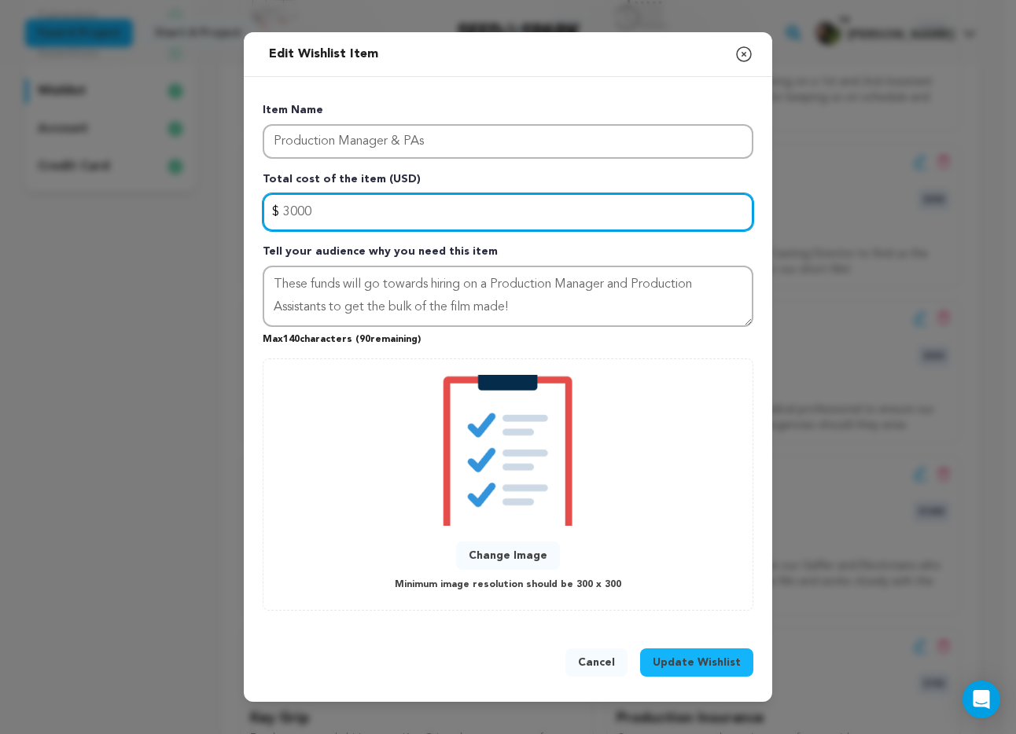
click at [342, 214] on input "3000" at bounding box center [508, 212] width 491 height 38
type input "2000"
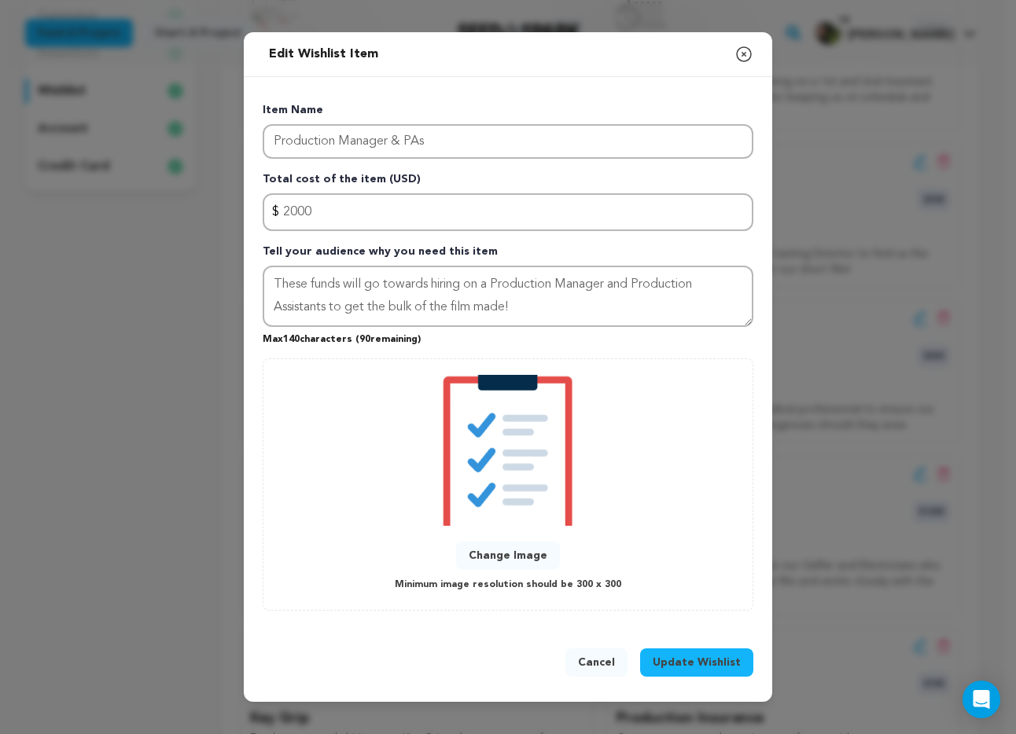
click at [682, 668] on span "Update Wishlist" at bounding box center [697, 663] width 88 height 16
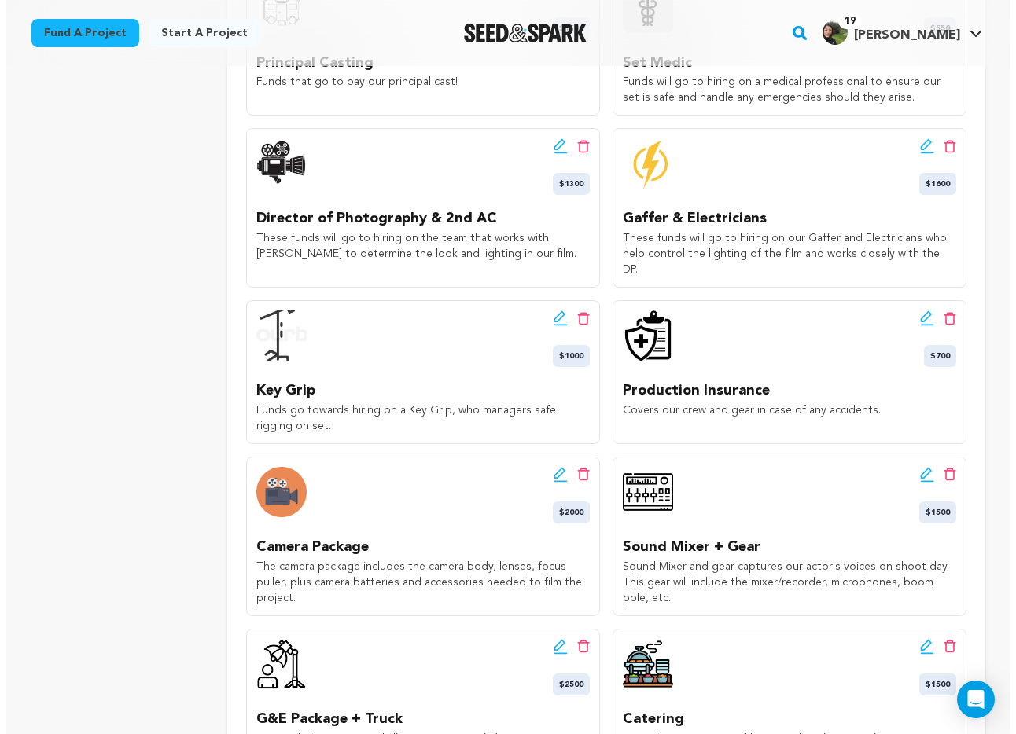
scroll to position [741, 0]
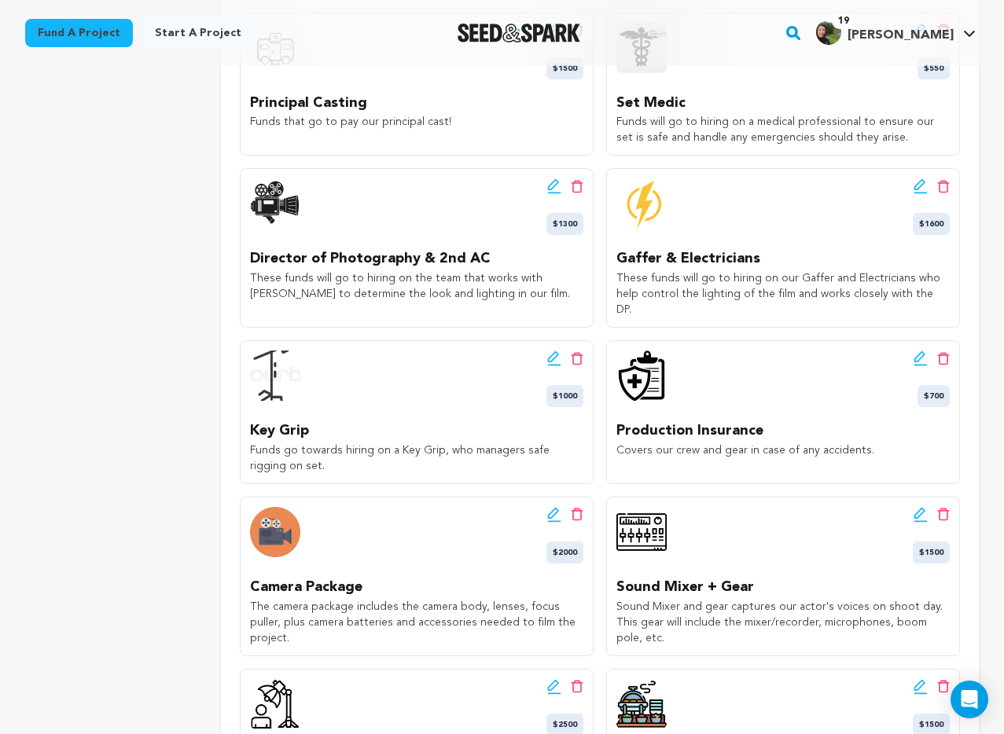
click at [914, 351] on icon at bounding box center [921, 359] width 14 height 16
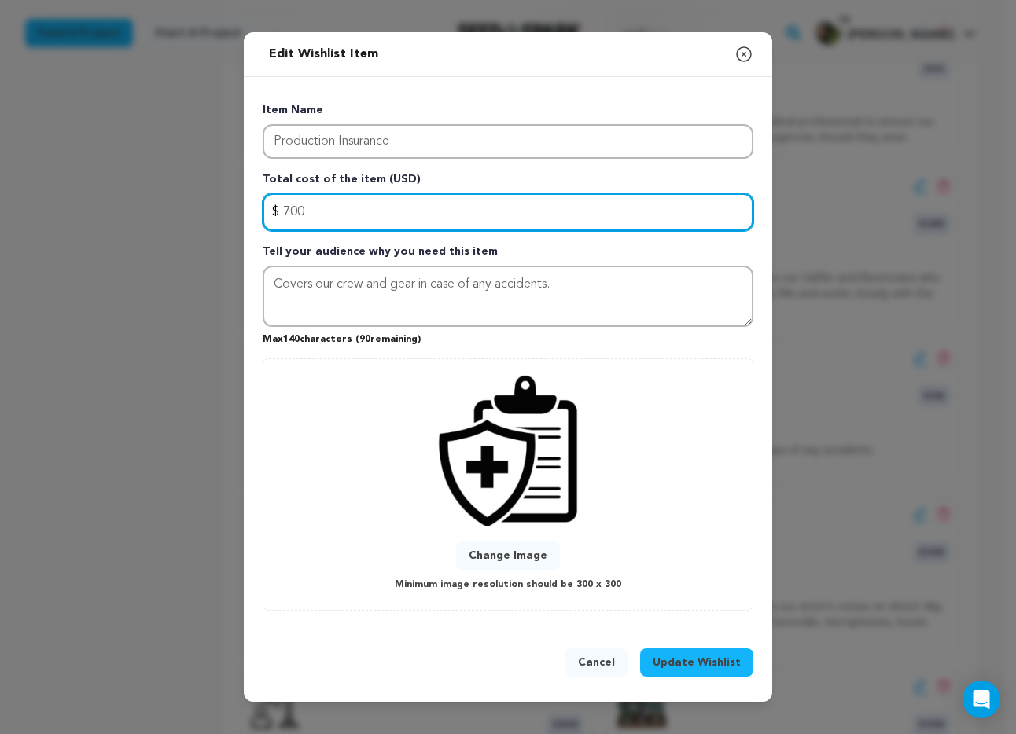
click at [463, 214] on input "700" at bounding box center [508, 212] width 491 height 38
type input "1200"
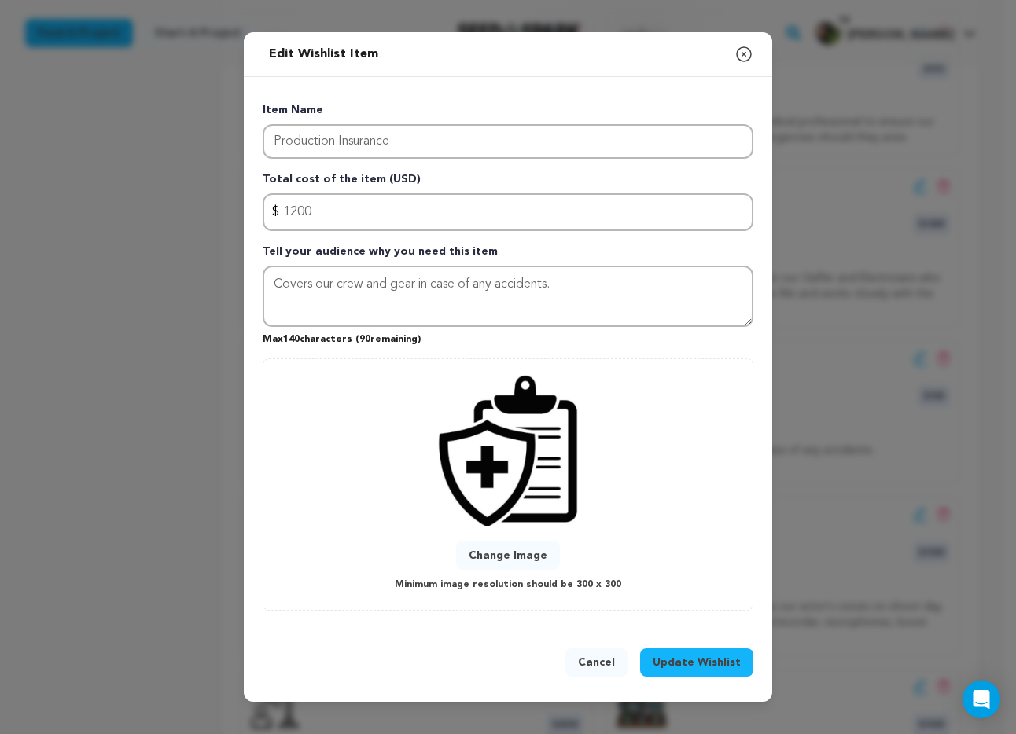
click at [705, 669] on span "Update Wishlist" at bounding box center [697, 663] width 88 height 16
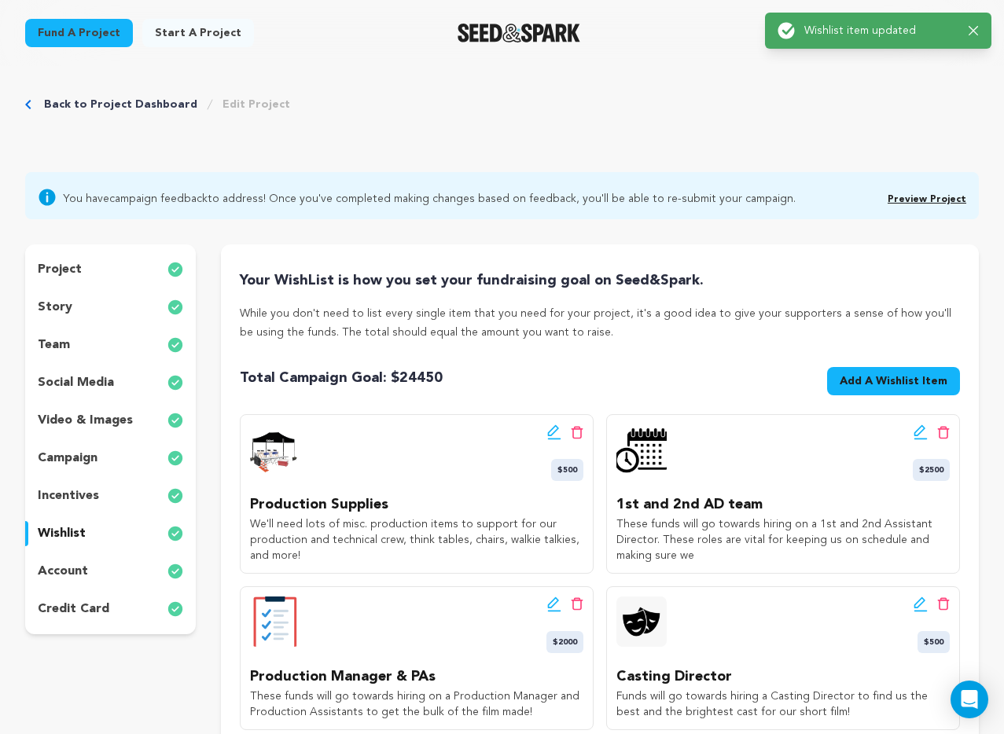
scroll to position [0, 0]
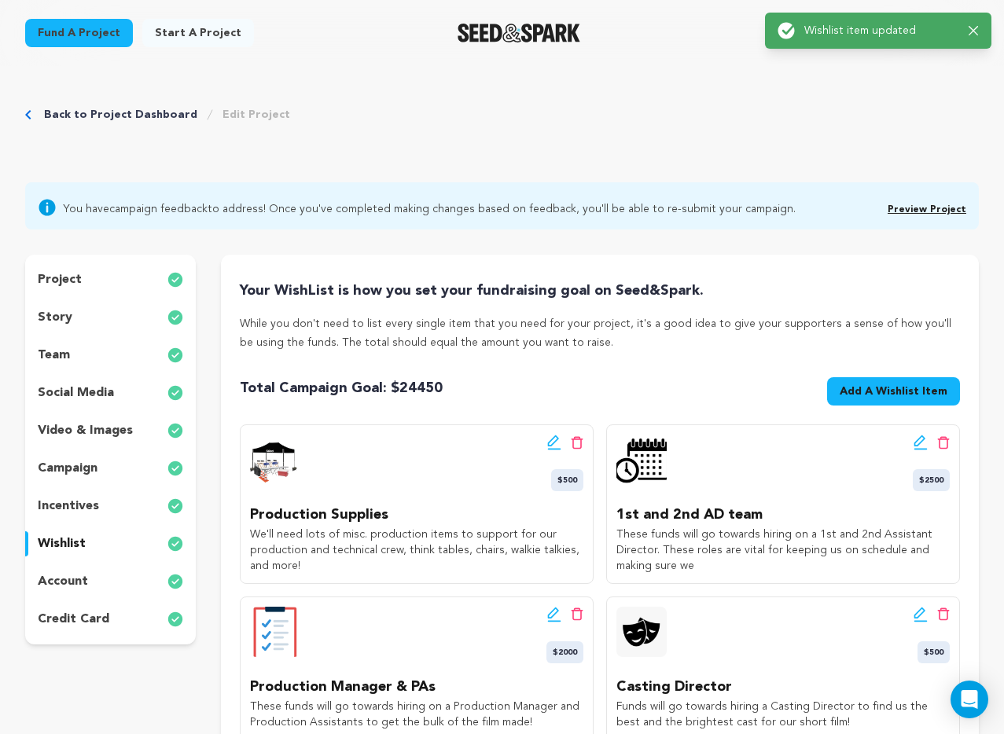
click at [902, 386] on span "Add A Wishlist Item" at bounding box center [894, 392] width 108 height 16
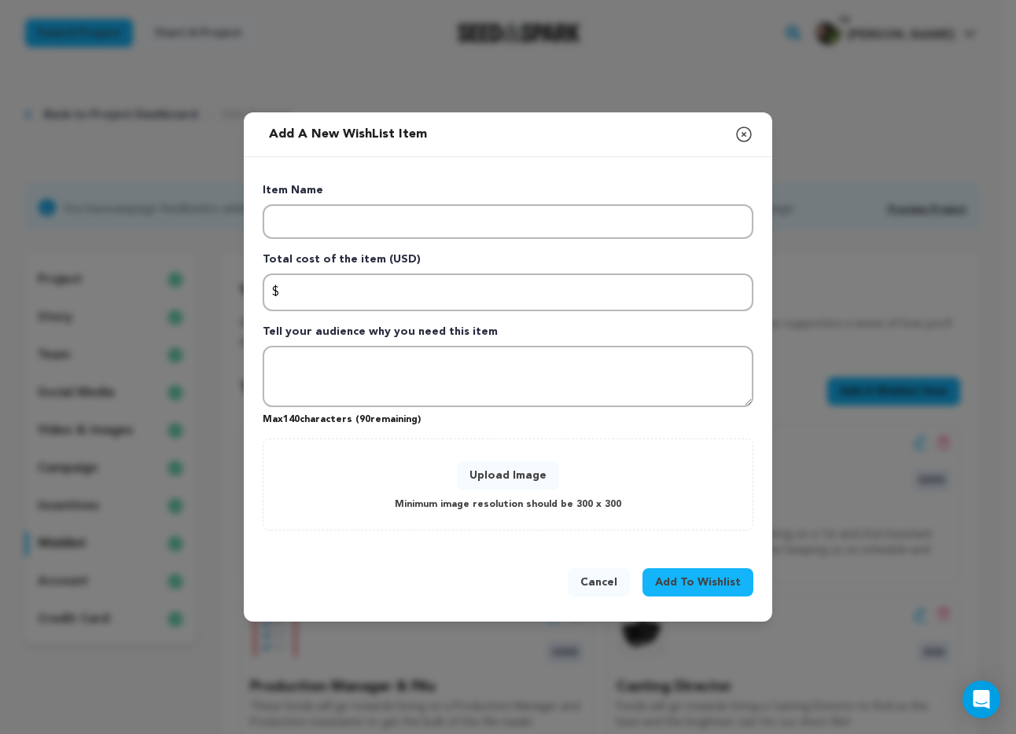
click at [351, 248] on div "Item Name Total cost of the item (USD) $ Amount Tell your audience why you need…" at bounding box center [508, 356] width 491 height 348
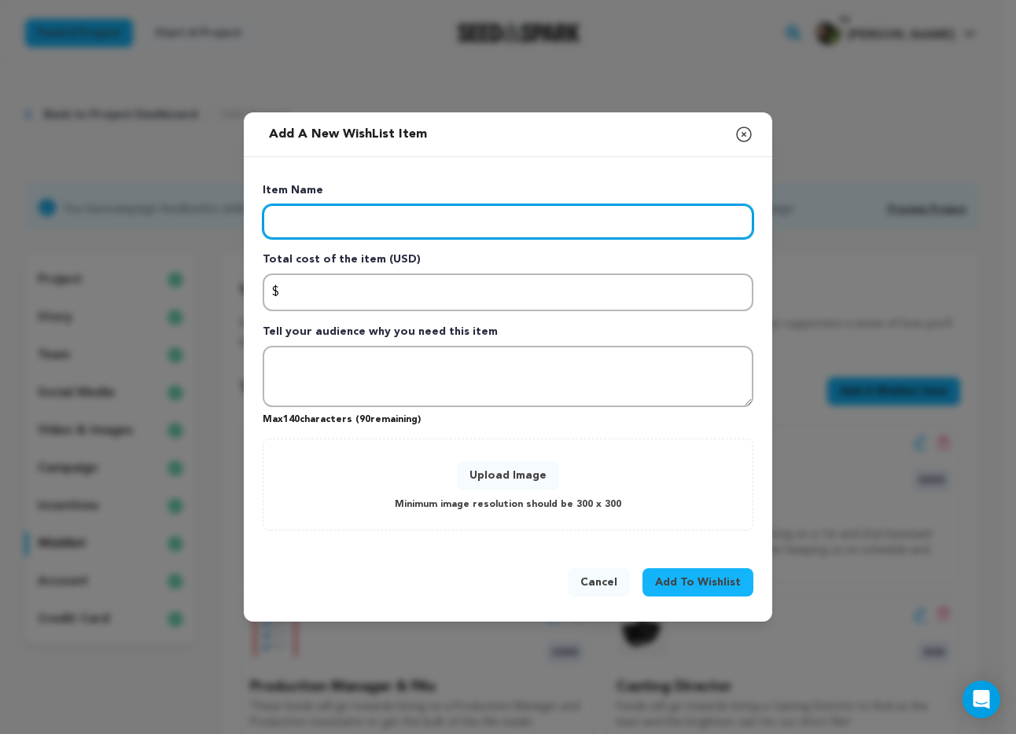
click at [350, 233] on input "Enter item name" at bounding box center [508, 221] width 491 height 35
type input "Film Permit"
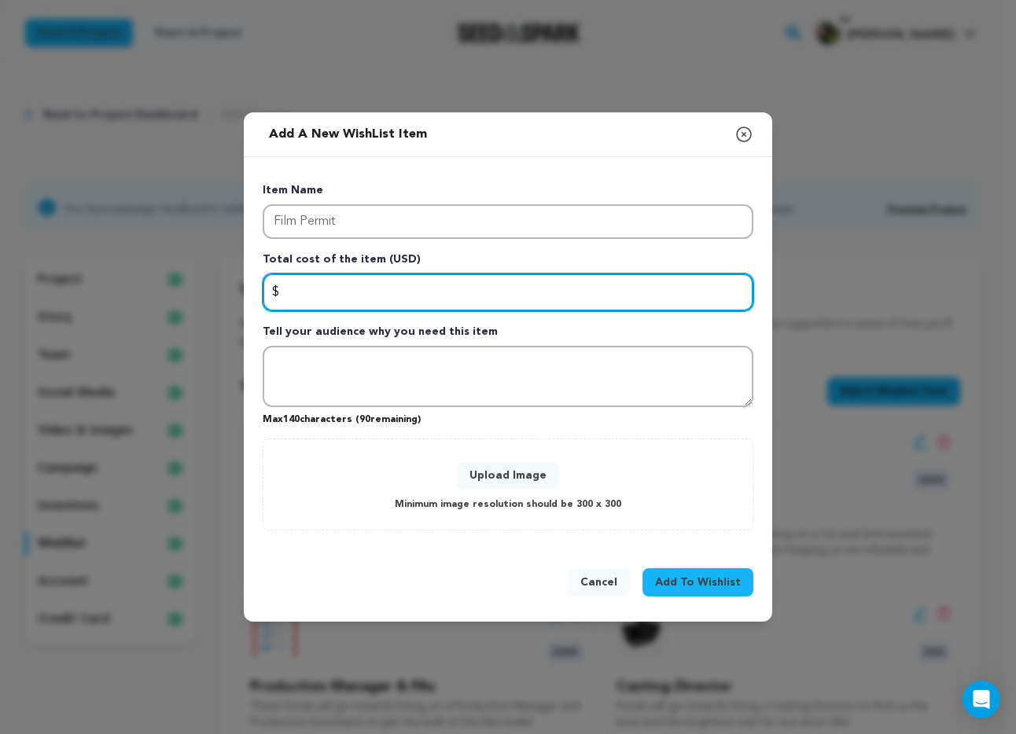
click at [341, 300] on input "Enter total cost of the item" at bounding box center [508, 293] width 491 height 38
type input "600"
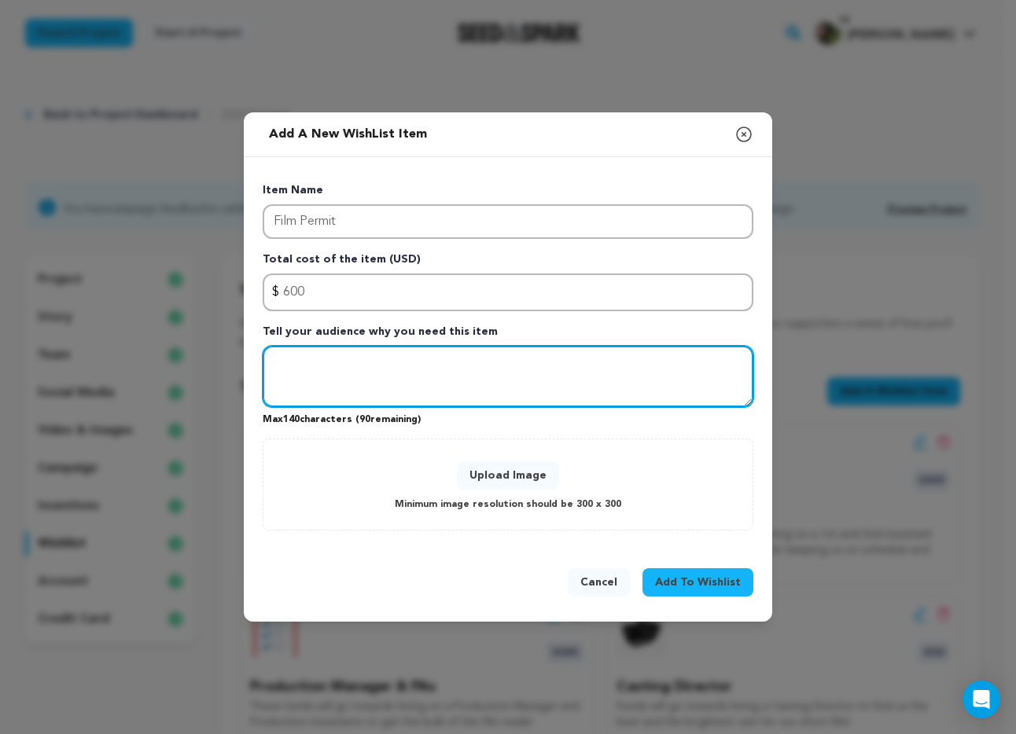
click at [298, 376] on textarea "Tell your audience why you need this item" at bounding box center [508, 376] width 491 height 61
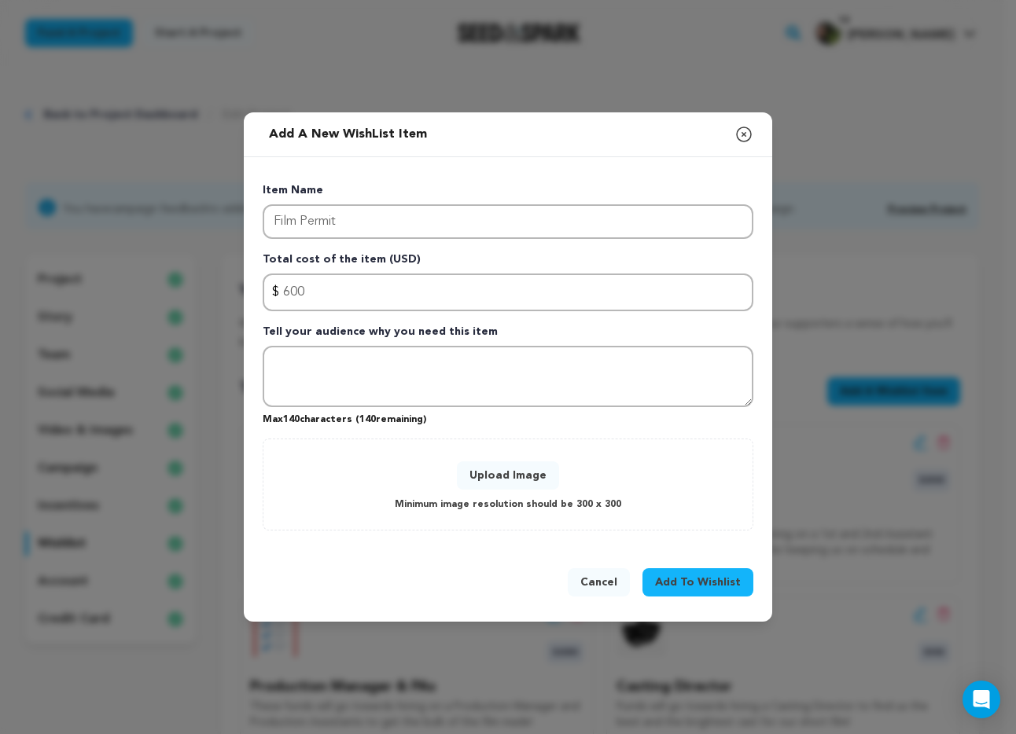
click at [499, 455] on div "Upload Image Minimum image resolution should be 300 x 300" at bounding box center [508, 484] width 458 height 59
click at [499, 474] on button "Upload Image" at bounding box center [508, 476] width 102 height 28
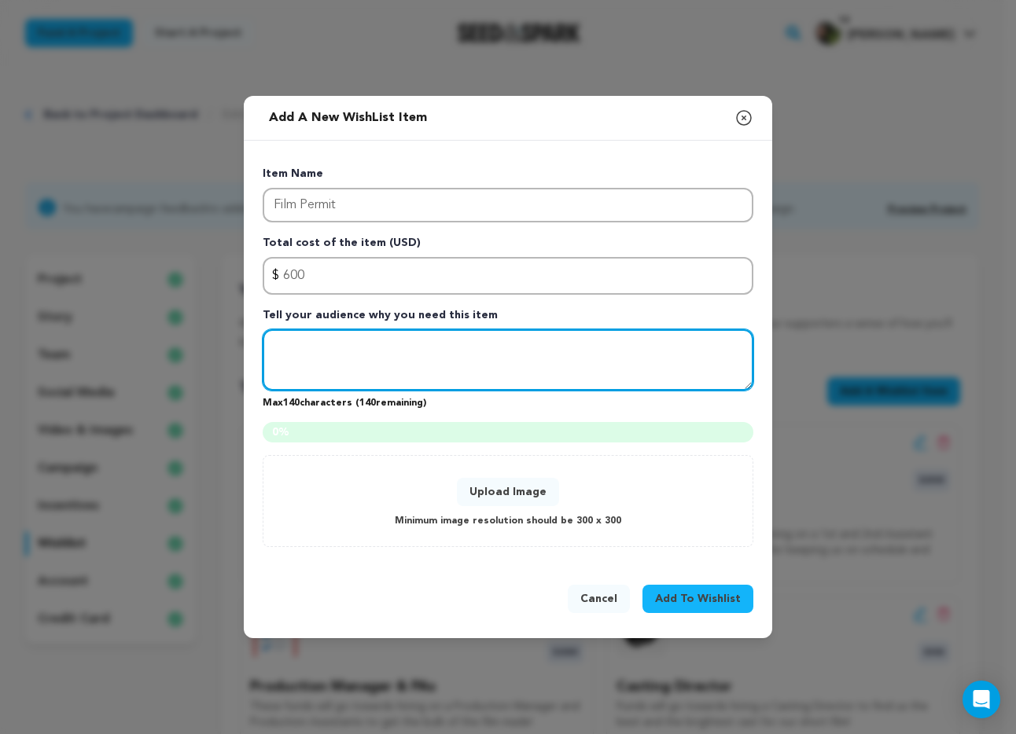
click at [351, 368] on textarea "Tell your audience why you need this item" at bounding box center [508, 359] width 491 height 61
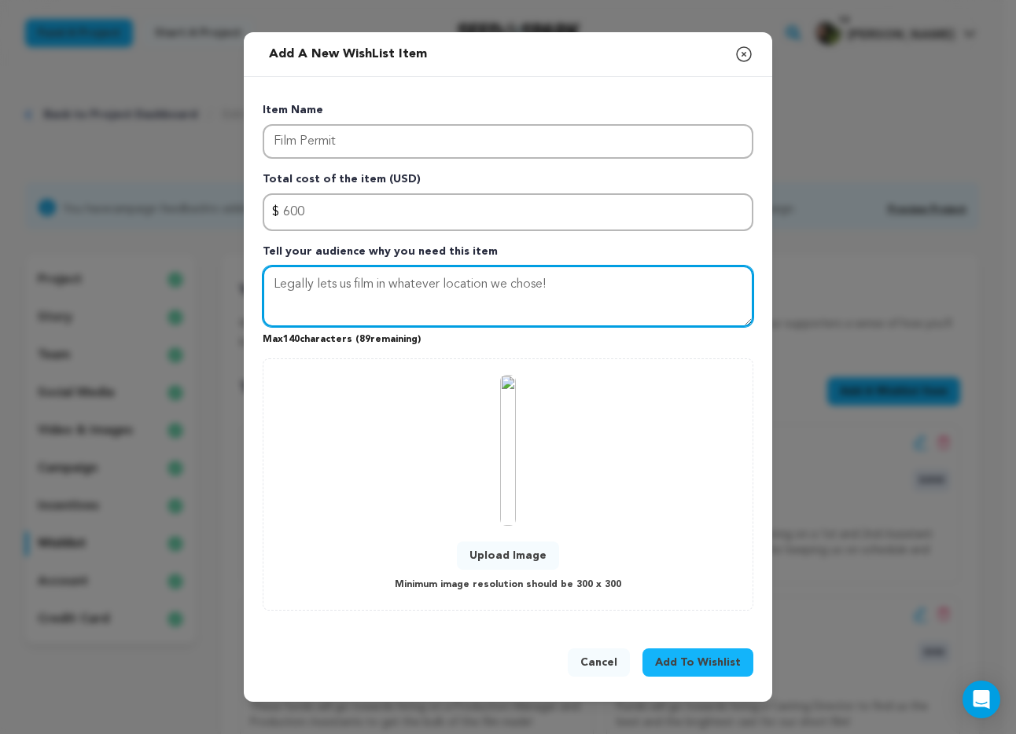
type textarea "Legally lets us film in whatever location we chose!"
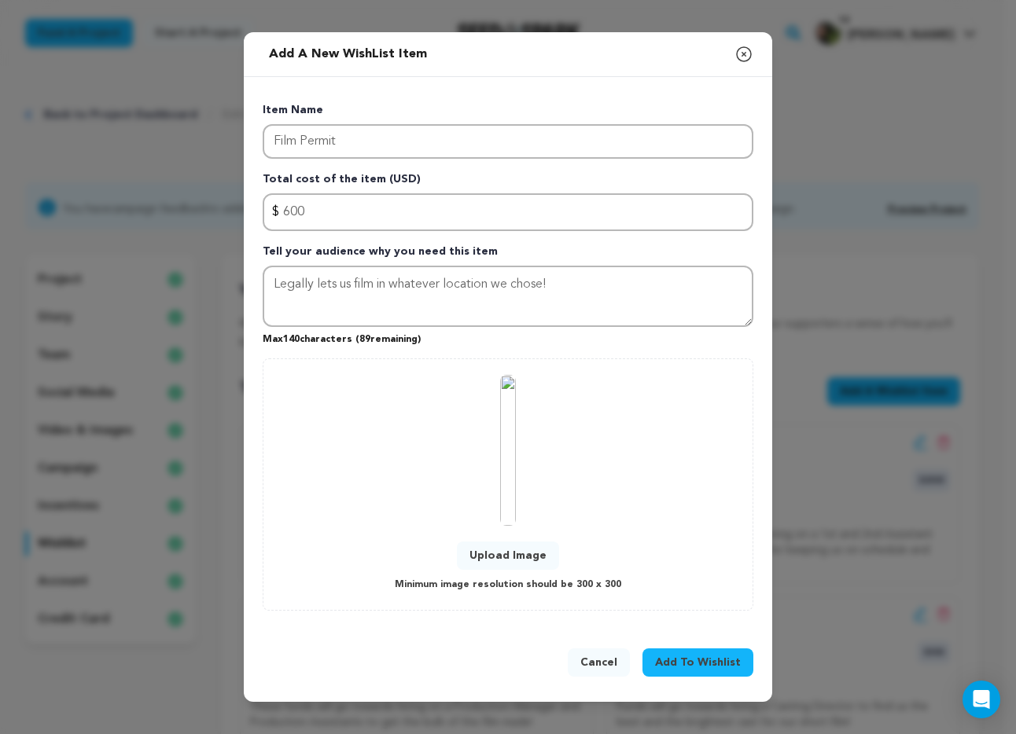
click at [690, 666] on span "Add To Wishlist" at bounding box center [698, 663] width 86 height 16
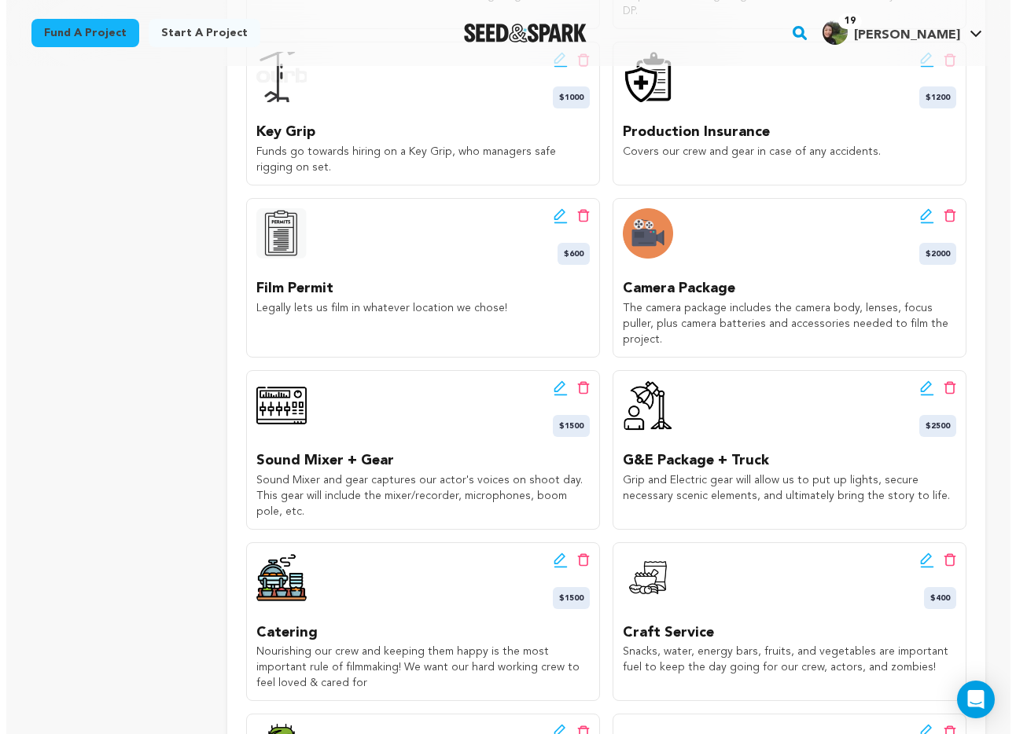
scroll to position [1030, 0]
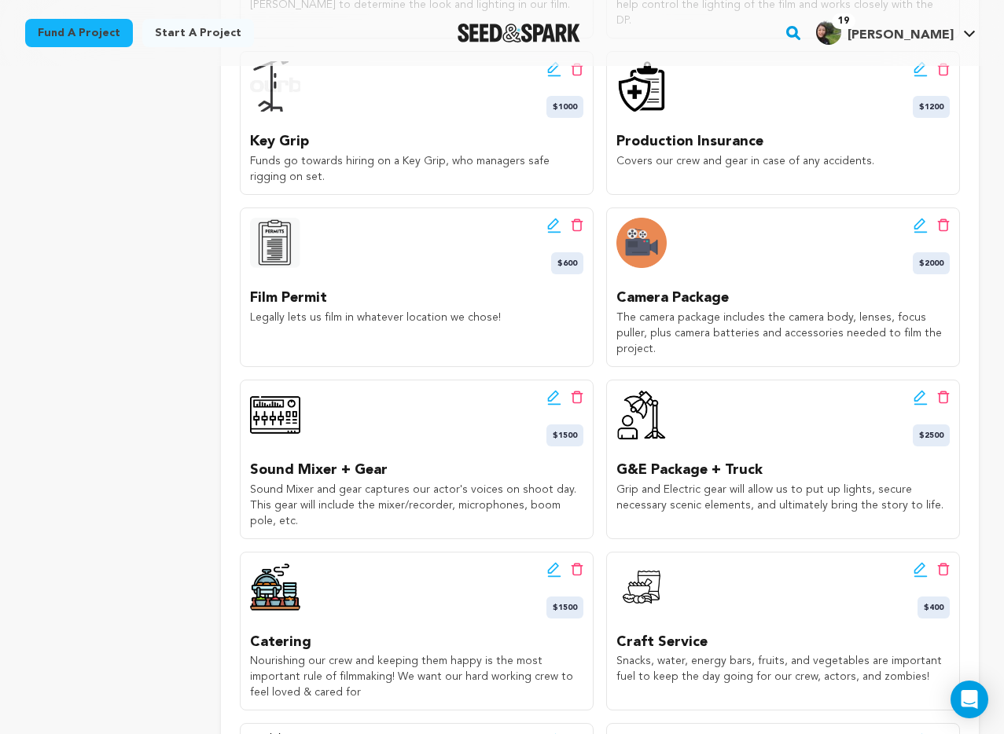
click at [552, 219] on icon at bounding box center [553, 224] width 11 height 11
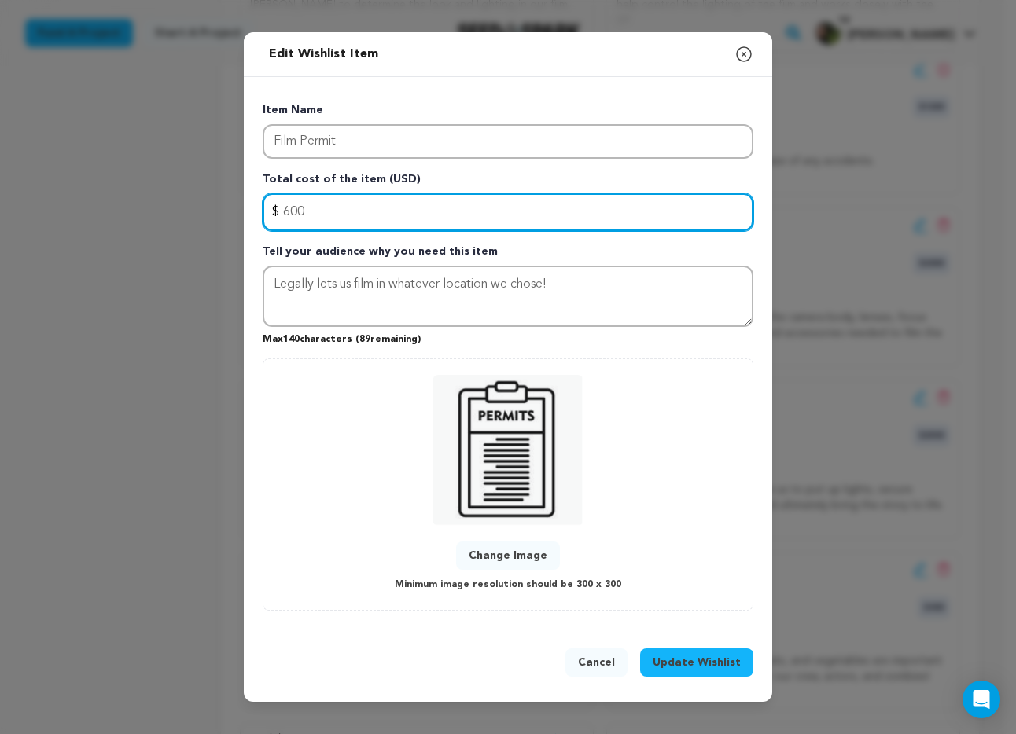
click at [344, 193] on input "600" at bounding box center [508, 212] width 491 height 38
type input "550"
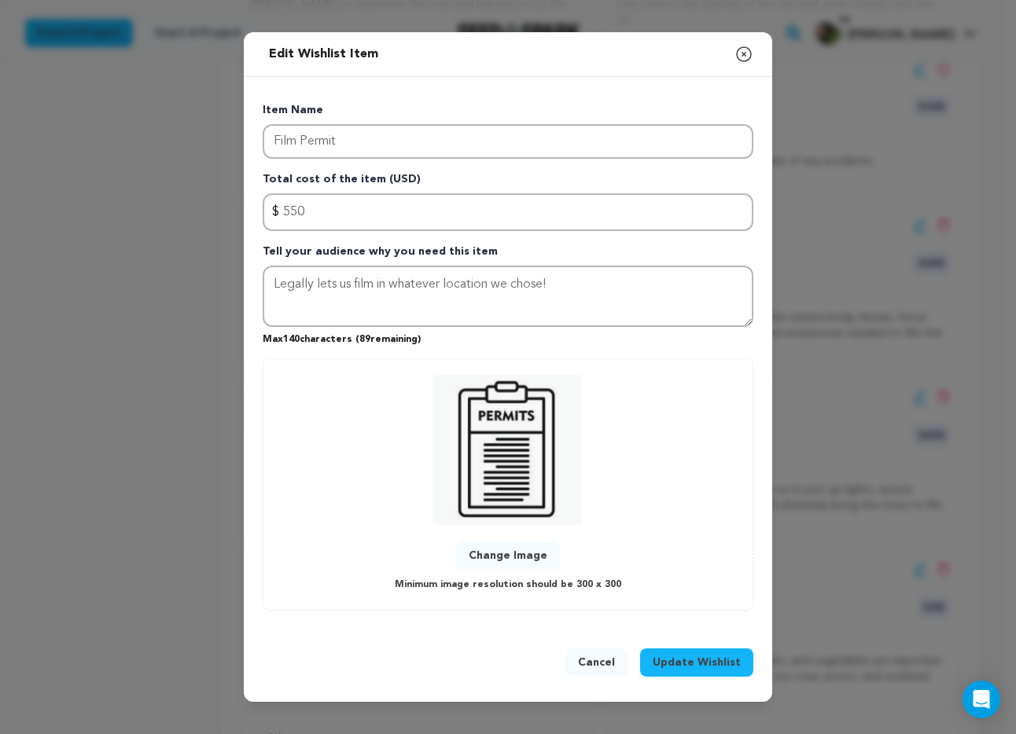
click at [708, 657] on span "Update Wishlist" at bounding box center [697, 663] width 88 height 16
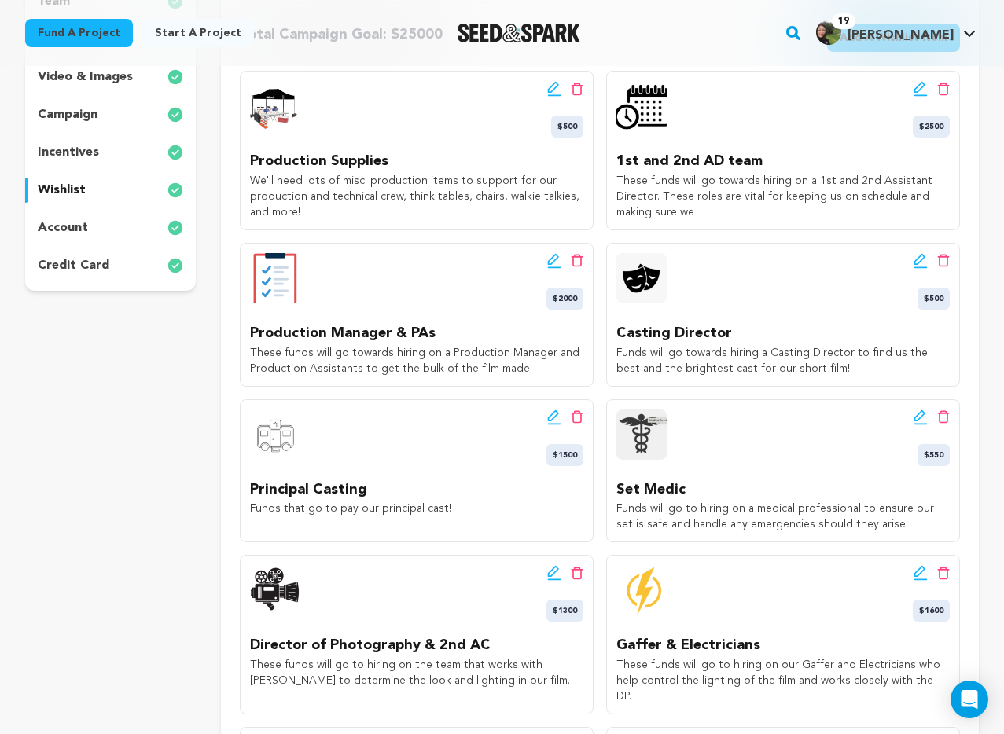
scroll to position [0, 0]
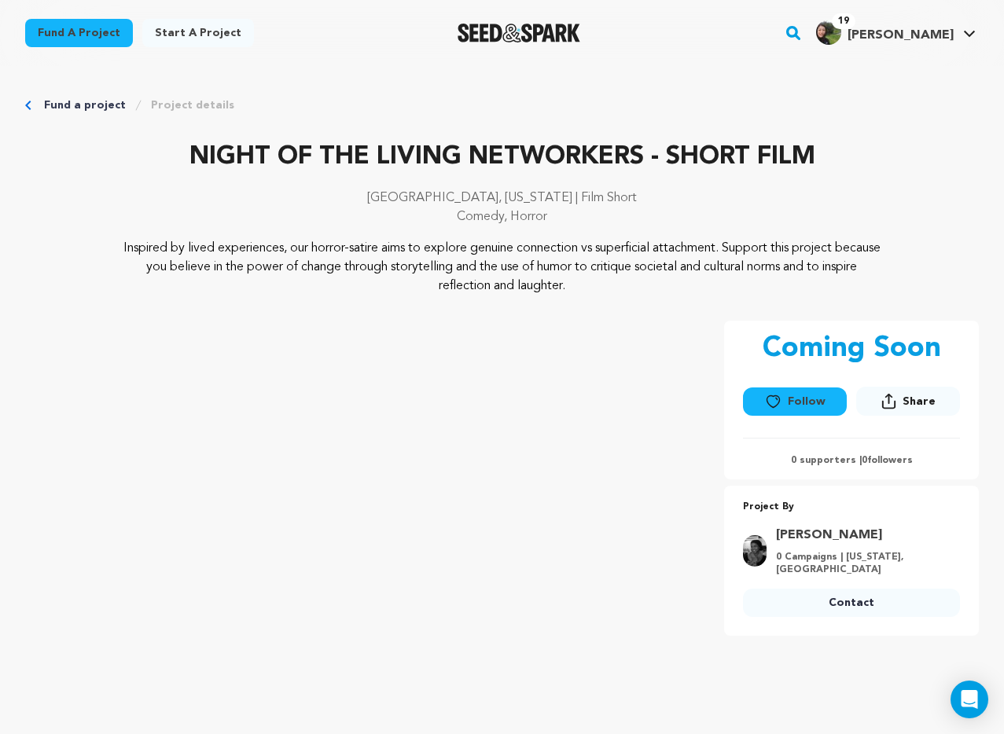
scroll to position [4099, 0]
